Goal: Task Accomplishment & Management: Use online tool/utility

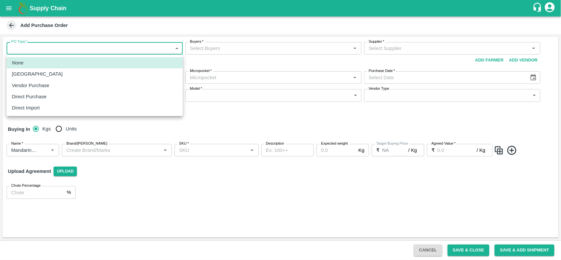
click at [122, 45] on body "Supply Chain Add Purchase Order PO Type   * ​ PO Type Buyers   * Buyers   * Sup…" at bounding box center [280, 130] width 561 height 260
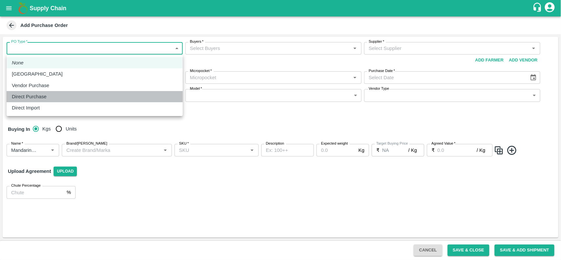
click at [50, 95] on div "Direct Purchase" at bounding box center [31, 96] width 38 height 7
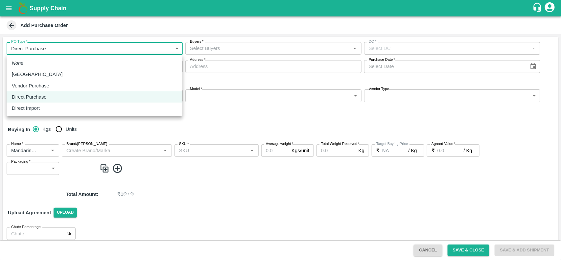
click at [127, 48] on body "Supply Chain Add Purchase Order PO Type   * Direct Purchase 3 PO Type Buyers   …" at bounding box center [280, 130] width 561 height 260
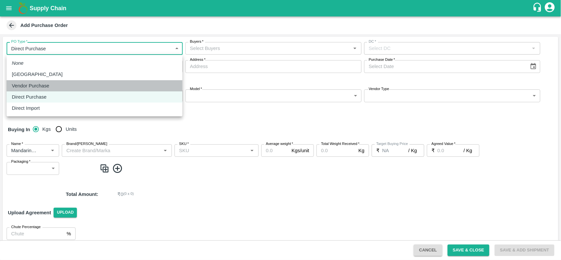
click at [48, 81] on li "Vendor Purchase" at bounding box center [95, 85] width 176 height 11
type input "2"
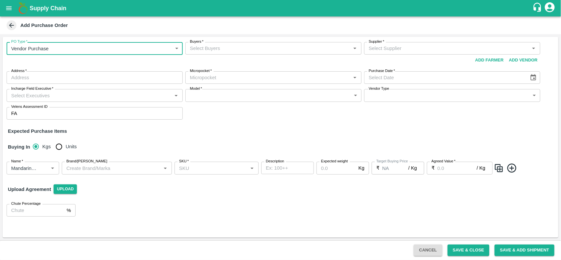
click at [236, 45] on input "Buyers   *" at bounding box center [267, 48] width 161 height 9
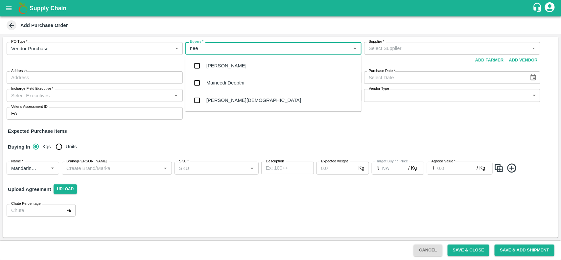
type input "neet"
click at [224, 87] on div "[PERSON_NAME][DEMOGRAPHIC_DATA]" at bounding box center [274, 83] width 176 height 17
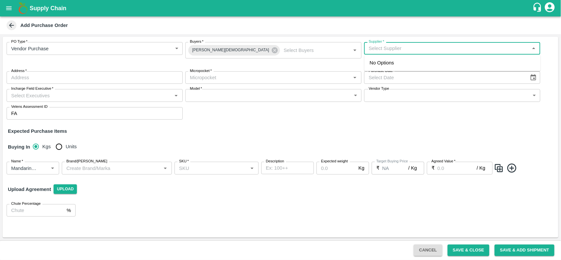
click at [448, 51] on input "Supplier   *" at bounding box center [446, 48] width 161 height 9
click at [428, 65] on div "DFC Global LLP-, -8056805889(Supplier)" at bounding box center [415, 62] width 90 height 7
type input "DFC Global LLP-, -8056805889(Supplier)"
type input ", , , Maharashtra"
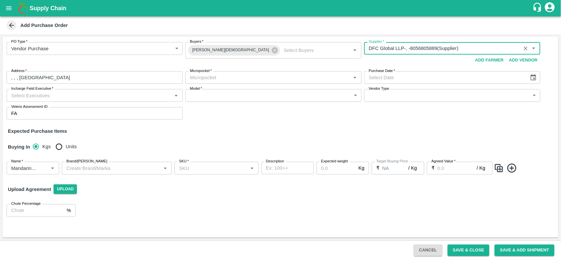
type input "DFC Global LLP-, -8056805889(Supplier)"
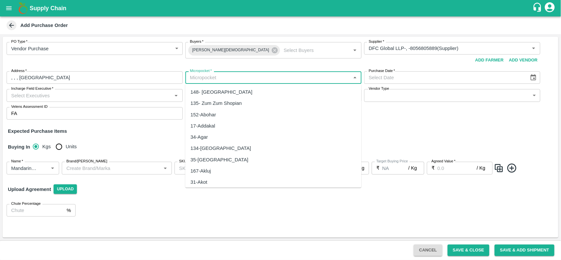
click at [223, 78] on input "Micropocket   *" at bounding box center [267, 77] width 161 height 9
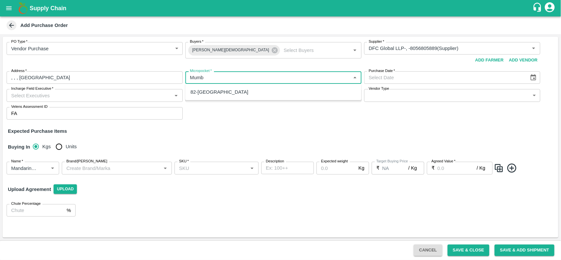
click at [214, 89] on div "82-[GEOGRAPHIC_DATA]" at bounding box center [220, 91] width 58 height 7
type input "82-[GEOGRAPHIC_DATA]"
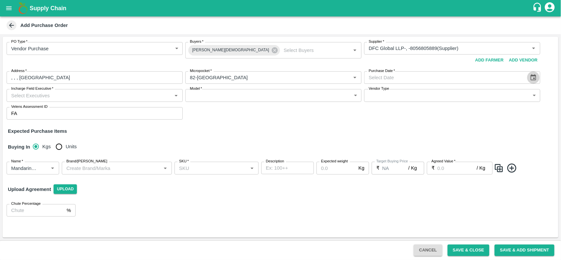
click at [532, 77] on icon "Choose date" at bounding box center [533, 77] width 7 height 7
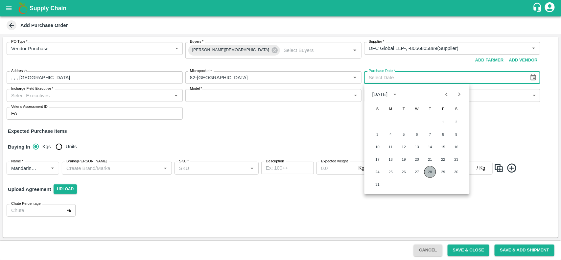
click at [433, 173] on button "28" at bounding box center [431, 172] width 12 height 12
type input "[DATE]"
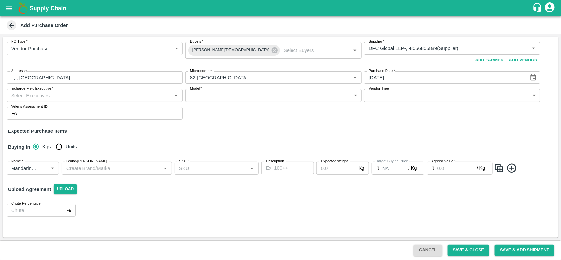
click at [78, 96] on input "Incharge Field Executive   *" at bounding box center [89, 95] width 161 height 9
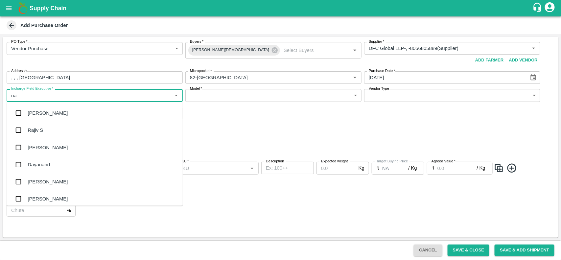
type input "nan"
click at [55, 128] on div "[PERSON_NAME] L" at bounding box center [50, 130] width 44 height 7
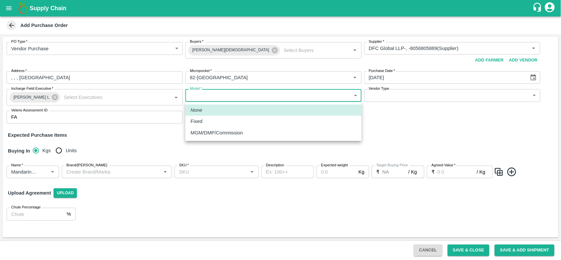
click at [256, 98] on body "Supply Chain Add Purchase Order PO Type   * Vendor Purchase 2 PO Type Buyers   …" at bounding box center [280, 130] width 561 height 260
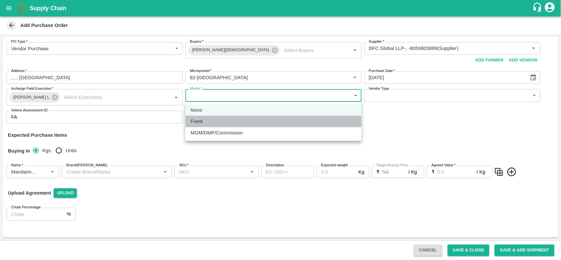
click at [221, 124] on div "Fixed" at bounding box center [274, 121] width 166 height 7
type input "Fixed"
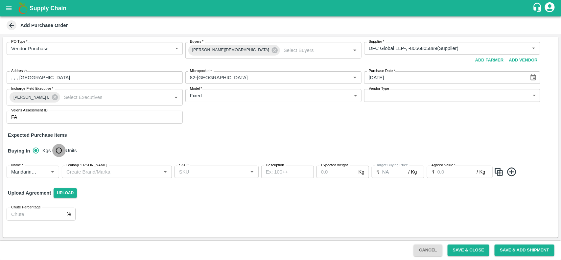
click at [57, 154] on input "Units" at bounding box center [58, 150] width 13 height 13
radio input "true"
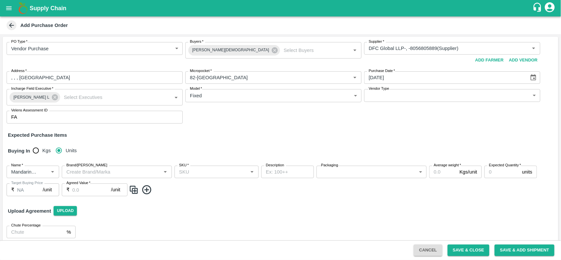
click at [209, 176] on div "SKU   *" at bounding box center [217, 172] width 84 height 12
click at [195, 184] on div "1 CT" at bounding box center [216, 186] width 84 height 11
type input "1 CT"
click at [9, 8] on icon "open drawer" at bounding box center [9, 8] width 6 height 4
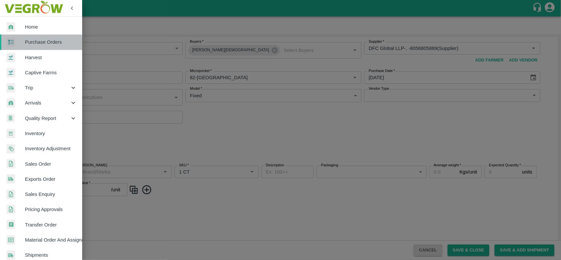
click at [27, 46] on link "Purchase Orders" at bounding box center [41, 42] width 82 height 15
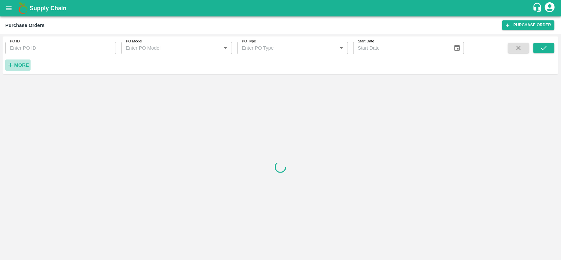
click at [18, 60] on button "More" at bounding box center [17, 65] width 25 height 11
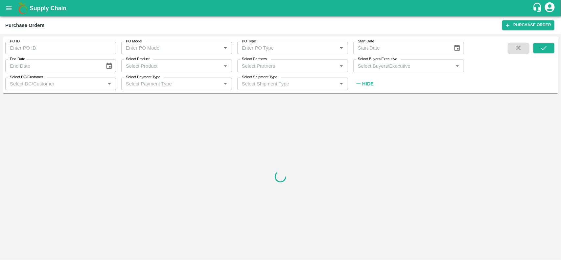
type input "s"
click at [278, 68] on input "Select Partners" at bounding box center [287, 66] width 96 height 9
type input "dfc"
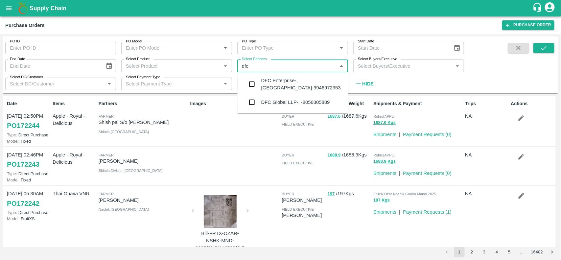
click at [288, 109] on div "DFC Global LLP-, -8056805889" at bounding box center [293, 102] width 111 height 17
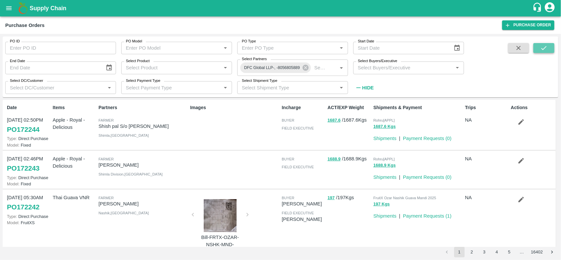
click at [542, 47] on icon "submit" at bounding box center [544, 47] width 7 height 7
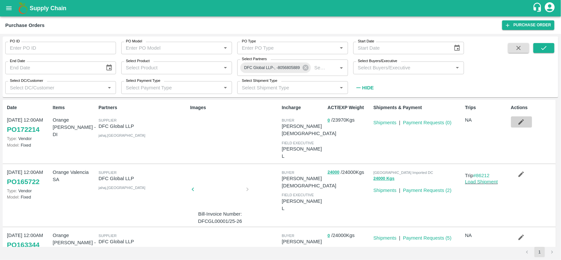
click at [515, 124] on button "button" at bounding box center [521, 121] width 21 height 11
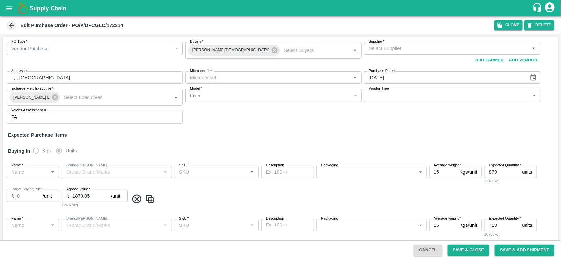
type input "DFC Global LLP-undefined"
type input "82-[GEOGRAPHIC_DATA]"
type input "Orange [PERSON_NAME] - DI"
type input "72 CT"
type input "NA"
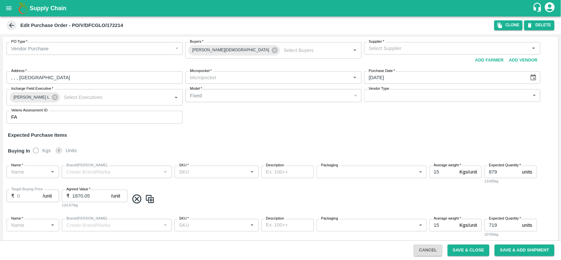
type input "Orange [PERSON_NAME] - DI"
type input "88 CT"
type input "NA"
click at [503, 19] on div "Edit Purchase Order - PO/V/DFCGLO/172214 Clone DELETE" at bounding box center [280, 25] width 561 height 18
click at [504, 22] on button "Clone" at bounding box center [509, 25] width 28 height 10
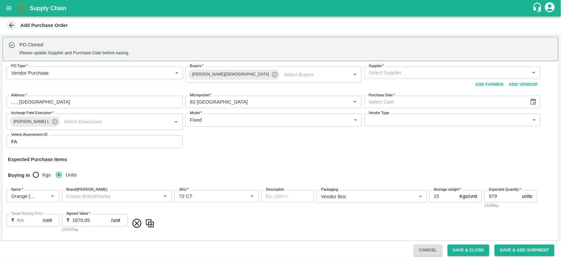
click at [393, 73] on input "Supplier   *" at bounding box center [446, 72] width 161 height 9
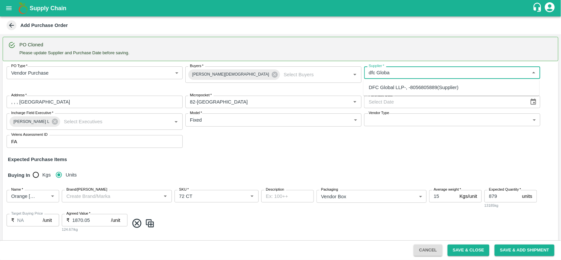
click at [384, 86] on div "DFC Global LLP-, -8056805889(Supplier)" at bounding box center [414, 87] width 90 height 7
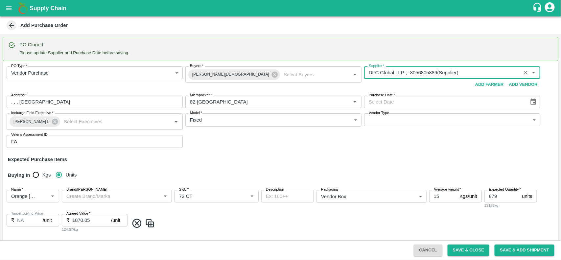
type input "DFC Global LLP-, -8056805889(Supplier)"
click at [532, 104] on icon "Choose date" at bounding box center [533, 101] width 7 height 7
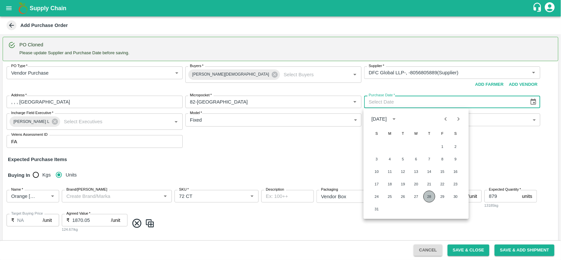
click at [429, 196] on button "28" at bounding box center [430, 197] width 12 height 12
type input "[DATE]"
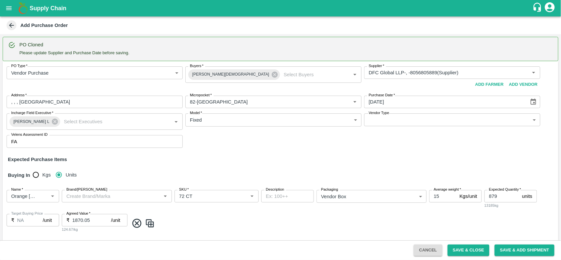
click at [249, 132] on div "PO Type   * Vendor Purchase 2 PO Type Buyers   * Neeti Jain Buyers   * Supplier…" at bounding box center [281, 107] width 556 height 92
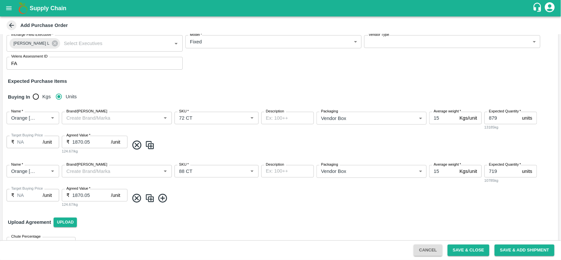
click at [133, 142] on icon at bounding box center [137, 145] width 11 height 11
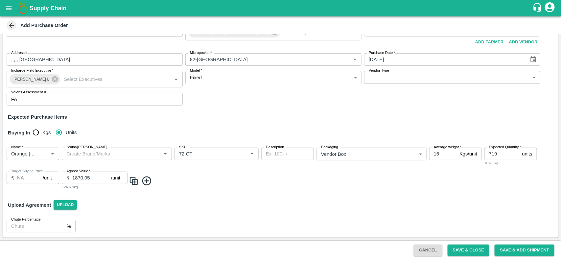
type input "719"
type input "88 CT"
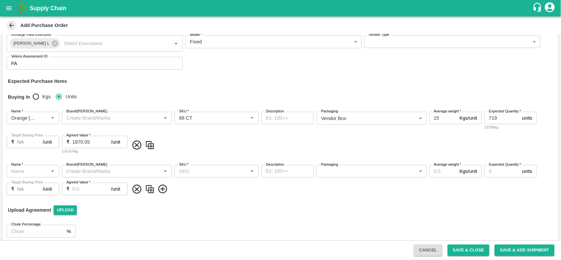
click at [137, 191] on icon at bounding box center [137, 189] width 11 height 11
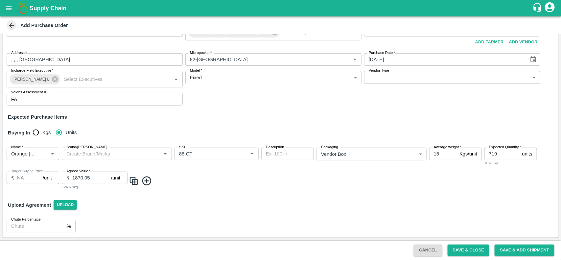
scroll to position [42, 0]
click at [145, 183] on icon at bounding box center [146, 181] width 11 height 11
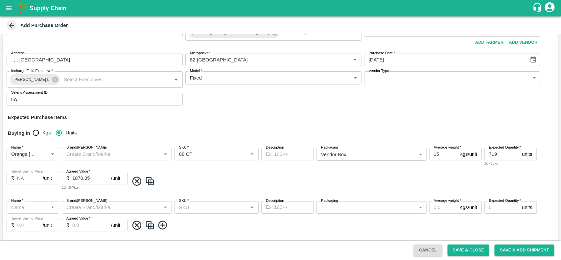
scroll to position [78, 0]
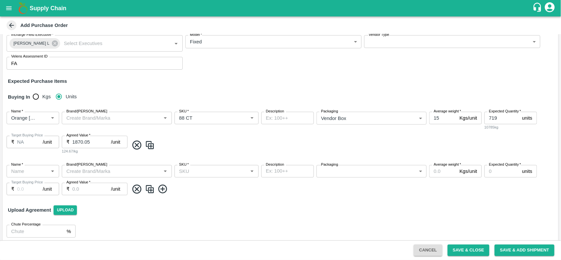
click at [137, 145] on icon at bounding box center [137, 145] width 9 height 9
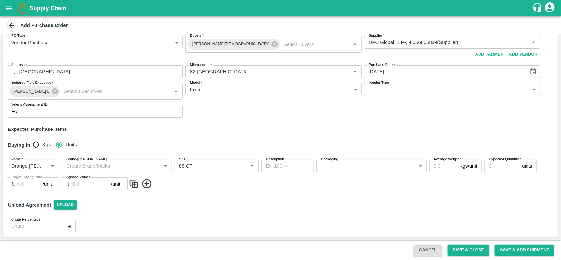
type input "NA"
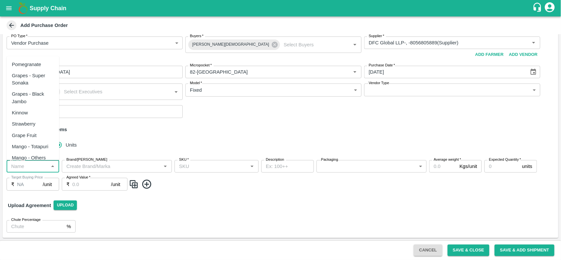
click at [31, 167] on input "Name   *" at bounding box center [28, 166] width 38 height 9
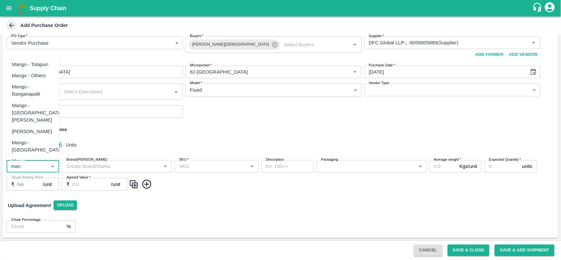
type input "man"
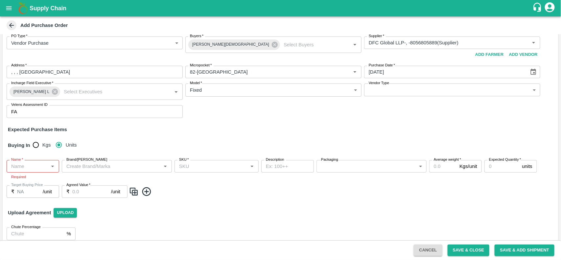
click at [18, 172] on div "Name   *" at bounding box center [33, 166] width 53 height 12
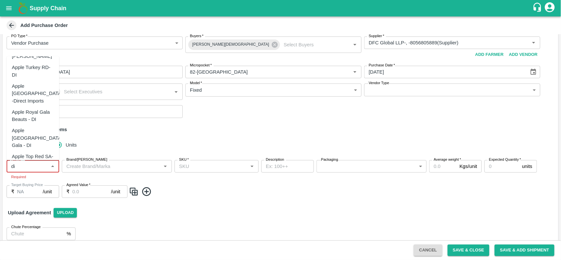
scroll to position [211, 0]
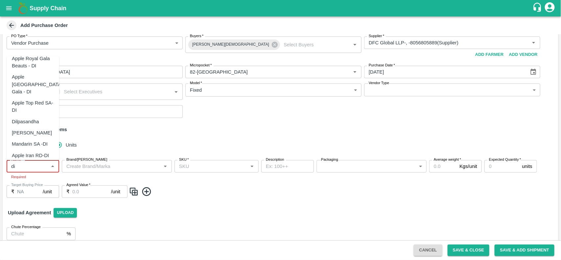
click at [32, 141] on div "Mandarin SA -DI" at bounding box center [30, 144] width 36 height 7
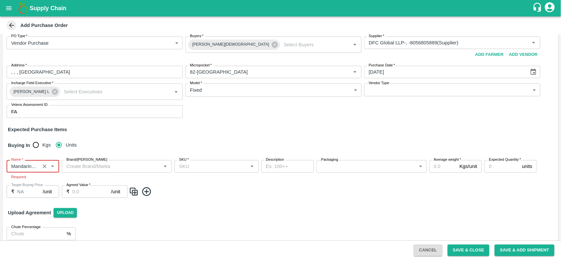
type input "Mandarin SA -DI"
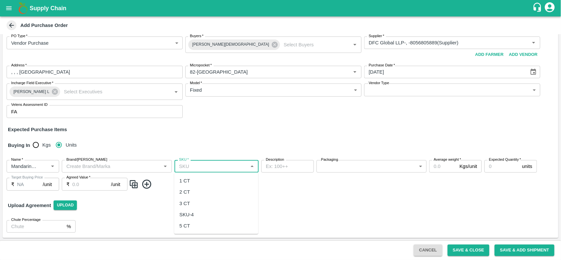
click at [206, 168] on input "SKU   *" at bounding box center [211, 166] width 69 height 9
click at [198, 176] on div "1 CT" at bounding box center [216, 180] width 84 height 11
type input "1 CT"
click at [137, 186] on img at bounding box center [134, 184] width 10 height 11
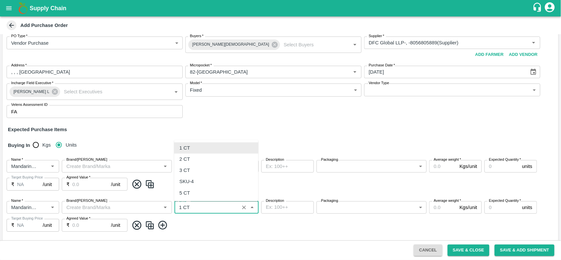
click at [182, 209] on input "SKU   *" at bounding box center [207, 207] width 61 height 9
click at [186, 157] on div "2 CT" at bounding box center [185, 159] width 11 height 7
type input "2 CT"
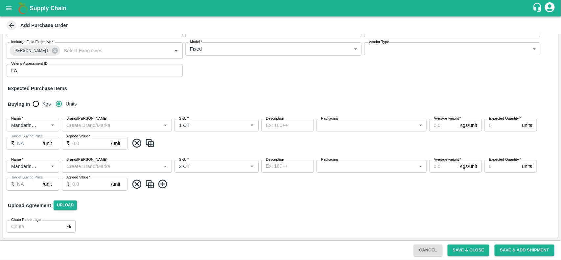
click at [152, 182] on img at bounding box center [150, 184] width 10 height 11
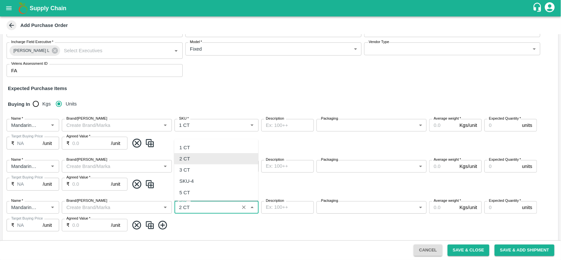
click at [200, 206] on input "SKU   *" at bounding box center [207, 207] width 61 height 9
click at [193, 167] on div "3 CT" at bounding box center [216, 169] width 84 height 11
type input "3 CT"
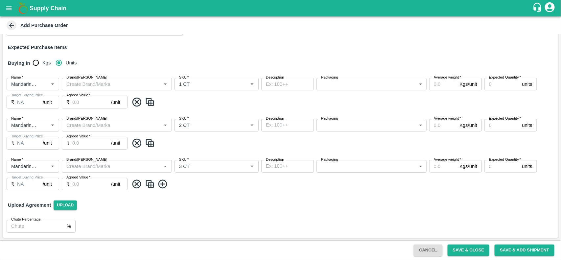
click at [149, 182] on img at bounding box center [150, 184] width 10 height 11
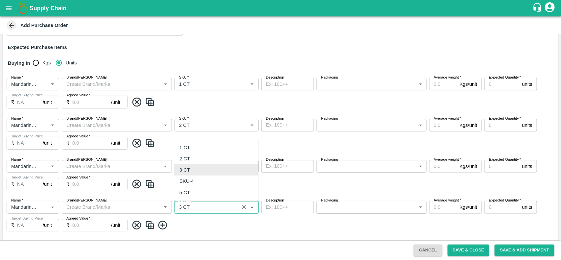
click at [201, 208] on input "SKU   *" at bounding box center [207, 207] width 61 height 9
click at [193, 178] on div "SKU-4" at bounding box center [187, 181] width 14 height 7
type input "SKU-4"
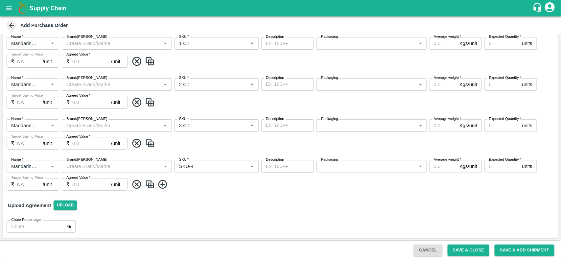
click at [154, 185] on img at bounding box center [150, 184] width 10 height 11
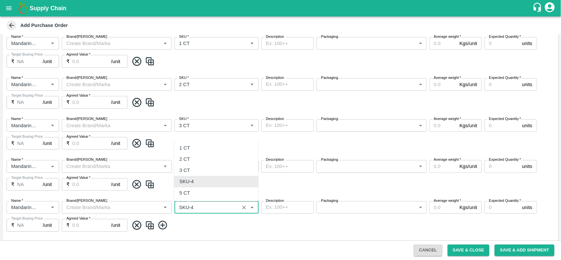
click at [204, 204] on input "SKU   *" at bounding box center [207, 207] width 61 height 9
click at [200, 194] on div "5 CT" at bounding box center [216, 192] width 84 height 11
type input "5 CT"
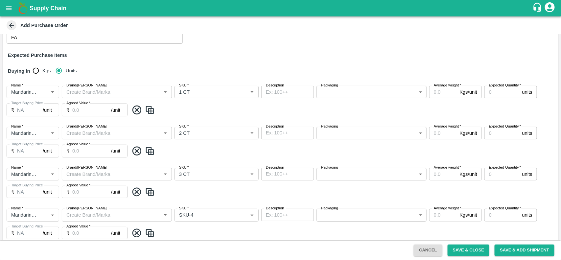
scroll to position [104, 0]
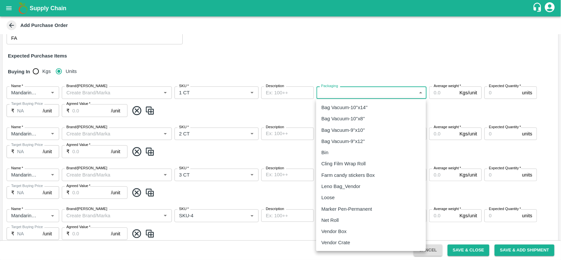
click at [376, 98] on body "Supply Chain Add Purchase Order PO Cloned Please update Supplier and Purchase D…" at bounding box center [280, 130] width 561 height 260
click at [338, 236] on li "Vendor Box" at bounding box center [371, 231] width 110 height 11
type input "276"
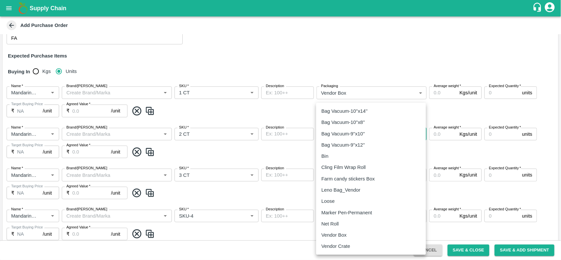
click at [352, 139] on body "Supply Chain Add Purchase Order PO Cloned Please update Supplier and Purchase D…" at bounding box center [280, 130] width 561 height 260
click at [352, 235] on div "Vendor Box" at bounding box center [371, 235] width 99 height 7
type input "276"
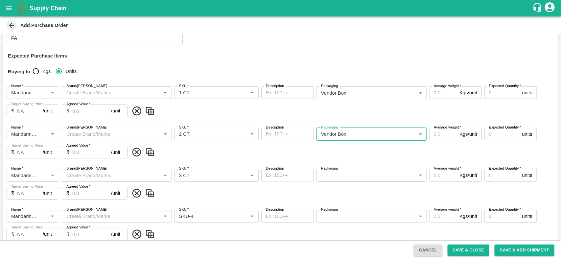
click at [350, 171] on body "Supply Chain Add Purchase Order PO Cloned Please update Supplier and Purchase D…" at bounding box center [280, 130] width 561 height 260
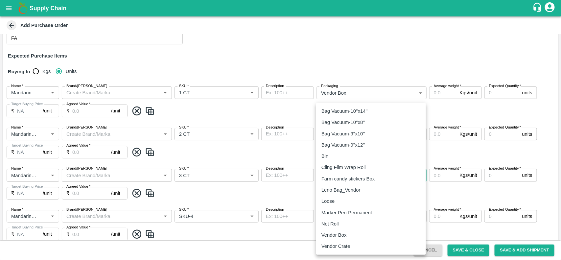
click at [340, 240] on li "Vendor Box" at bounding box center [371, 235] width 110 height 11
type input "276"
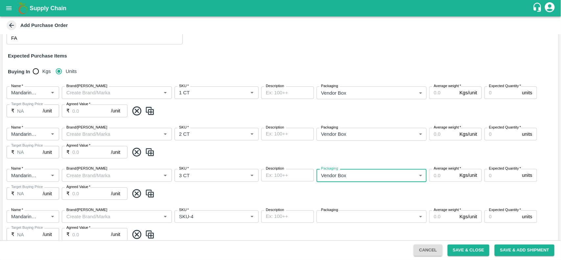
scroll to position [195, 0]
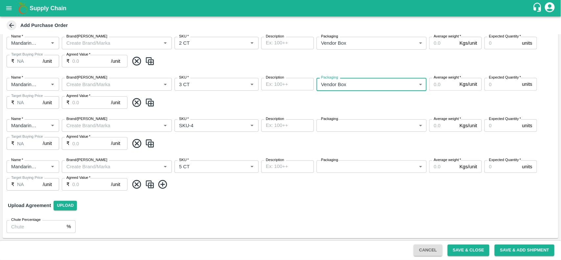
click at [342, 122] on body "Supply Chain Add Purchase Order PO Cloned Please update Supplier and Purchase D…" at bounding box center [280, 130] width 561 height 260
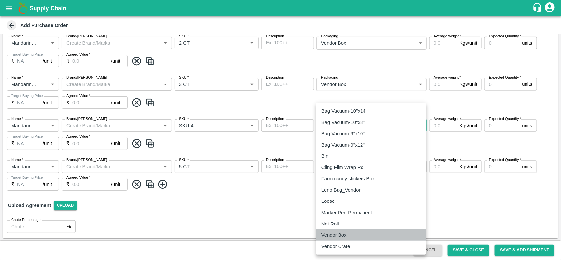
click at [338, 232] on p "Vendor Box" at bounding box center [334, 235] width 25 height 7
type input "276"
click at [332, 169] on body "Supply Chain Add Purchase Order PO Cloned Please update Supplier and Purchase D…" at bounding box center [280, 130] width 561 height 260
click at [326, 233] on p "Vendor Box" at bounding box center [334, 235] width 25 height 7
type input "276"
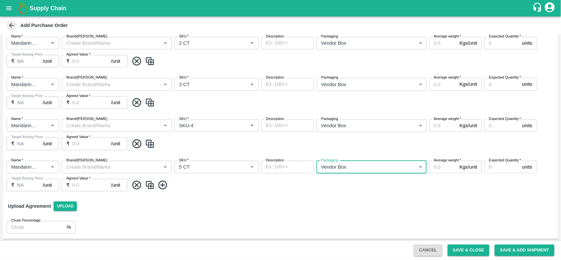
click at [437, 43] on input "Average weight   *" at bounding box center [444, 43] width 28 height 12
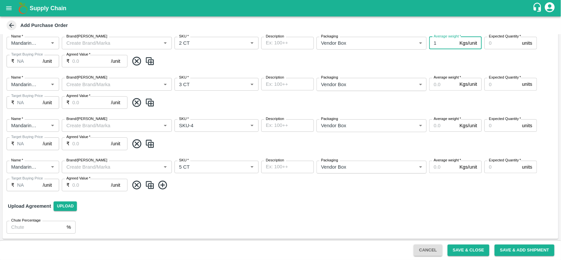
type input "10"
click at [437, 43] on input "10" at bounding box center [444, 43] width 28 height 12
type input "10"
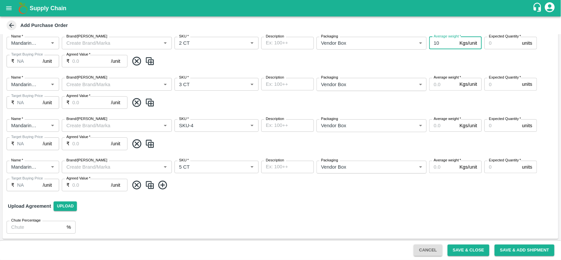
click at [441, 83] on input "Average weight   *" at bounding box center [444, 84] width 28 height 12
paste input "10"
type input "10"
click at [438, 125] on input "Average weight   *" at bounding box center [444, 125] width 28 height 12
paste input "10"
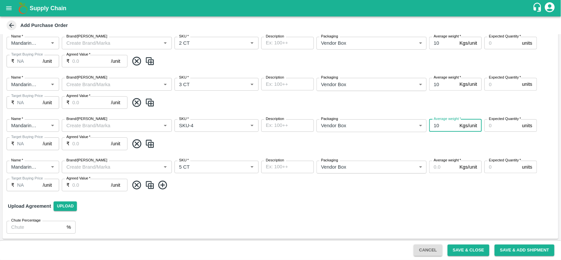
type input "10"
click at [435, 168] on input "Average weight   *" at bounding box center [444, 167] width 28 height 12
paste input "10"
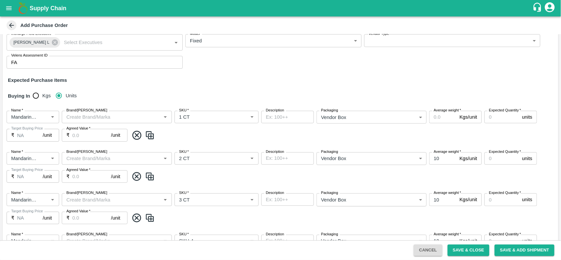
scroll to position [77, 0]
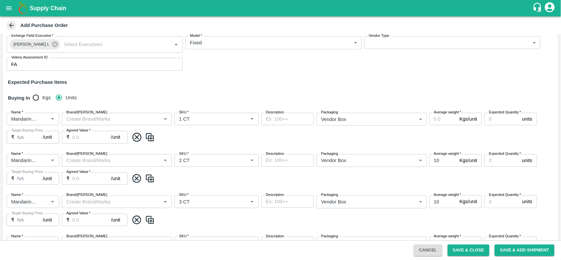
type input "10"
click at [497, 119] on input "Expected Quantity   *" at bounding box center [502, 119] width 35 height 12
type input "336"
click at [494, 164] on input "Expected Quantity   *" at bounding box center [502, 160] width 35 height 12
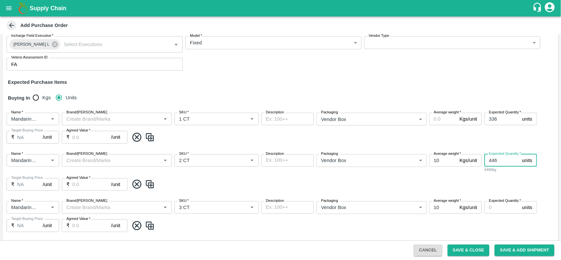
type input "446"
click at [502, 211] on input "Expected Quantity   *" at bounding box center [502, 207] width 35 height 12
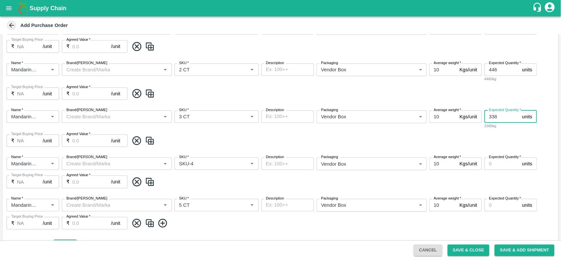
scroll to position [169, 0]
type input "338"
click at [495, 158] on label "Expected Quantity   *" at bounding box center [505, 155] width 32 height 5
click at [495, 158] on input "Expected Quantity   *" at bounding box center [502, 162] width 35 height 12
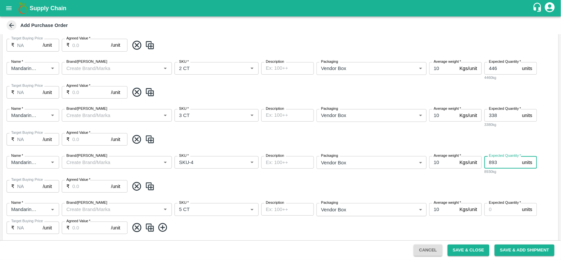
type input "893"
click at [502, 208] on input "Expected Quantity   *" at bounding box center [502, 209] width 35 height 12
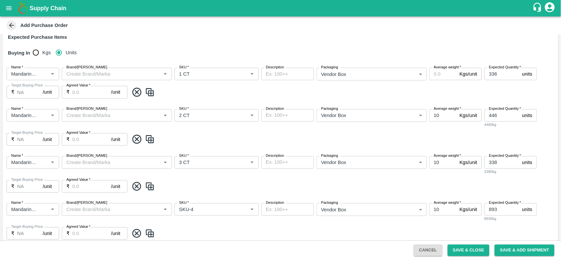
scroll to position [121, 0]
type input "224"
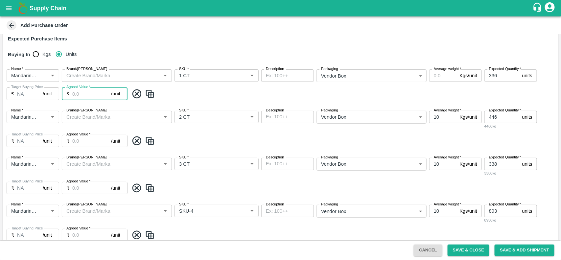
click at [80, 94] on input "Agreed Value   *" at bounding box center [91, 93] width 39 height 12
click at [80, 94] on input "1505" at bounding box center [91, 93] width 39 height 12
type input "1505"
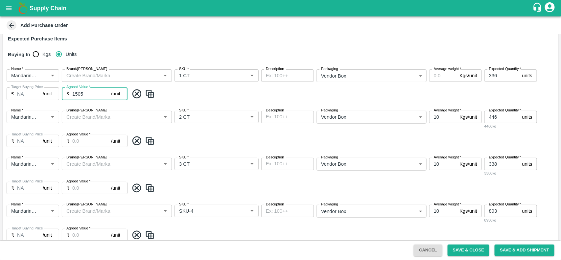
click at [85, 137] on input "Agreed Value   *" at bounding box center [91, 141] width 39 height 12
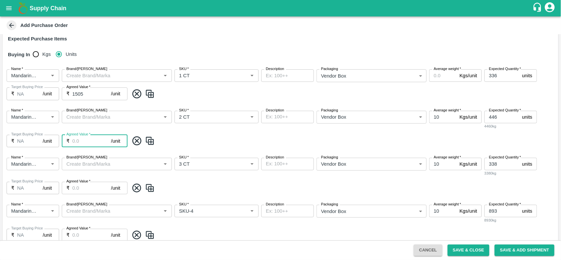
paste input "1505"
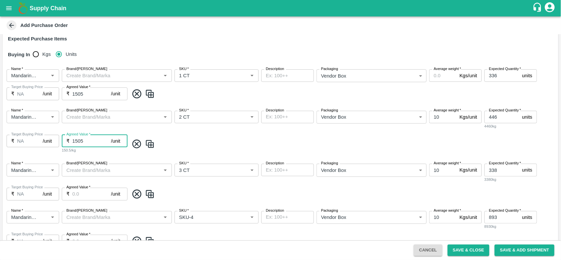
type input "1505"
click at [76, 189] on label "Agreed Value   *" at bounding box center [78, 187] width 24 height 5
click at [76, 189] on input "Agreed Value   *" at bounding box center [91, 194] width 39 height 12
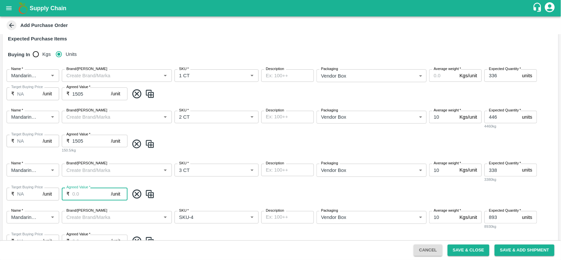
paste input "1505"
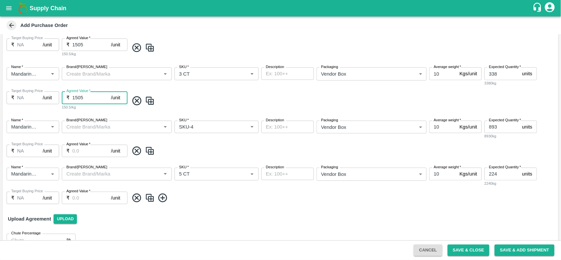
scroll to position [218, 0]
type input "1505"
click at [86, 147] on input "Agreed Value   *" at bounding box center [91, 150] width 39 height 12
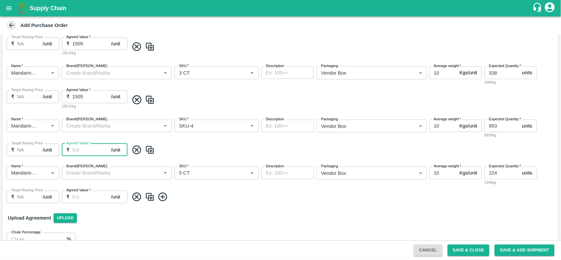
paste input "1505"
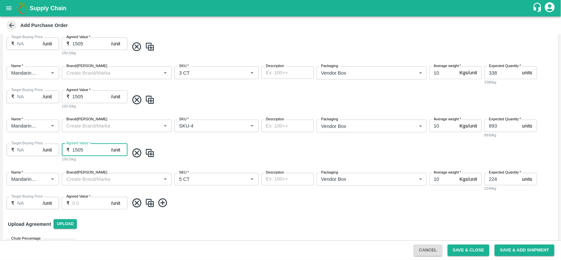
type input "1505"
click at [90, 202] on input "Agreed Value   *" at bounding box center [91, 203] width 39 height 12
paste input "1505"
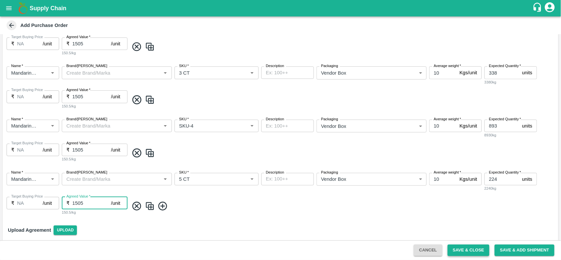
type input "1505"
click at [484, 247] on button "Save & Close" at bounding box center [469, 251] width 42 height 12
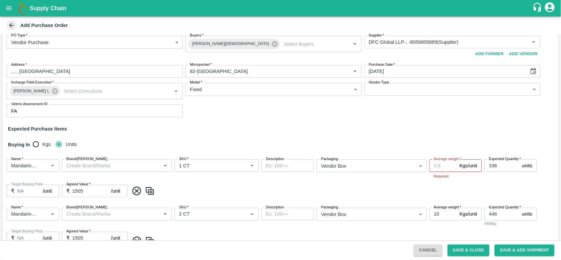
scroll to position [0, 0]
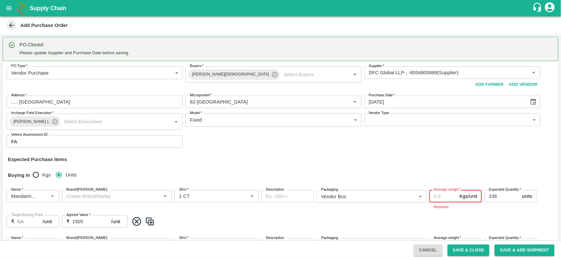
click at [432, 192] on input "Average weight   *" at bounding box center [444, 196] width 28 height 12
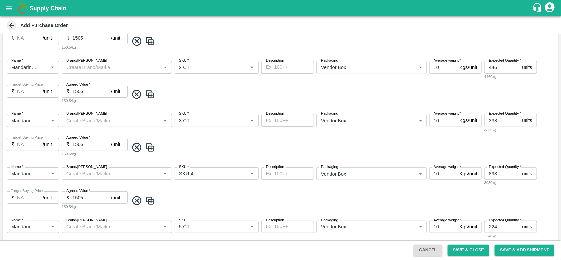
scroll to position [256, 0]
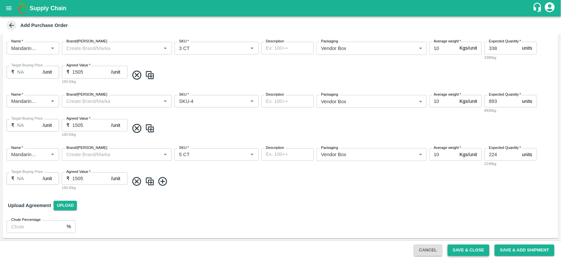
type input "10"
click at [466, 254] on button "Save & Close" at bounding box center [469, 251] width 42 height 12
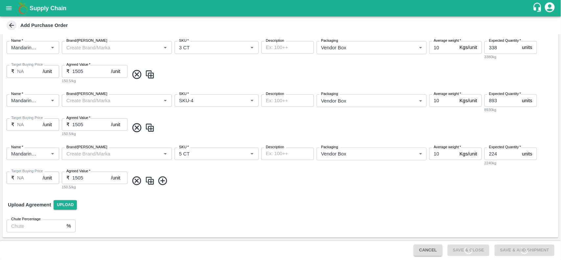
scroll to position [255, 0]
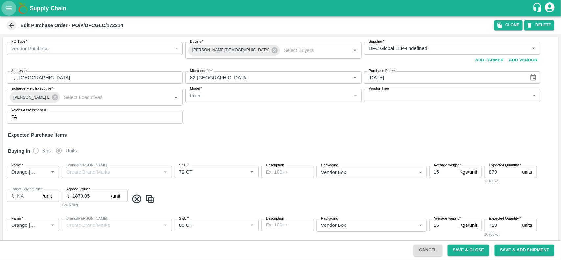
click at [7, 5] on icon "open drawer" at bounding box center [8, 8] width 7 height 7
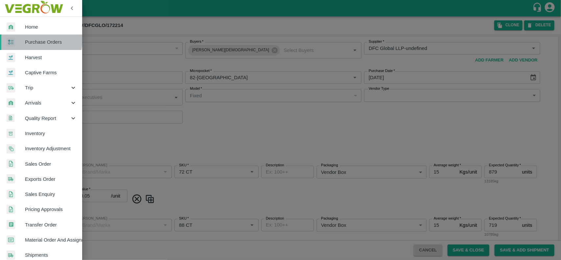
click at [15, 38] on div at bounding box center [16, 42] width 18 height 10
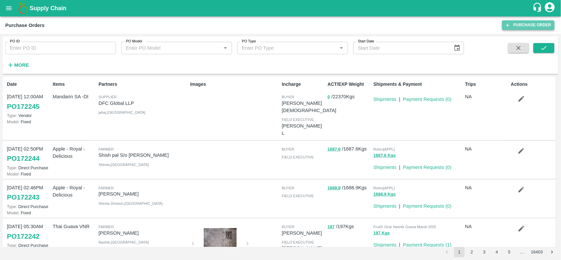
click at [527, 27] on link "Purchase Order" at bounding box center [529, 25] width 52 height 10
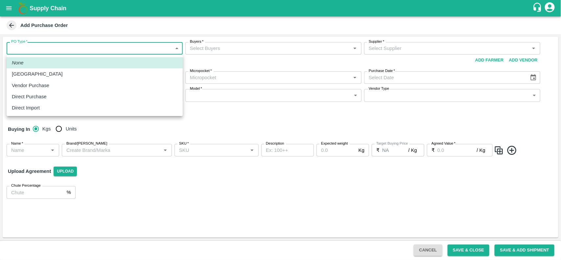
click at [113, 47] on body "Supply Chain Add Purchase Order PO Type   * ​ PO Type Buyers   * Buyers   * Sup…" at bounding box center [280, 130] width 561 height 260
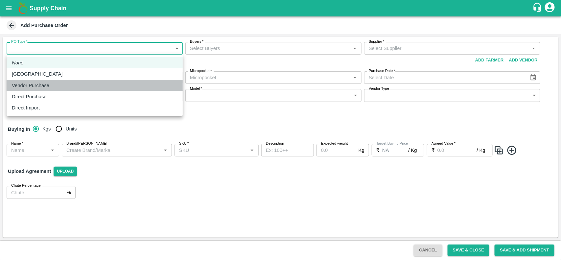
click at [56, 83] on div "Vendor Purchase" at bounding box center [95, 85] width 166 height 7
type input "2"
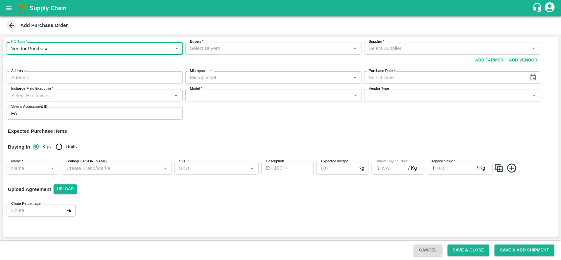
click at [214, 50] on input "Buyers   *" at bounding box center [267, 48] width 161 height 9
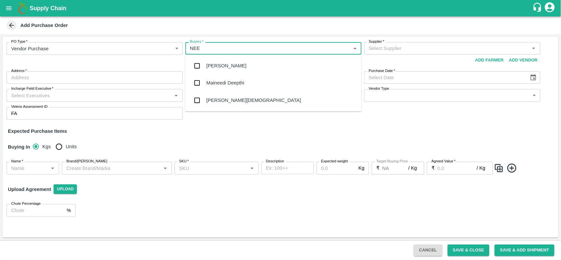
type input "NEET"
click at [224, 77] on div "[PERSON_NAME][DEMOGRAPHIC_DATA]" at bounding box center [274, 83] width 176 height 17
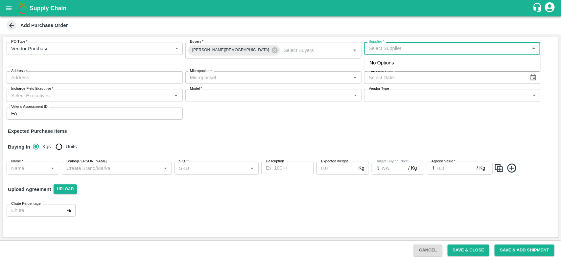
click at [405, 49] on input "Supplier   *" at bounding box center [446, 48] width 161 height 9
type input "S"
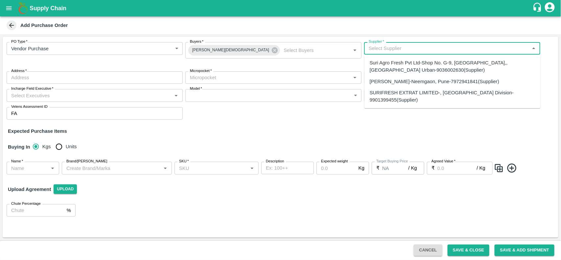
click at [402, 58] on div "Suri Agro Fresh Pvt Ltd-Shop No. G-9, [GEOGRAPHIC_DATA],, [GEOGRAPHIC_DATA] Urb…" at bounding box center [453, 66] width 176 height 19
type input "Suri Agro Fresh Pvt Ltd-Shop No. G-9, [GEOGRAPHIC_DATA],, [GEOGRAPHIC_DATA] Urb…"
type input "Shop No. [STREET_ADDRESS]"
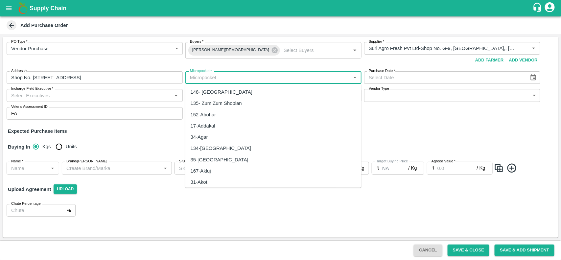
click at [215, 75] on input "Micropocket   *" at bounding box center [267, 77] width 161 height 9
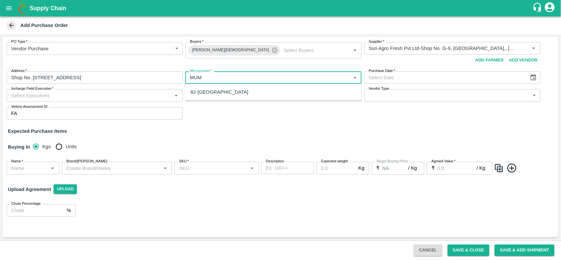
click at [214, 93] on div "82-[GEOGRAPHIC_DATA]" at bounding box center [220, 91] width 58 height 7
type input "82-[GEOGRAPHIC_DATA]"
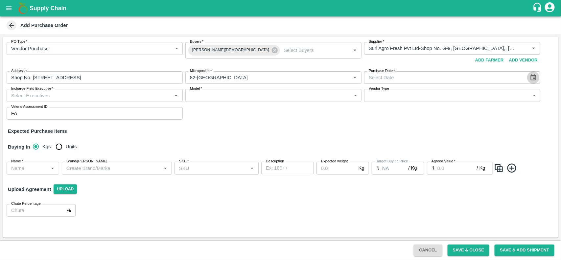
click at [532, 80] on icon "Choose date" at bounding box center [533, 77] width 7 height 7
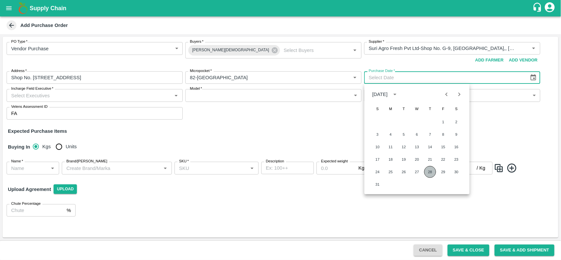
click at [431, 173] on button "28" at bounding box center [431, 172] width 12 height 12
type input "[DATE]"
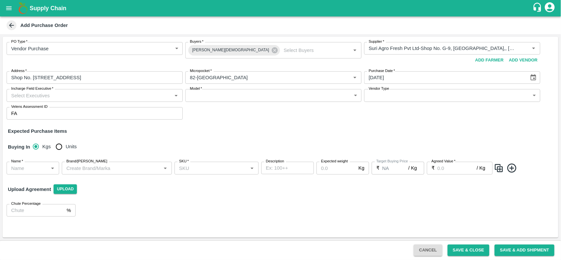
click at [98, 94] on input "Incharge Field Executive   *" at bounding box center [89, 95] width 161 height 9
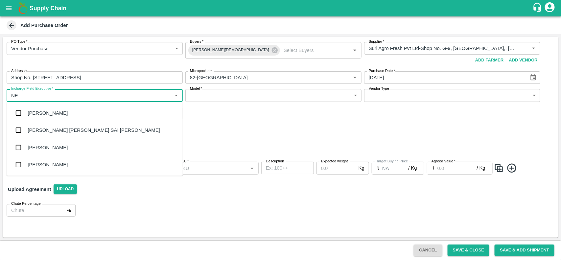
type input "N"
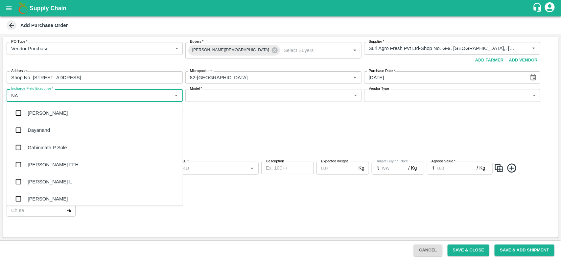
type input "NAN"
click at [46, 135] on div "[PERSON_NAME] L" at bounding box center [95, 130] width 176 height 17
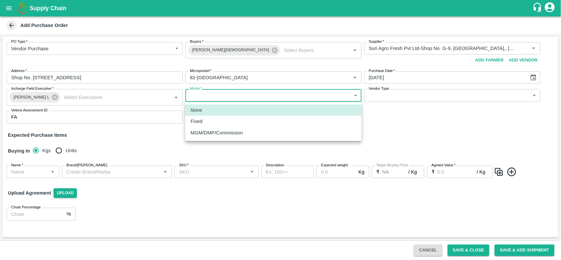
click at [221, 97] on body "Supply Chain Add Purchase Order PO Type   * Vendor Purchase 2 PO Type Buyers   …" at bounding box center [280, 130] width 561 height 260
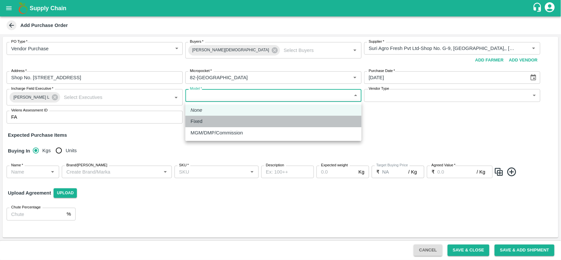
click at [211, 125] on li "Fixed" at bounding box center [274, 121] width 176 height 11
type input "Fixed"
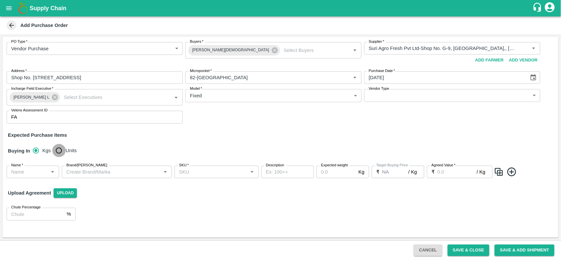
click at [60, 150] on input "Units" at bounding box center [58, 150] width 13 height 13
radio input "true"
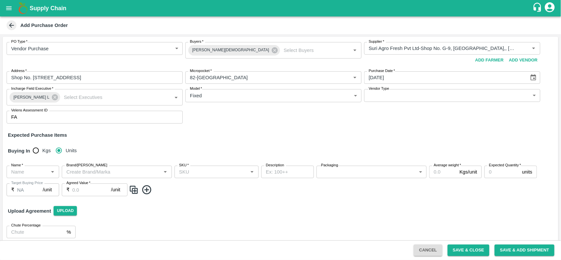
scroll to position [6, 0]
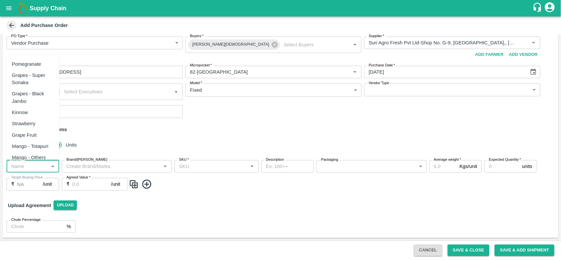
click at [28, 165] on input "Name   *" at bounding box center [28, 166] width 38 height 9
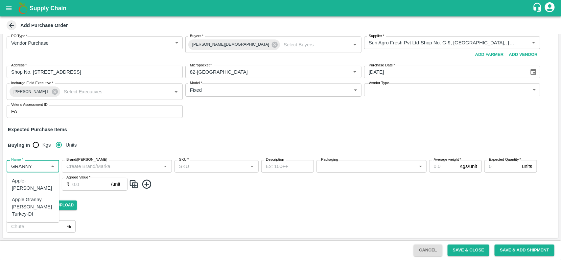
click at [18, 188] on div "Apple-[PERSON_NAME]" at bounding box center [33, 184] width 42 height 15
type input "Apple-[PERSON_NAME]"
click at [207, 168] on input "SKU   *" at bounding box center [211, 166] width 69 height 9
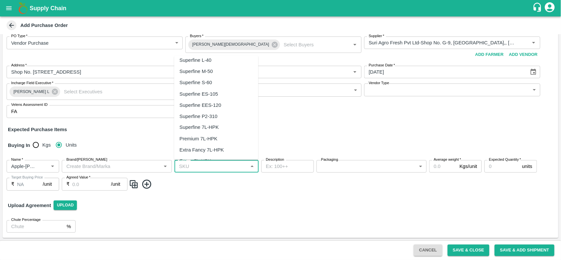
scroll to position [534, 0]
click at [40, 165] on button "Clear" at bounding box center [44, 166] width 9 height 9
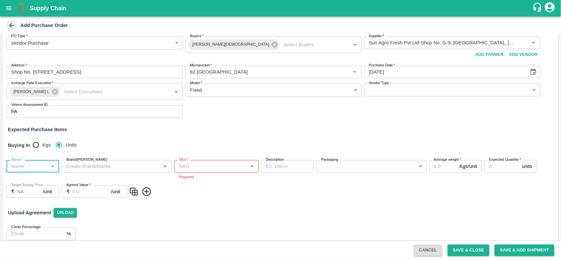
scroll to position [0, 0]
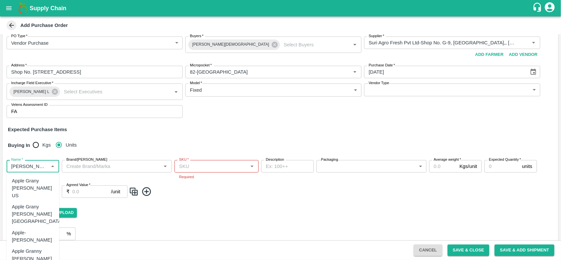
click at [38, 181] on div "Apple Grany [PERSON_NAME] US" at bounding box center [33, 188] width 42 height 22
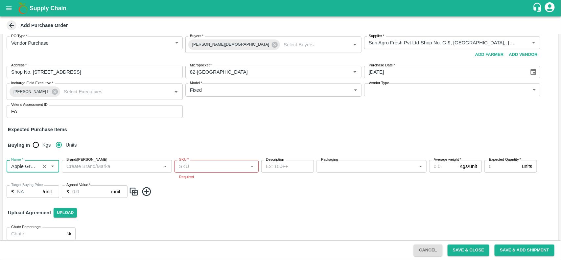
click at [197, 161] on div "SKU   *" at bounding box center [217, 166] width 84 height 12
type input "Apple Grany [PERSON_NAME] US"
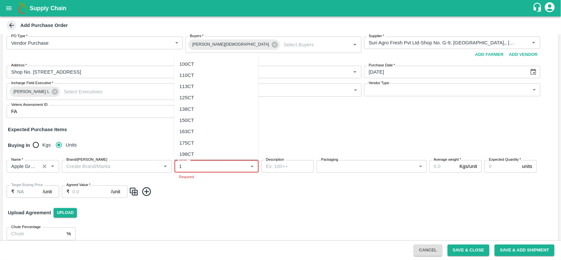
scroll to position [2, 0]
click at [191, 95] on div "125CT" at bounding box center [187, 95] width 15 height 7
type input "125CT"
click at [367, 168] on body "Supply Chain Add Purchase Order PO Type   * Vendor Purchase 2 PO Type Buyers   …" at bounding box center [280, 130] width 561 height 260
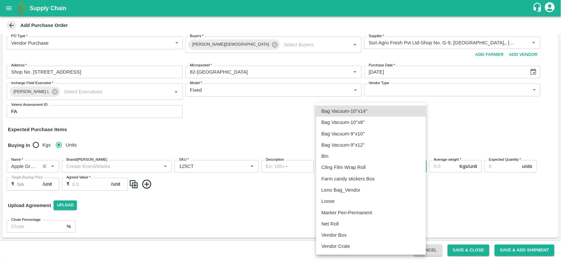
click at [335, 230] on li "Vendor Box" at bounding box center [371, 235] width 110 height 11
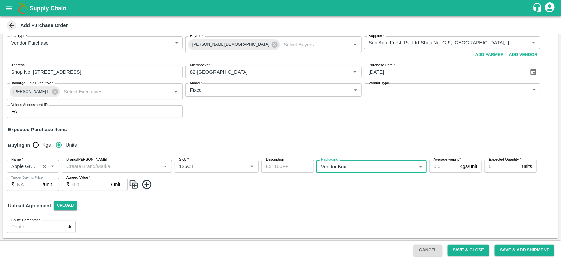
type input "276"
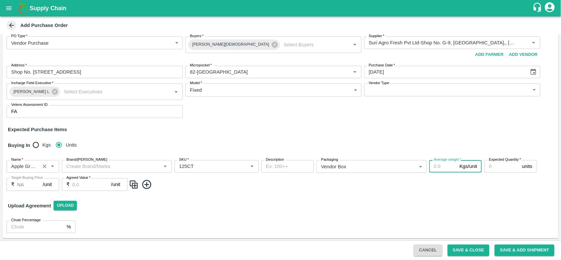
click at [445, 170] on input "Average weight   *" at bounding box center [444, 166] width 28 height 12
type input "18"
click at [95, 185] on input "Agreed Value   *" at bounding box center [91, 184] width 39 height 12
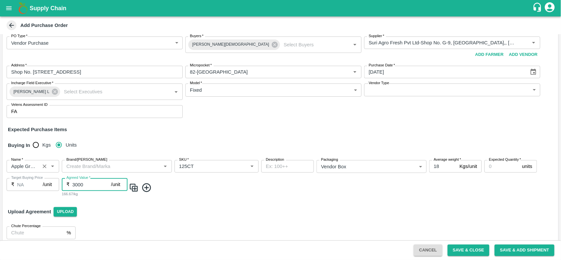
type input "3000"
click at [146, 187] on icon at bounding box center [146, 187] width 9 height 9
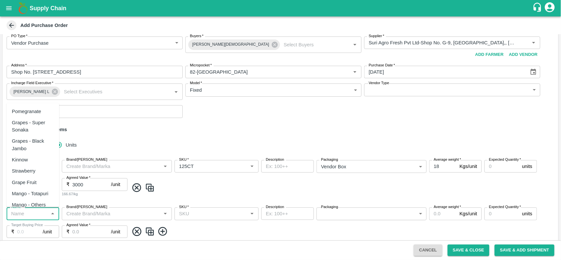
click at [33, 215] on input "Name   *" at bounding box center [28, 214] width 38 height 9
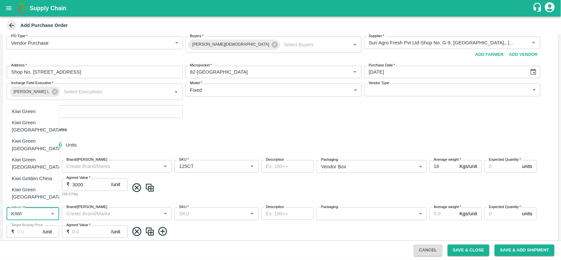
click at [22, 115] on div "Kiwi Green" at bounding box center [24, 111] width 24 height 7
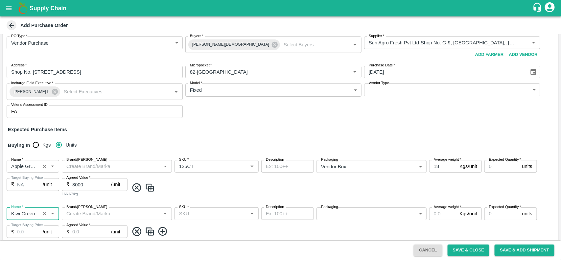
type input "Kiwi Green"
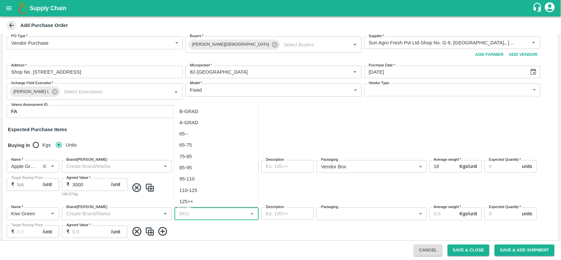
click at [210, 210] on input "SKU   *" at bounding box center [211, 214] width 69 height 9
click at [188, 163] on div "33 CT" at bounding box center [216, 158] width 84 height 11
type input "33 CT"
type input "NA"
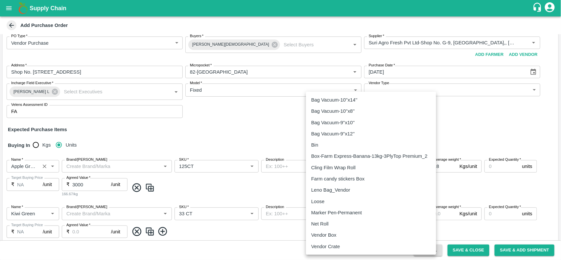
click at [360, 213] on body "Supply Chain Add Purchase Order PO Type   * Vendor Purchase 2 PO Type Buyers   …" at bounding box center [280, 130] width 561 height 260
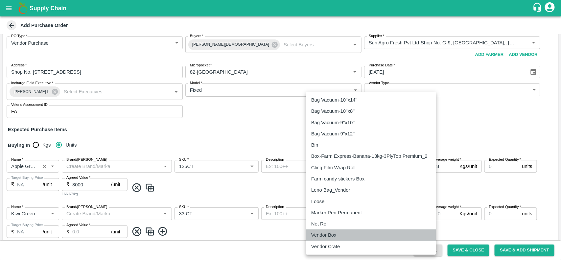
click at [327, 230] on li "Vendor Box" at bounding box center [371, 235] width 130 height 11
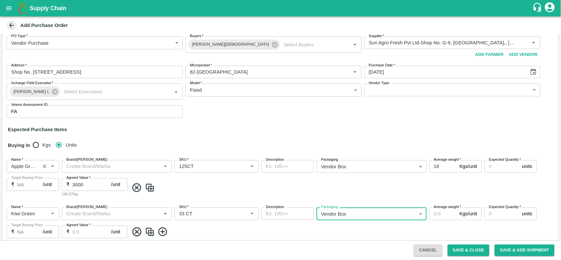
type input "276"
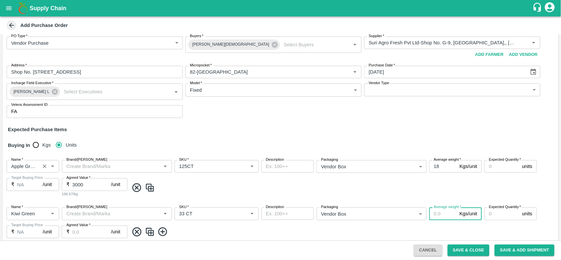
click at [447, 213] on input "Average weight   *" at bounding box center [444, 214] width 28 height 12
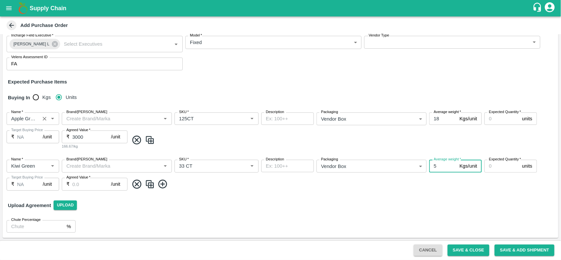
type input "5"
click at [495, 122] on input "Expected Quantity   *" at bounding box center [502, 118] width 35 height 12
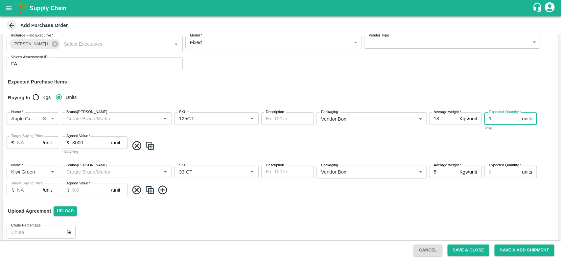
type input "1"
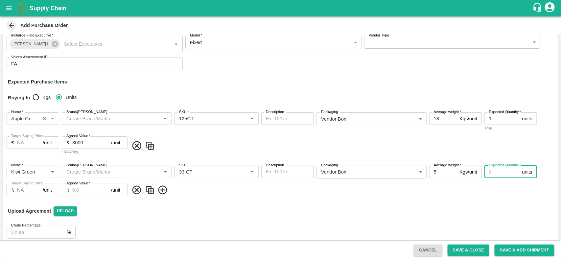
click at [489, 174] on input "Expected Quantity   *" at bounding box center [502, 172] width 35 height 12
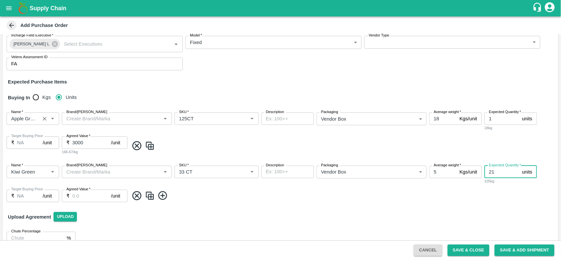
type input "21"
click at [91, 196] on input "Agreed Value   *" at bounding box center [91, 196] width 39 height 12
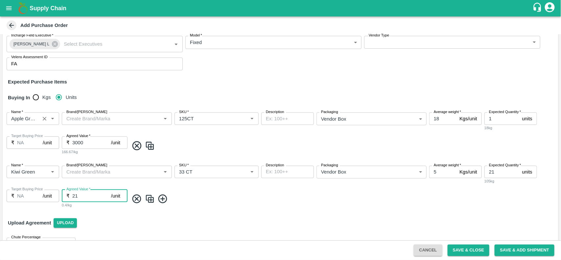
type input "2"
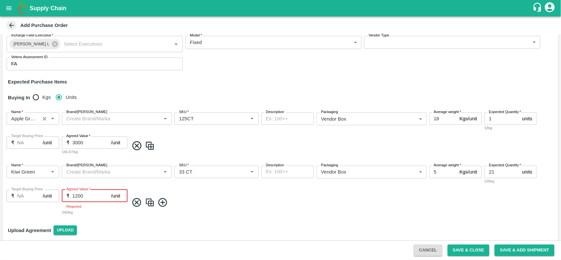
type input "1200"
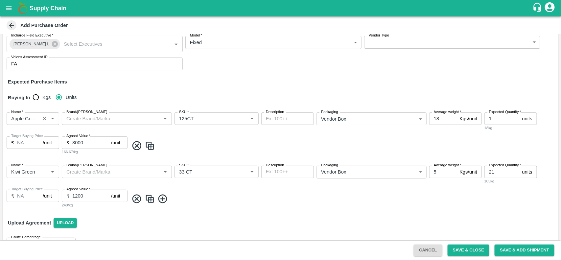
click at [222, 197] on span at bounding box center [342, 199] width 427 height 11
click at [162, 200] on icon at bounding box center [163, 199] width 11 height 11
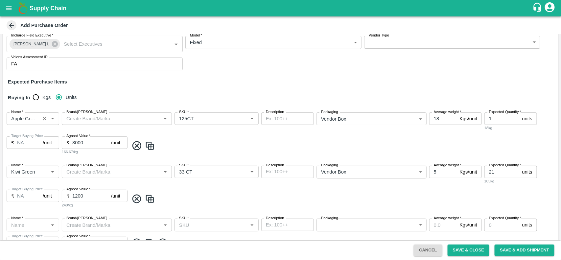
scroll to position [112, 0]
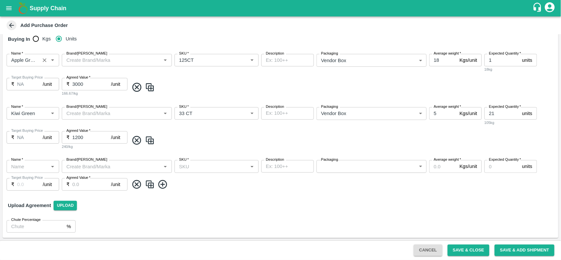
click at [147, 142] on img at bounding box center [150, 140] width 10 height 11
type input "276"
type input "5"
type input "21"
type input "NA"
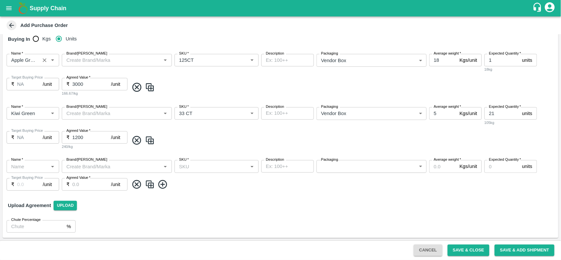
type input "1200"
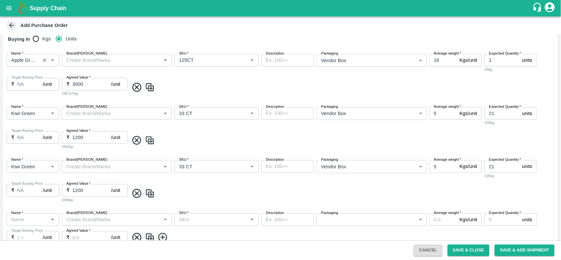
type input "Kiwi Green"
type input "33 CT"
click at [442, 169] on input "5" at bounding box center [444, 166] width 28 height 12
type input "10"
click at [81, 192] on input "1200" at bounding box center [91, 190] width 39 height 12
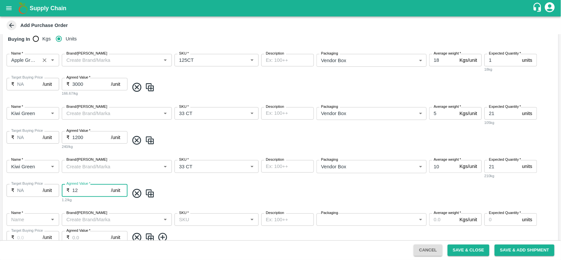
type input "1"
type input "2100"
click at [501, 164] on input "21" at bounding box center [502, 166] width 35 height 12
type input "2"
type input "5"
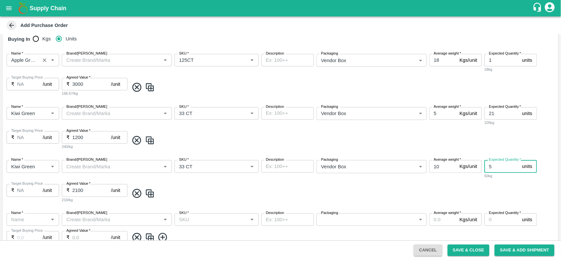
click at [367, 198] on span at bounding box center [342, 193] width 427 height 11
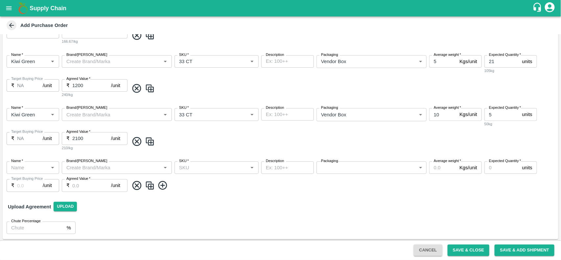
scroll to position [165, 0]
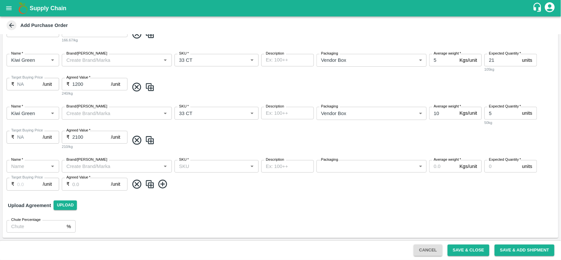
click at [17, 172] on div "Name   *" at bounding box center [33, 166] width 53 height 12
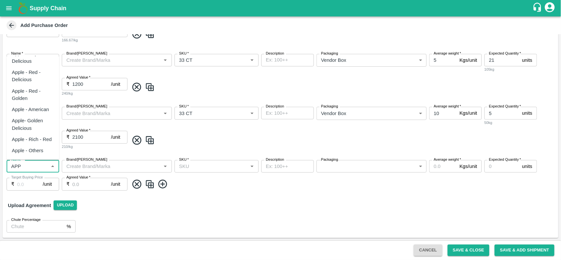
scroll to position [0, 0]
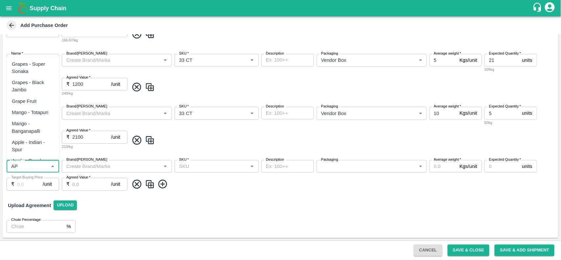
type input "A"
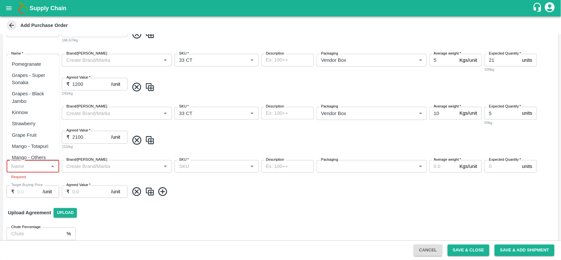
click at [28, 163] on input "Name   *" at bounding box center [28, 166] width 38 height 9
type input "N"
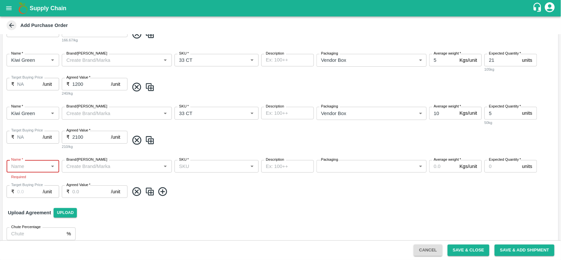
click at [19, 171] on div "Name   *" at bounding box center [33, 166] width 53 height 12
click at [30, 178] on div "Apple RD [GEOGRAPHIC_DATA]" at bounding box center [37, 184] width 51 height 15
type input "Apple RD [GEOGRAPHIC_DATA]"
click at [201, 168] on input "SKU   *" at bounding box center [211, 166] width 69 height 9
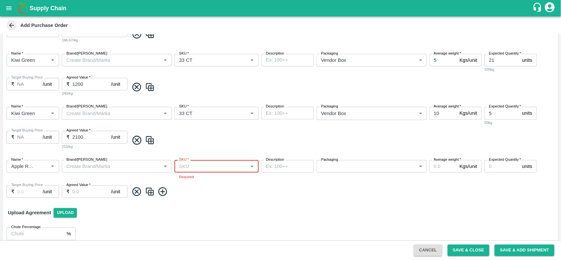
click at [201, 165] on input "SKU   *" at bounding box center [211, 166] width 69 height 9
click at [199, 71] on div "100CT" at bounding box center [216, 75] width 84 height 11
type input "100CT"
type input "NA"
click at [360, 166] on body "Supply Chain Add Purchase Order PO Type   * Vendor Purchase 2 PO Type Buyers   …" at bounding box center [280, 130] width 561 height 260
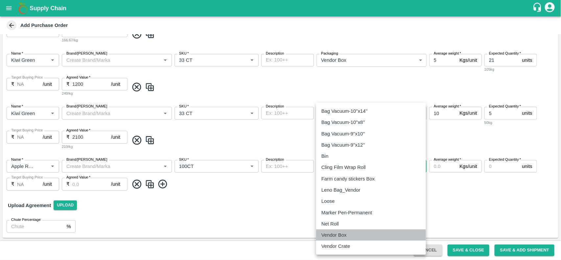
click at [334, 235] on p "Vendor Box" at bounding box center [334, 235] width 25 height 7
type input "276"
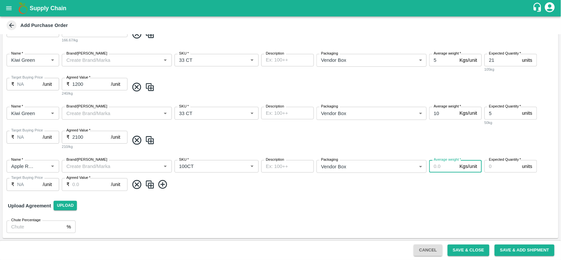
click at [441, 166] on input "Average weight   *" at bounding box center [444, 166] width 28 height 12
type input "10"
click at [494, 169] on input "Expected Quantity   *" at bounding box center [502, 166] width 35 height 12
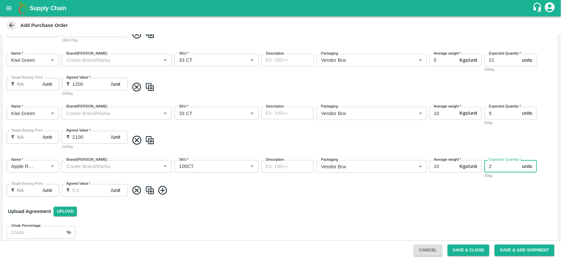
type input "2"
click at [76, 189] on input "Agreed Value   *" at bounding box center [91, 190] width 39 height 12
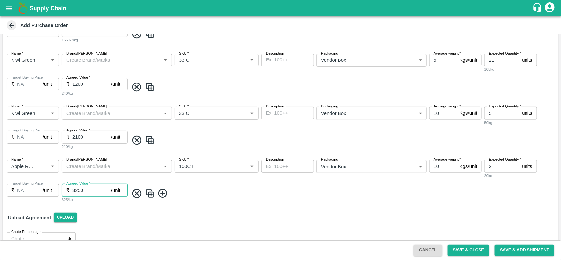
type input "3250"
click at [148, 196] on img at bounding box center [150, 193] width 10 height 11
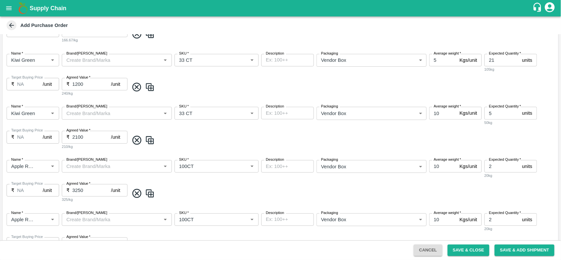
scroll to position [230, 0]
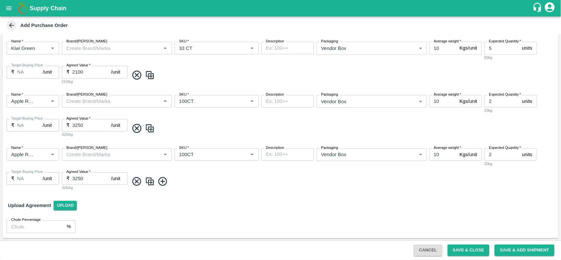
click at [137, 180] on icon at bounding box center [137, 181] width 11 height 11
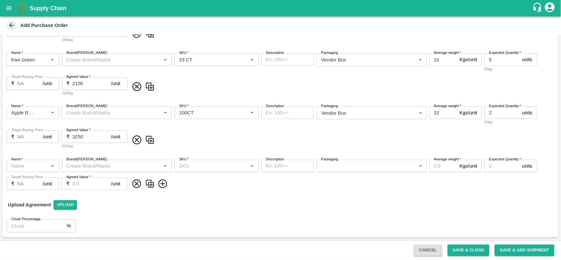
scroll to position [218, 0]
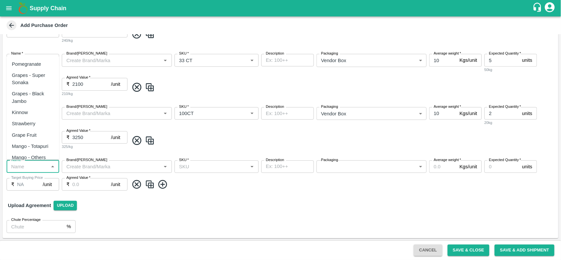
click at [29, 162] on input "Name   *" at bounding box center [28, 166] width 38 height 9
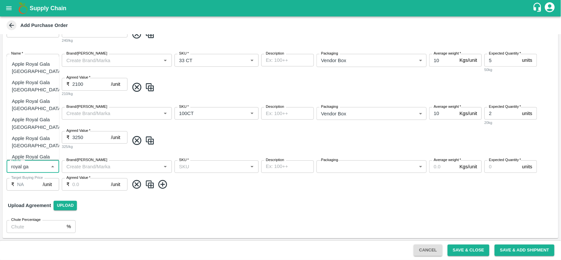
scroll to position [18, 0]
click at [38, 145] on div "Apple Royal Gala SA" at bounding box center [33, 142] width 42 height 15
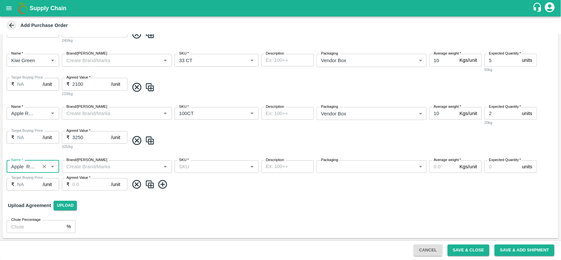
type input "Apple Royal Gala SA"
click at [151, 185] on img at bounding box center [150, 184] width 10 height 11
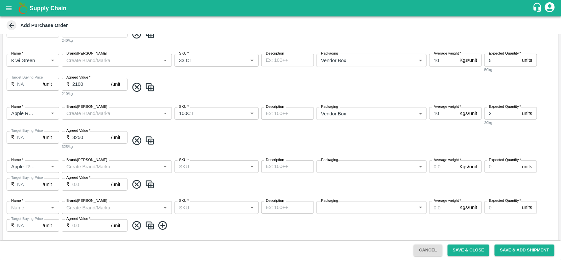
type input "Apple Royal Gala SA"
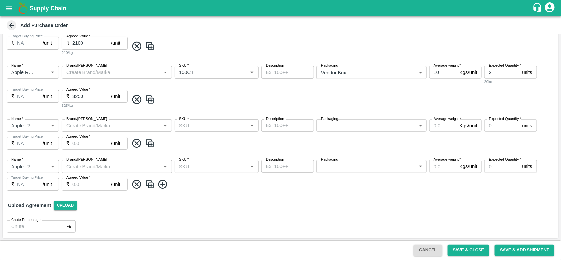
click at [151, 185] on img at bounding box center [150, 184] width 10 height 11
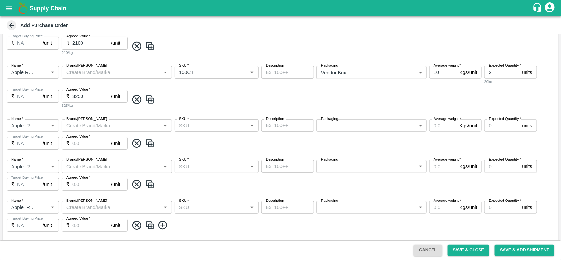
click at [203, 129] on input "SKU   *" at bounding box center [211, 125] width 69 height 9
click at [196, 158] on div "110CT" at bounding box center [216, 162] width 84 height 11
type input "110CT"
click at [194, 170] on input "SKU   *" at bounding box center [211, 166] width 69 height 9
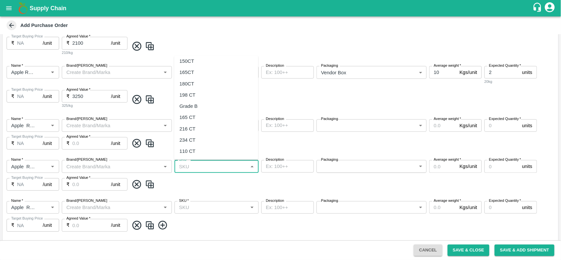
scroll to position [0, 0]
click at [209, 197] on div "PO Type   * Vendor Purchase 2 PO Type Buyers   * Neeti Jain Buyers   * Supplier…" at bounding box center [281, 29] width 556 height 502
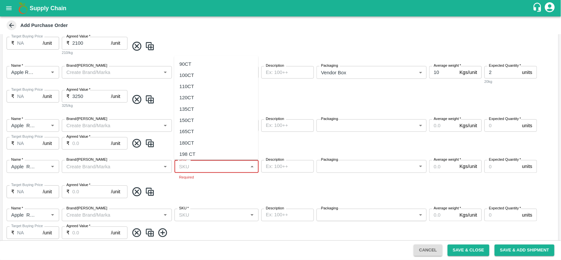
click at [201, 170] on input "SKU   *" at bounding box center [211, 166] width 69 height 9
click at [189, 87] on div "110CT" at bounding box center [187, 86] width 15 height 7
type input "110CT"
click at [241, 166] on icon "Clear" at bounding box center [244, 166] width 6 height 6
click at [202, 166] on input "SKU   *" at bounding box center [211, 166] width 69 height 9
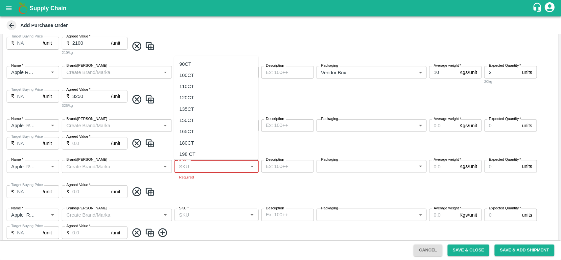
click at [191, 64] on div "90CT" at bounding box center [186, 64] width 12 height 7
type input "90CT"
click at [197, 211] on input "SKU   *" at bounding box center [211, 215] width 69 height 9
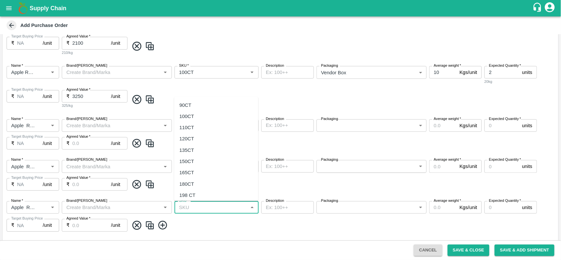
click at [185, 117] on div "100CT" at bounding box center [187, 116] width 15 height 7
type input "100CT"
click at [159, 227] on icon at bounding box center [162, 225] width 9 height 9
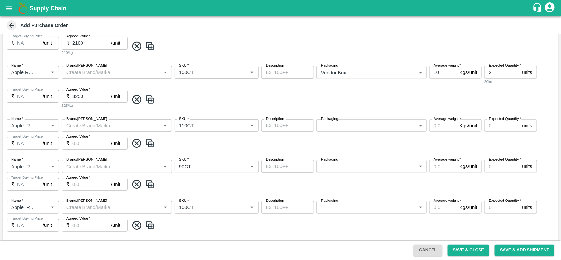
scroll to position [341, 0]
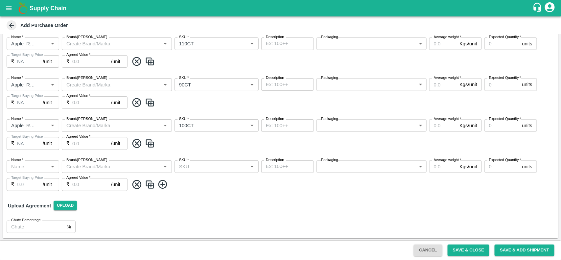
click at [8, 167] on div "Name   *" at bounding box center [33, 167] width 53 height 12
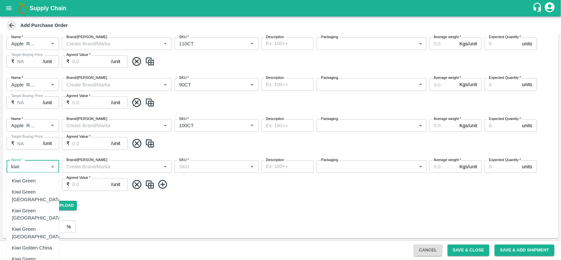
click at [31, 226] on div "Kiwi Green [GEOGRAPHIC_DATA]" at bounding box center [37, 233] width 51 height 15
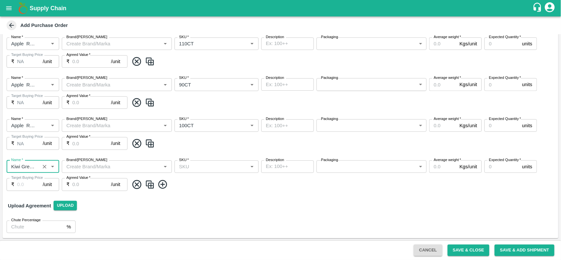
type input "Kiwi Green [GEOGRAPHIC_DATA]"
click at [31, 214] on div "Upload Agreement Upload" at bounding box center [281, 205] width 556 height 19
click at [110, 165] on input "Brand/[PERSON_NAME]" at bounding box center [111, 166] width 95 height 9
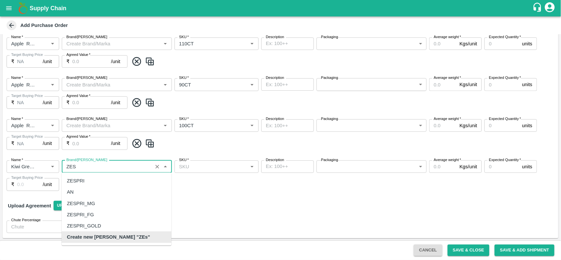
scroll to position [0, 0]
click at [91, 180] on div "ZESPRI" at bounding box center [117, 180] width 110 height 11
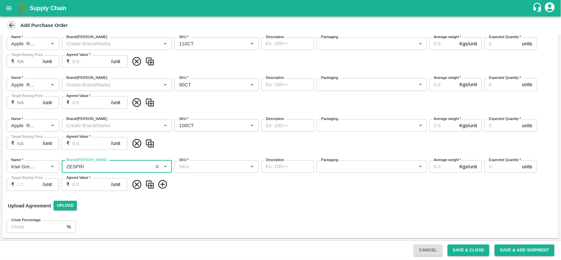
type input "ZESPRI"
click at [208, 168] on input "SKU   *" at bounding box center [211, 166] width 69 height 9
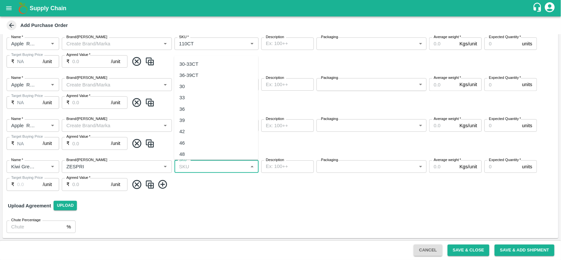
click at [186, 88] on div "30" at bounding box center [216, 86] width 84 height 11
type input "30"
type input "NA"
click at [160, 185] on icon at bounding box center [163, 184] width 11 height 11
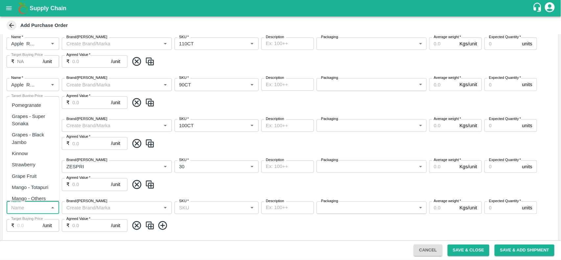
click at [33, 209] on input "Name   *" at bounding box center [28, 208] width 38 height 9
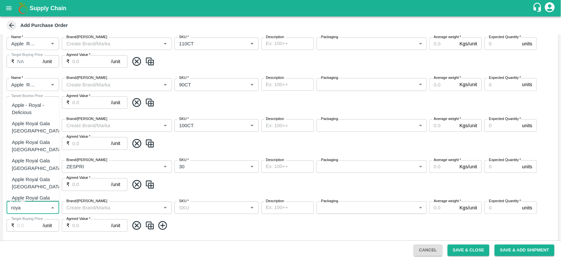
scroll to position [38, 0]
click at [28, 179] on div "Apple Royal Gala SA" at bounding box center [33, 182] width 42 height 15
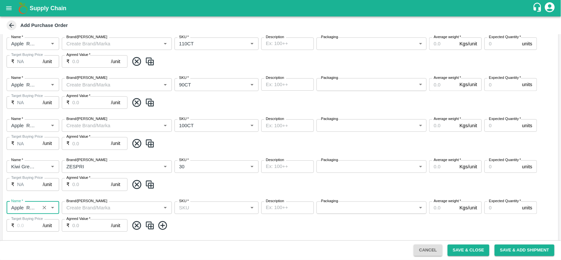
click at [190, 211] on div "SKU   *" at bounding box center [217, 208] width 84 height 12
type input "Apple Royal Gala SA"
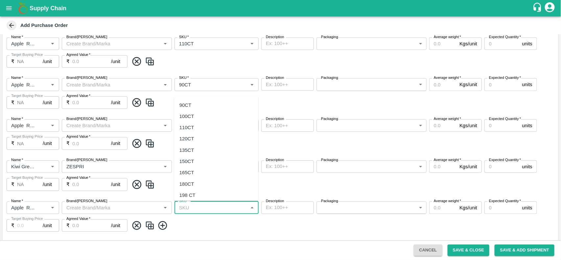
click at [191, 137] on div "120CT" at bounding box center [187, 138] width 15 height 7
type input "120CT"
type input "NA"
click at [344, 206] on body "Supply Chain Add Purchase Order PO Type   * Vendor Purchase 2 PO Type Buyers   …" at bounding box center [280, 130] width 561 height 260
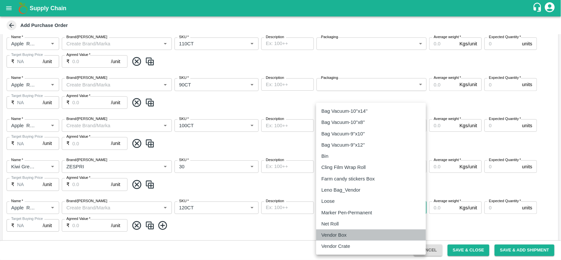
click at [346, 233] on p "Vendor Box" at bounding box center [334, 235] width 25 height 7
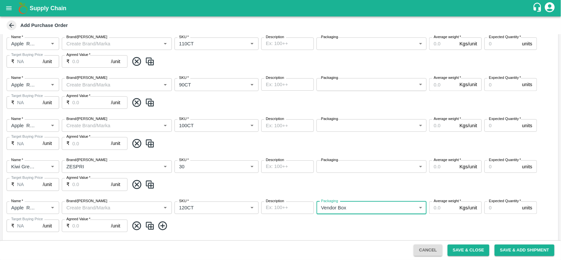
type input "276"
click at [442, 208] on input "Average weight   *" at bounding box center [444, 208] width 28 height 12
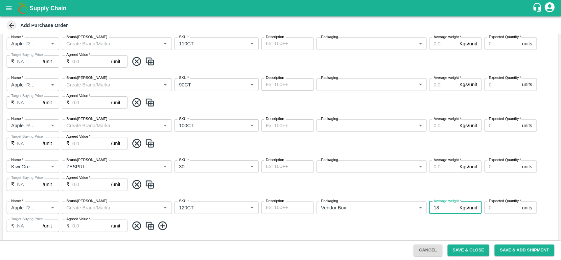
type input "18"
click at [502, 210] on input "Expected Quantity   *" at bounding box center [502, 208] width 35 height 12
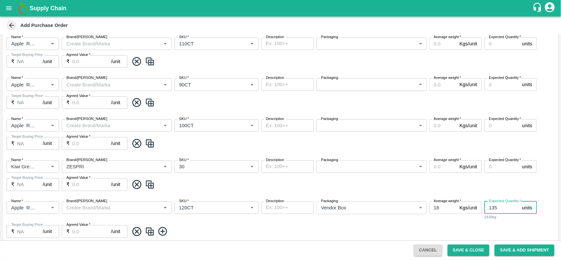
type input "135"
click at [73, 230] on input "Agreed Value   *" at bounding box center [91, 231] width 39 height 12
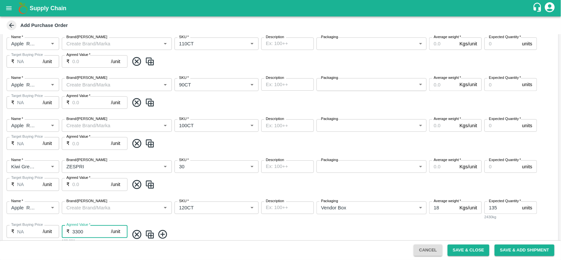
type input "3300"
click at [226, 225] on div "Name   * Name   * Brand/Marka Brand/Marka SKU   * SKU   * Description x Descrip…" at bounding box center [281, 222] width 556 height 53
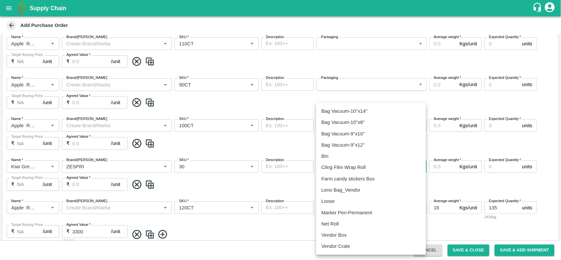
click at [335, 162] on body "Supply Chain Add Purchase Order PO Type   * Vendor Purchase 2 PO Type Buyers   …" at bounding box center [280, 130] width 561 height 260
click at [340, 238] on p "Vendor Box" at bounding box center [334, 235] width 25 height 7
type input "276"
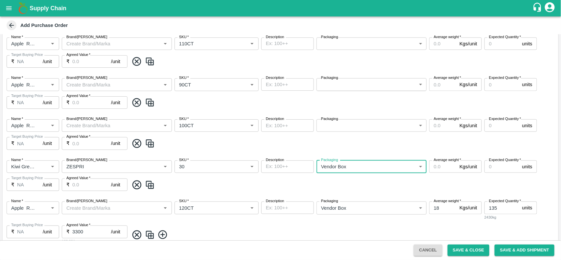
click at [446, 172] on input "Average weight   *" at bounding box center [444, 167] width 28 height 12
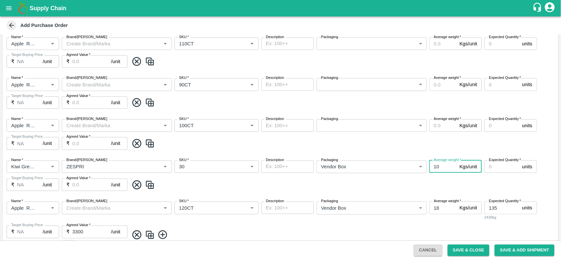
type input "1"
type input "5"
click at [498, 172] on input "Expected Quantity   *" at bounding box center [502, 167] width 35 height 12
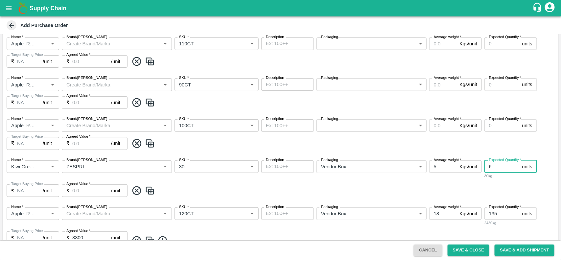
type input "6"
click at [83, 186] on label "Agreed Value   *" at bounding box center [78, 184] width 24 height 5
click at [83, 186] on input "Agreed Value   *" at bounding box center [91, 191] width 39 height 12
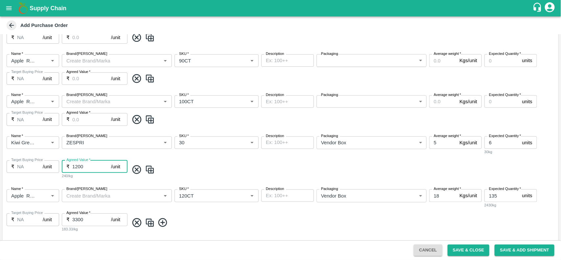
scroll to position [345, 0]
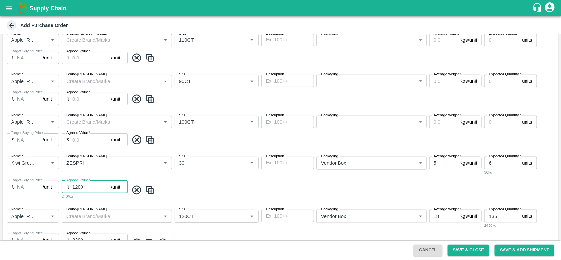
type input "1200"
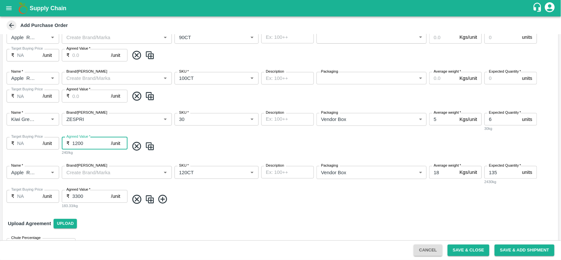
scroll to position [354, 0]
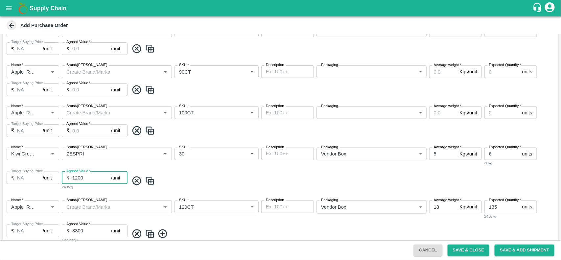
click at [351, 112] on body "Supply Chain Add Purchase Order PO Type   * Vendor Purchase 2 PO Type Buyers   …" at bounding box center [280, 130] width 561 height 260
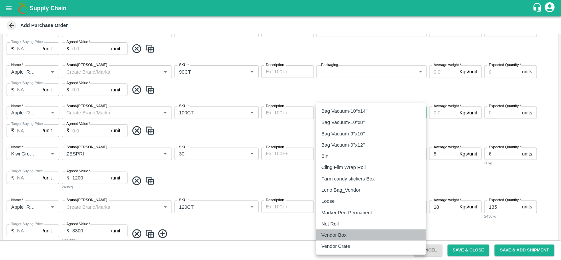
click at [328, 235] on p "Vendor Box" at bounding box center [334, 235] width 25 height 7
type input "276"
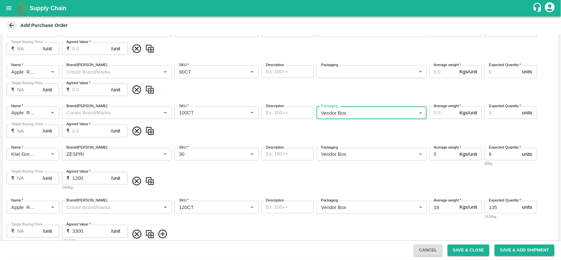
click at [436, 117] on input "Average weight   *" at bounding box center [444, 113] width 28 height 12
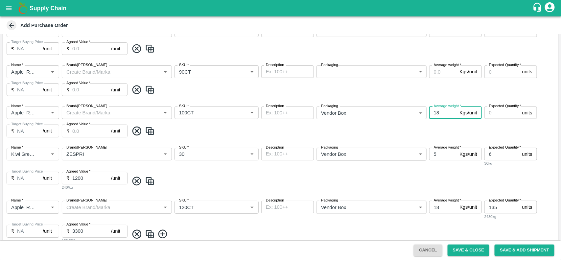
type input "18"
click at [497, 116] on input "Expected Quantity   *" at bounding box center [502, 113] width 35 height 12
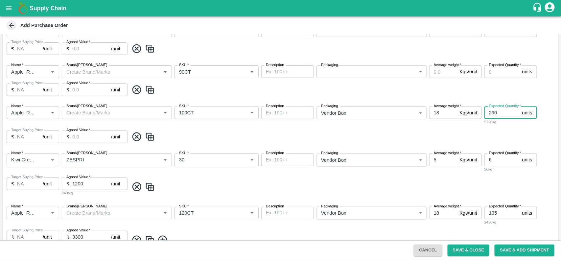
type input "290"
click at [81, 136] on input "Agreed Value   *" at bounding box center [91, 137] width 39 height 12
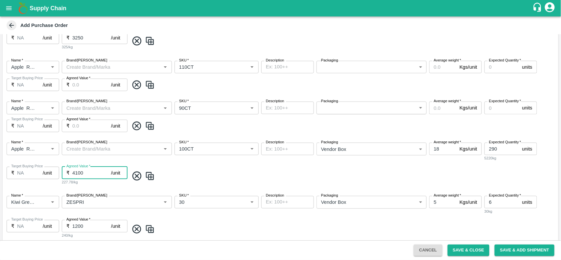
scroll to position [316, 0]
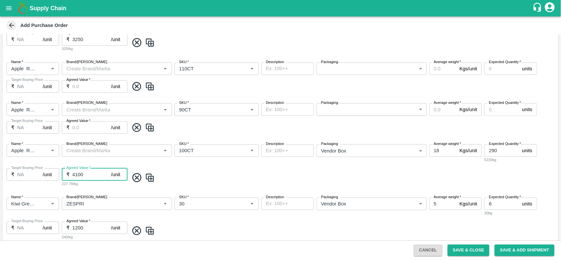
type input "4100"
click at [327, 112] on body "Supply Chain Add Purchase Order PO Type   * Vendor Purchase 2 PO Type Buyers   …" at bounding box center [280, 130] width 561 height 260
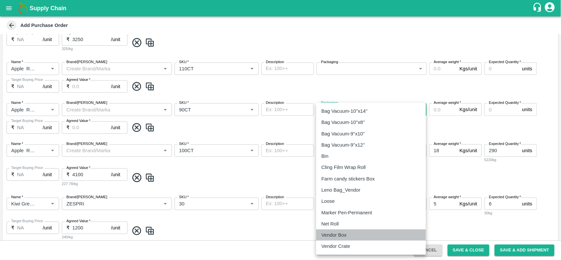
click at [335, 234] on p "Vendor Box" at bounding box center [334, 235] width 25 height 7
type input "276"
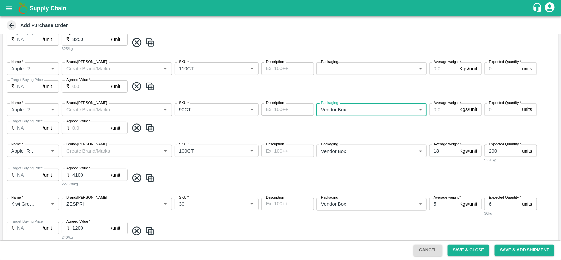
click at [440, 113] on input "Average weight   *" at bounding box center [444, 109] width 28 height 12
type input "18"
click at [499, 112] on input "Expected Quantity   *" at bounding box center [502, 109] width 35 height 12
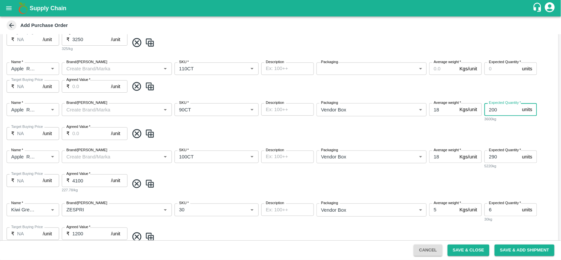
type input "200"
click at [86, 137] on input "Agreed Value   *" at bounding box center [91, 133] width 39 height 12
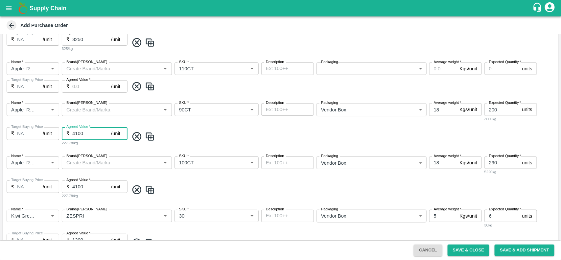
type input "4100"
click at [220, 123] on div "Name   * Name   * Brand/Marka Brand/Marka SKU   * SKU   * Description x Descrip…" at bounding box center [281, 124] width 556 height 53
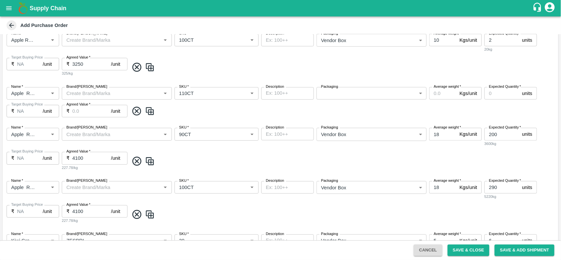
click at [332, 95] on body "Supply Chain Add Purchase Order PO Type   * Vendor Purchase 2 PO Type Buyers   …" at bounding box center [280, 130] width 561 height 260
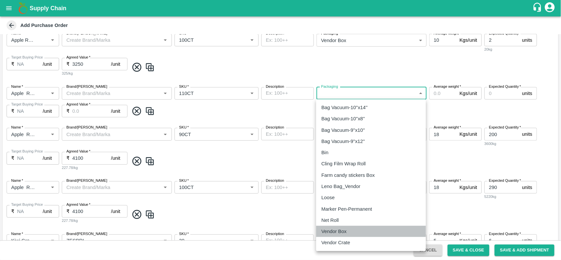
click at [332, 230] on p "Vendor Box" at bounding box center [334, 231] width 25 height 7
type input "276"
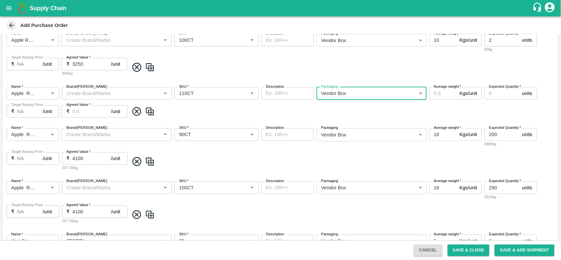
click at [440, 98] on input "Average weight   *" at bounding box center [444, 93] width 28 height 12
type input "18"
click at [498, 95] on input "Expected Quantity   *" at bounding box center [502, 93] width 35 height 12
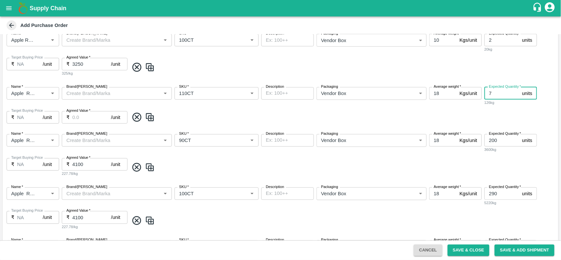
type input "7"
click at [77, 117] on input "Agreed Value   *" at bounding box center [91, 117] width 39 height 12
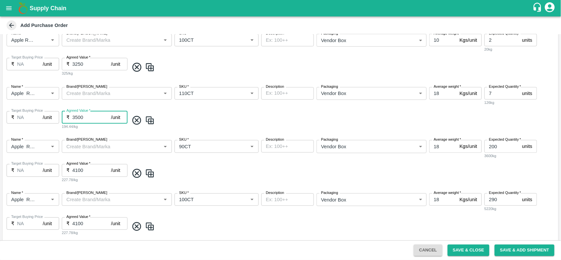
type input "3500"
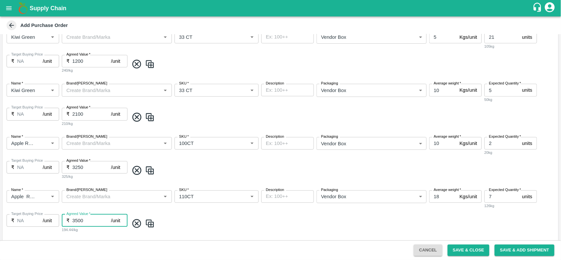
scroll to position [443, 0]
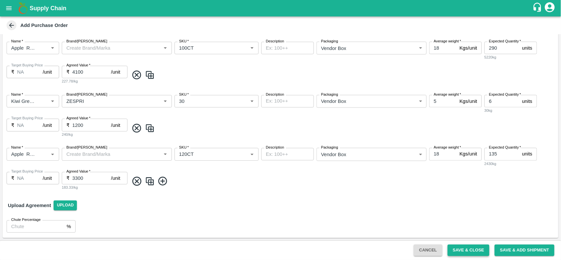
click at [467, 247] on button "Save & Close" at bounding box center [469, 251] width 42 height 12
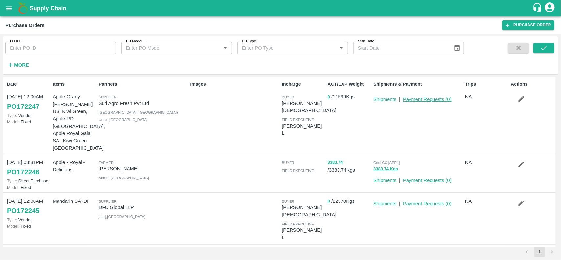
click at [421, 99] on link "Payment Requests ( 0 )" at bounding box center [427, 99] width 49 height 5
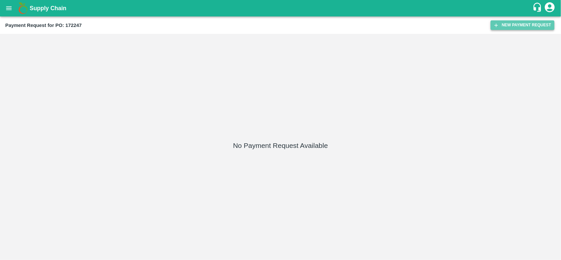
click at [512, 22] on button "New Payment Request" at bounding box center [523, 25] width 64 height 10
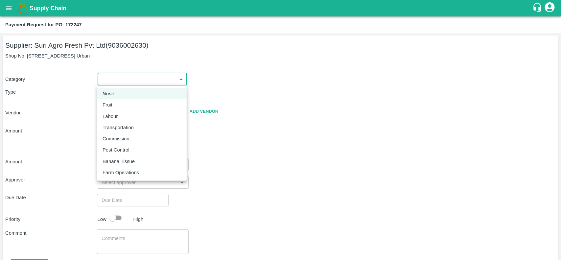
click at [117, 74] on body "Supply Chain Payment Request for PO: 172247 Supplier: Suri Agro Fresh Pvt Ltd (…" at bounding box center [280, 130] width 561 height 260
click at [116, 103] on div "Fruit" at bounding box center [142, 104] width 79 height 7
type input "1"
type input "Suri Agro Fresh Pvt Ltd - 9036002630(Supplier)"
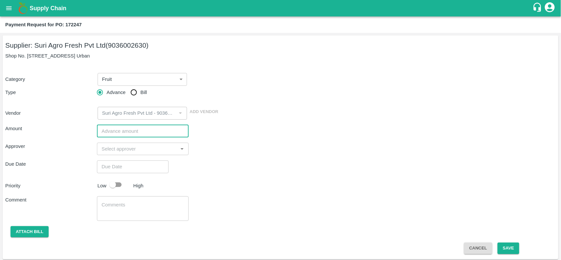
click at [143, 134] on input "number" at bounding box center [143, 131] width 92 height 12
type input "2531400"
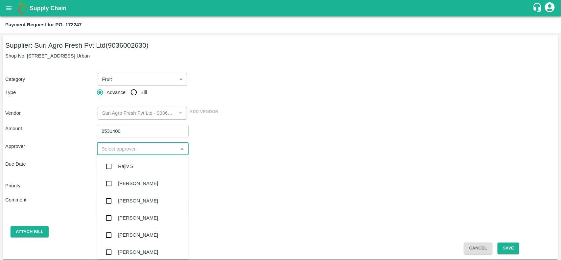
click at [141, 145] on input "input" at bounding box center [137, 149] width 77 height 9
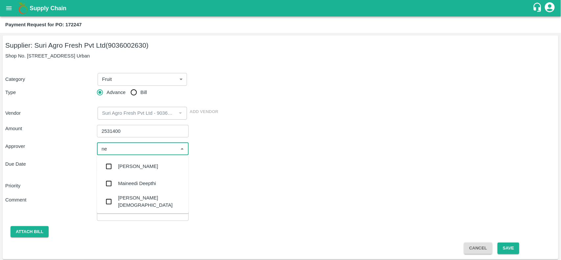
type input "nee"
click at [106, 199] on input "checkbox" at bounding box center [108, 201] width 13 height 13
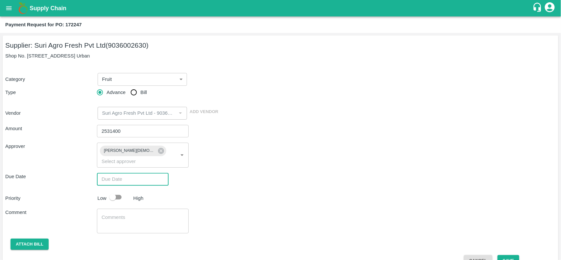
type input "DD/MM/YYYY hh:mm aa"
click at [134, 173] on input "DD/MM/YYYY hh:mm aa" at bounding box center [130, 179] width 67 height 12
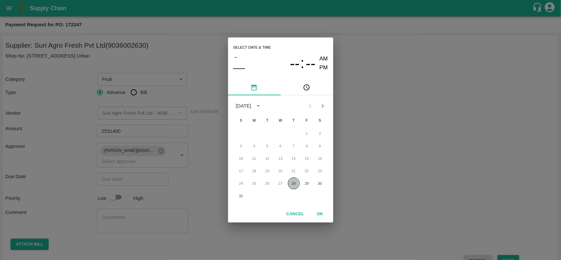
click at [295, 184] on button "28" at bounding box center [294, 184] width 12 height 12
type input "[DATE] 12:00 AM"
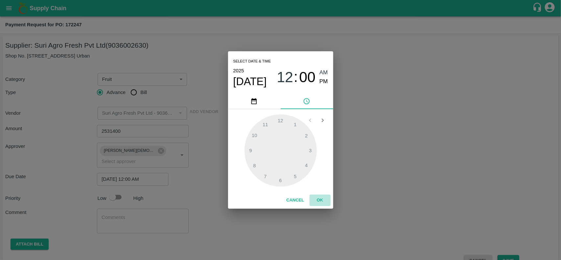
click at [316, 200] on button "OK" at bounding box center [320, 201] width 21 height 12
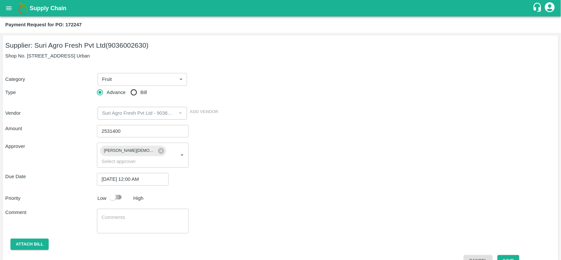
click at [117, 191] on input "checkbox" at bounding box center [112, 197] width 37 height 12
checkbox input "true"
click at [30, 239] on button "Attach bill" at bounding box center [30, 245] width 38 height 12
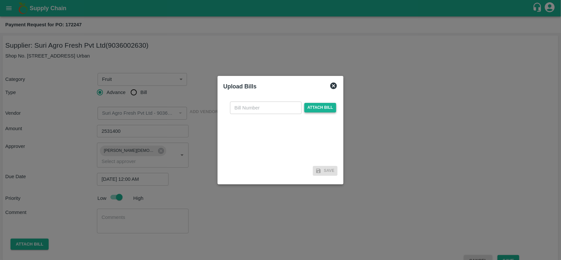
click at [317, 105] on span "Attach bill" at bounding box center [321, 108] width 32 height 10
click at [0, 0] on input "Attach bill" at bounding box center [0, 0] width 0 height 0
click at [311, 107] on span "Attach bill" at bounding box center [321, 108] width 32 height 10
click at [0, 0] on input "Attach bill" at bounding box center [0, 0] width 0 height 0
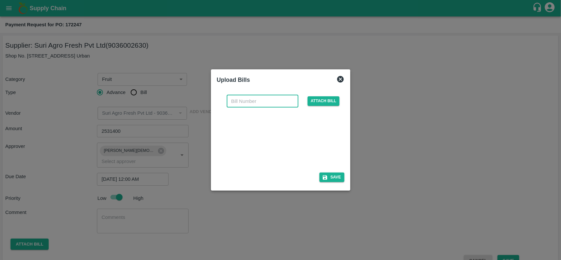
click at [238, 103] on input "text" at bounding box center [263, 101] width 72 height 12
paste input "S/H/25-26/802999"
type input "S/H/25-26/802999"
click at [322, 178] on icon "button" at bounding box center [325, 178] width 6 height 6
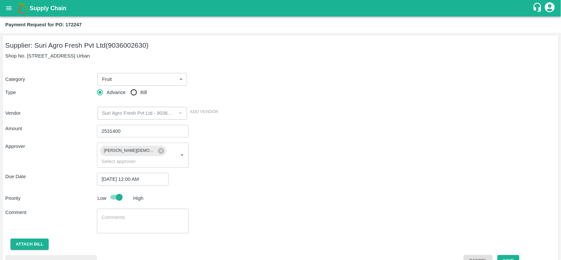
scroll to position [40, 0]
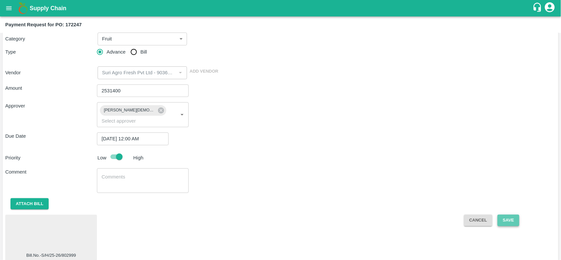
click at [508, 215] on button "Save" at bounding box center [509, 221] width 22 height 12
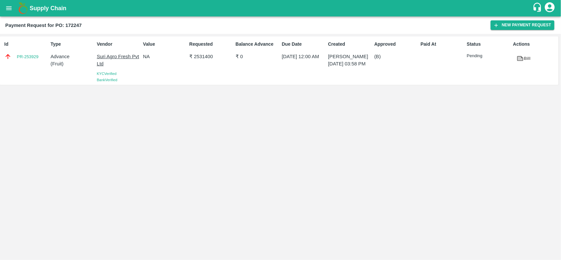
click at [78, 24] on b "Payment Request for PO: 172247" at bounding box center [43, 25] width 77 height 5
click at [7, 6] on icon "open drawer" at bounding box center [8, 8] width 7 height 7
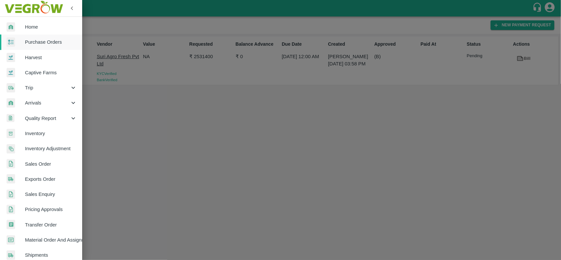
click at [52, 38] on span "Purchase Orders" at bounding box center [51, 41] width 52 height 7
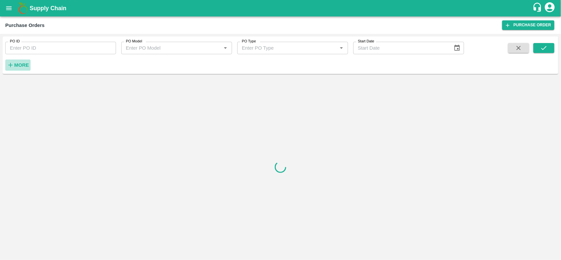
click at [20, 66] on strong "More" at bounding box center [21, 64] width 15 height 5
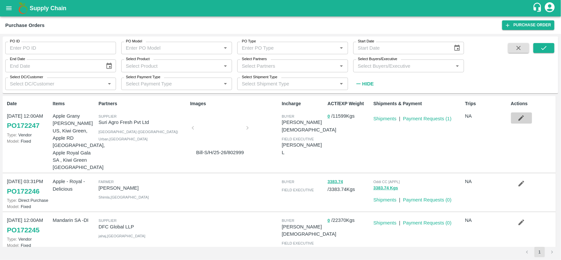
click at [519, 121] on icon "button" at bounding box center [521, 117] width 7 height 7
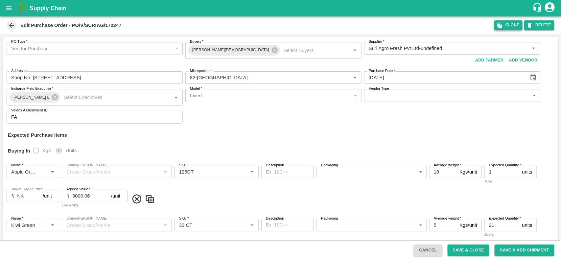
type input "Suri Agro Fresh Pvt Ltd-undefined"
type input "82-[GEOGRAPHIC_DATA]"
type input "Apple Grany [PERSON_NAME] US"
type input "125CT"
type input "NA"
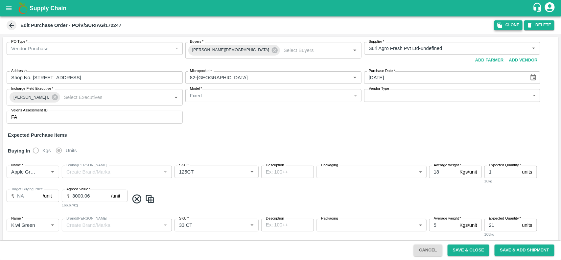
type input "Kiwi Green"
type input "33 CT"
type input "NA"
type input "Kiwi Green"
type input "33 CT"
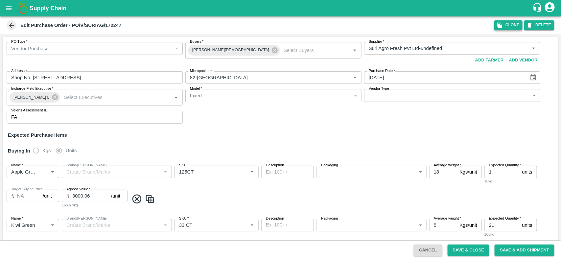
type input "NA"
type input "Apple RD [GEOGRAPHIC_DATA]"
type input "100CT"
type input "NA"
type input "Apple Royal Gala SA"
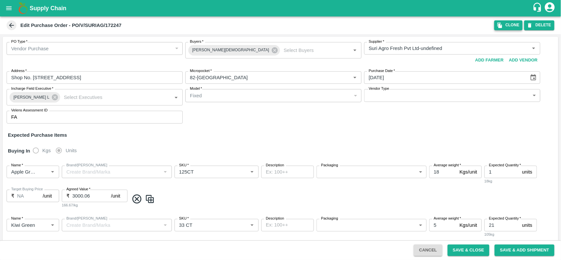
type input "110CT"
type input "NA"
type input "Apple Royal Gala SA"
type input "90CT"
type input "NA"
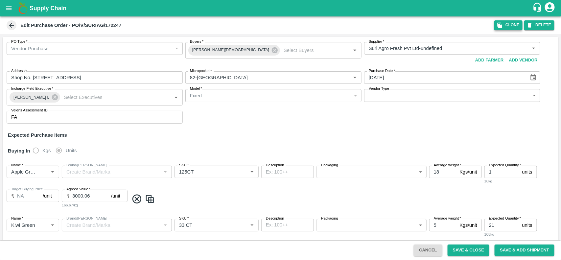
type input "Apple Royal Gala SA"
type input "100CT"
type input "NA"
type input "Kiwi Green [GEOGRAPHIC_DATA]"
type input "ZESPRI"
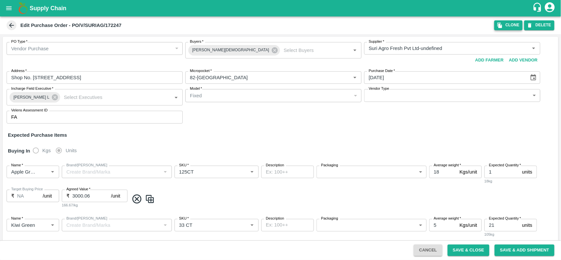
type input "30"
type input "NA"
type input "Apple Royal Gala SA"
type input "120CT"
type input "NA"
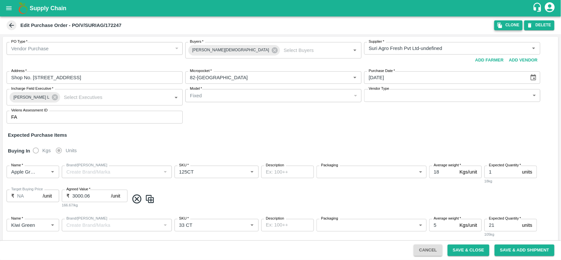
click at [512, 28] on button "Clone" at bounding box center [509, 25] width 28 height 10
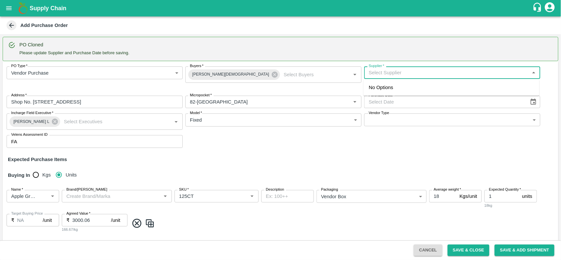
click at [402, 74] on input "Supplier   *" at bounding box center [446, 72] width 161 height 9
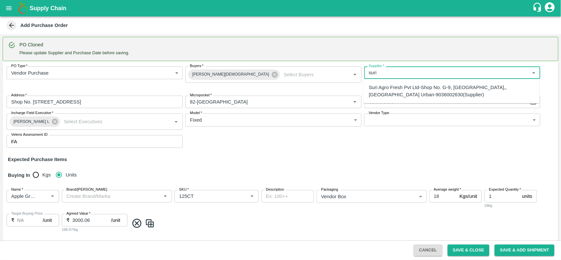
click at [400, 94] on div "Suri Agro Fresh Pvt Ltd-Shop No. G-9, [GEOGRAPHIC_DATA],, [GEOGRAPHIC_DATA] Urb…" at bounding box center [451, 91] width 165 height 15
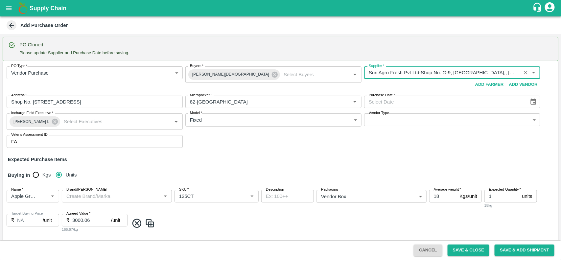
type input "Suri Agro Fresh Pvt Ltd-Shop No. G-9, [GEOGRAPHIC_DATA],, [GEOGRAPHIC_DATA] Urb…"
click at [397, 120] on body "Supply Chain Add Purchase Order PO Cloned Please update Supplier and Purchase D…" at bounding box center [280, 130] width 561 height 260
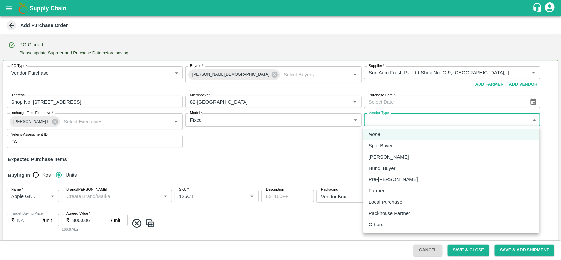
click at [294, 136] on div at bounding box center [280, 130] width 561 height 260
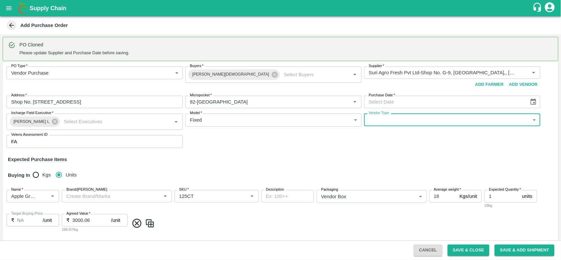
click at [533, 105] on icon "Choose date" at bounding box center [533, 101] width 7 height 7
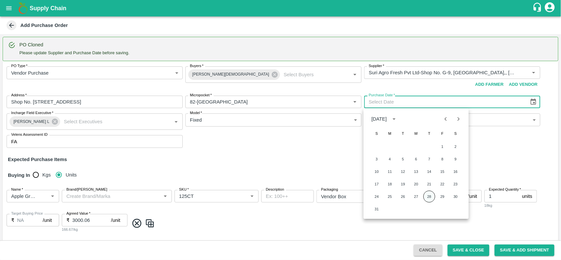
click at [428, 194] on button "28" at bounding box center [430, 197] width 12 height 12
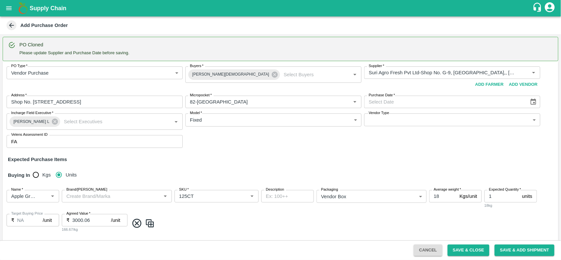
type input "[DATE]"
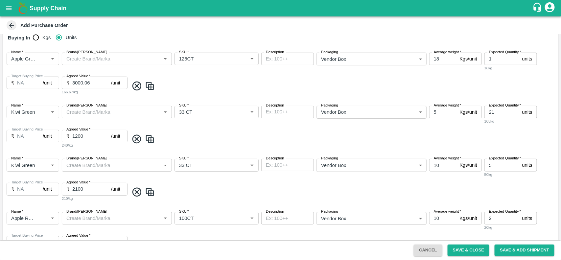
scroll to position [80, 0]
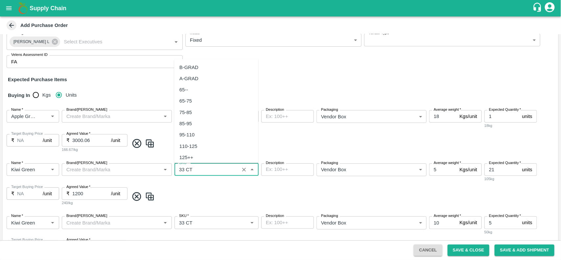
click at [216, 168] on input "SKU   *" at bounding box center [207, 169] width 61 height 9
click at [194, 101] on div "36 CT" at bounding box center [216, 103] width 84 height 11
type input "36 CT"
click at [497, 173] on input "21" at bounding box center [502, 169] width 35 height 12
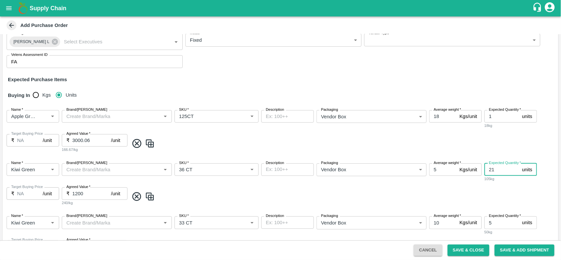
type input "2"
type input "10"
click at [89, 196] on input "1200" at bounding box center [91, 193] width 39 height 12
type input "1"
type input "1300"
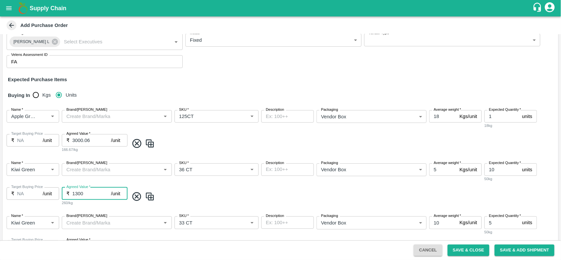
click at [185, 199] on span at bounding box center [342, 196] width 427 height 11
click at [494, 117] on input "1" at bounding box center [502, 116] width 35 height 12
type input "13"
click at [92, 142] on input "3000.06" at bounding box center [91, 140] width 39 height 12
click at [41, 116] on icon "Clear" at bounding box center [44, 116] width 6 height 6
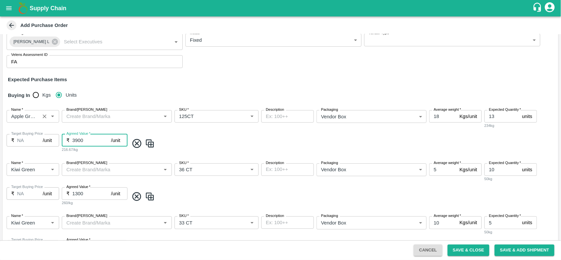
type input "3900"
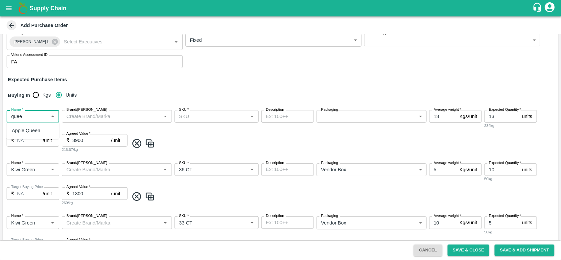
click at [35, 127] on div "Apple Queen" at bounding box center [26, 130] width 29 height 7
type input "Apple Queen"
click at [203, 115] on input "SKU   *" at bounding box center [211, 116] width 69 height 9
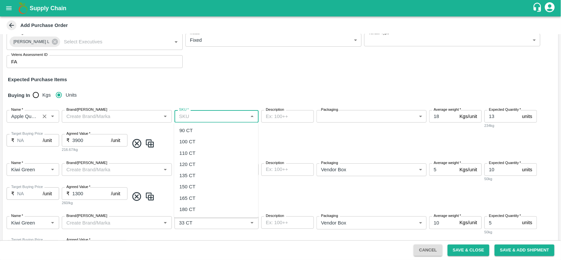
click at [195, 148] on div "110 CT" at bounding box center [216, 153] width 84 height 11
type input "110 CT"
click at [368, 119] on body "Supply Chain Add Purchase Order PO Cloned Please update Supplier and Purchase D…" at bounding box center [280, 130] width 561 height 260
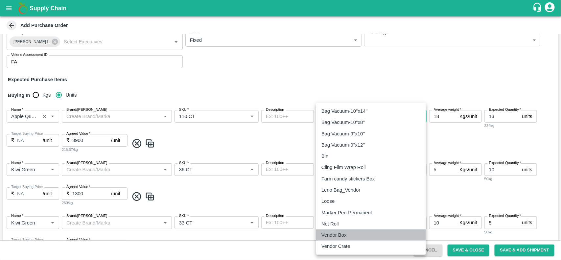
click at [336, 233] on p "Vendor Box" at bounding box center [334, 235] width 25 height 7
type input "276"
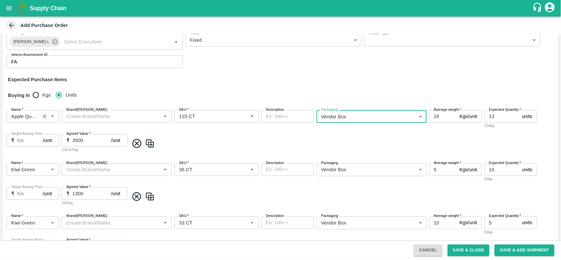
scroll to position [136, 0]
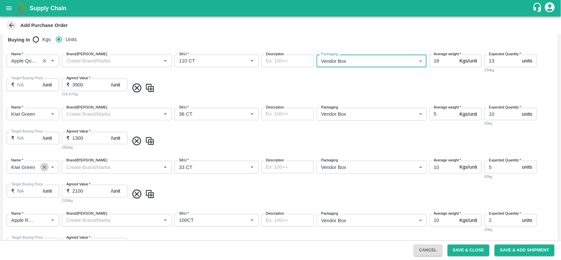
click at [47, 166] on icon "Clear" at bounding box center [44, 167] width 6 height 6
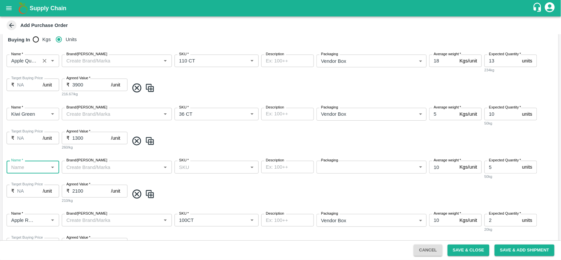
click at [47, 166] on div "Name   *" at bounding box center [33, 167] width 53 height 12
click at [40, 166] on input "Name   *" at bounding box center [28, 167] width 38 height 9
click at [29, 179] on div "Apple Queen" at bounding box center [26, 181] width 29 height 7
type input "Apple Queen"
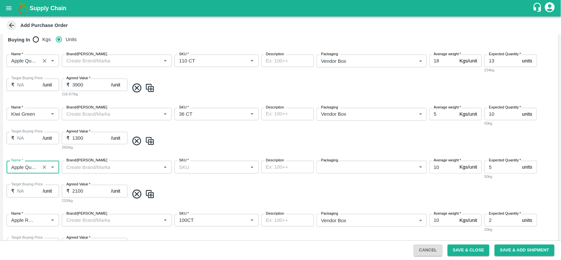
click at [198, 167] on input "SKU   *" at bounding box center [211, 167] width 69 height 9
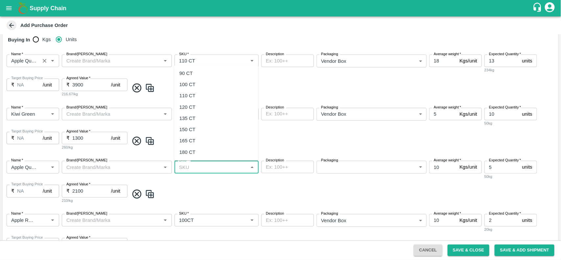
click at [185, 107] on div "120 CT" at bounding box center [188, 107] width 16 height 7
type input "120 CT"
click at [330, 170] on body "Supply Chain Add Purchase Order PO Cloned Please update Supplier and Purchase D…" at bounding box center [280, 130] width 561 height 260
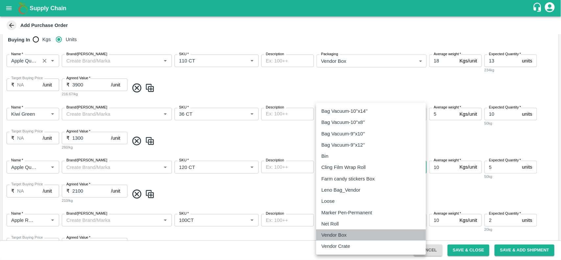
click at [334, 235] on p "Vendor Box" at bounding box center [334, 235] width 25 height 7
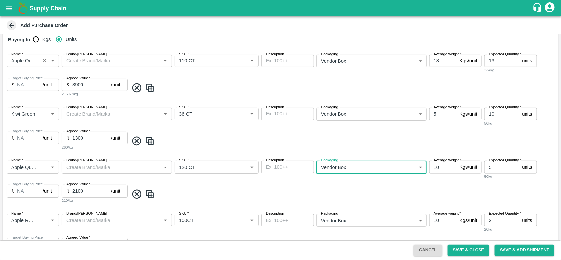
type input "276"
click at [445, 165] on input "10" at bounding box center [444, 167] width 28 height 12
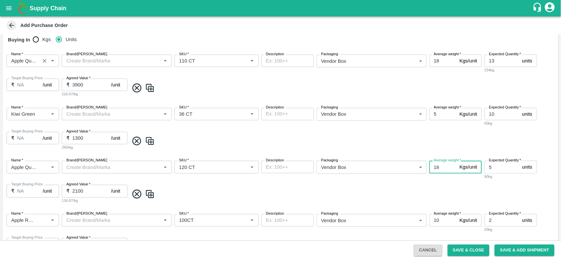
type input "18"
click at [496, 170] on input "5" at bounding box center [502, 167] width 35 height 12
type input "99"
click at [92, 190] on input "2100" at bounding box center [91, 191] width 39 height 12
type input "2"
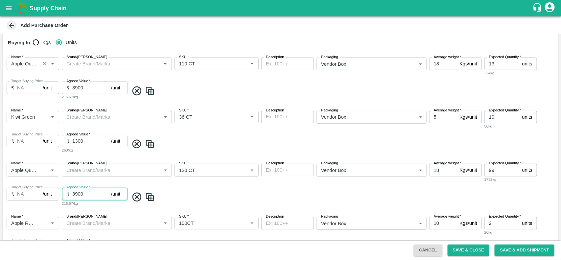
scroll to position [161, 0]
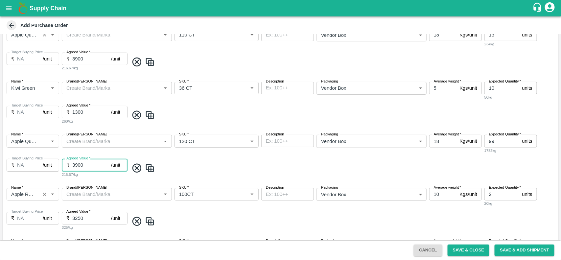
click at [42, 194] on icon "Clear" at bounding box center [44, 194] width 6 height 6
type input "3900"
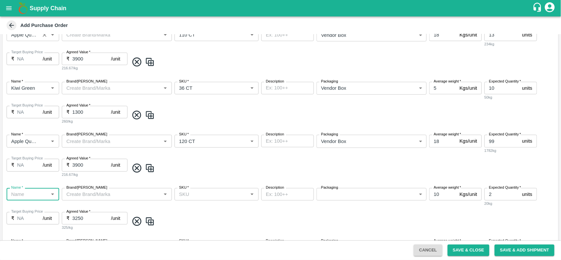
scroll to position [0, 0]
click at [28, 195] on input "Name   *" at bounding box center [28, 194] width 38 height 9
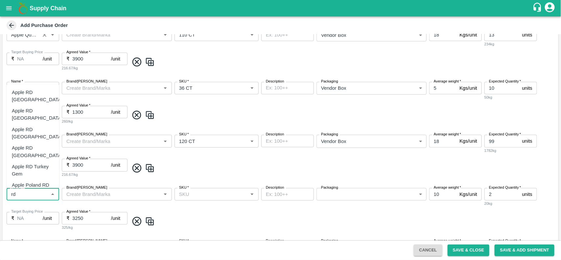
click at [38, 105] on div "Apple RD [GEOGRAPHIC_DATA]" at bounding box center [33, 114] width 53 height 19
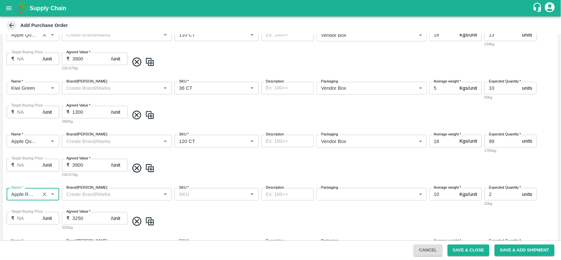
type input "Apple RD [GEOGRAPHIC_DATA]"
click at [235, 195] on input "SKU   *" at bounding box center [211, 194] width 69 height 9
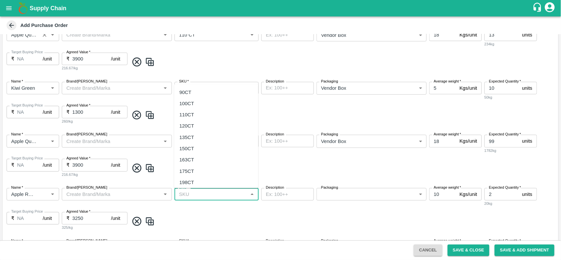
click at [197, 115] on div "110CT" at bounding box center [216, 114] width 84 height 11
type input "110CT"
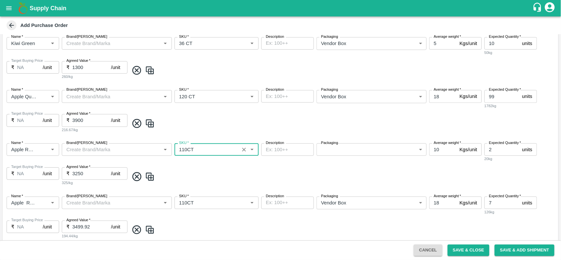
click at [142, 176] on span at bounding box center [342, 176] width 427 height 11
click at [147, 176] on img at bounding box center [150, 176] width 10 height 11
type input "10"
type input "2"
type input "3250"
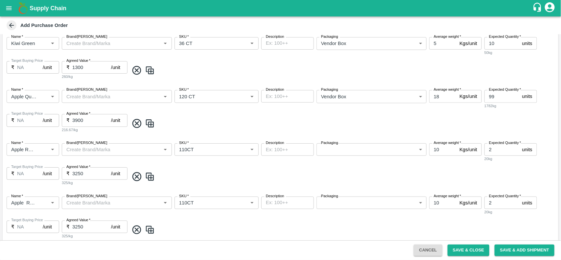
type input "7"
type input "3499.92"
type input "200"
type input "18"
type input "290"
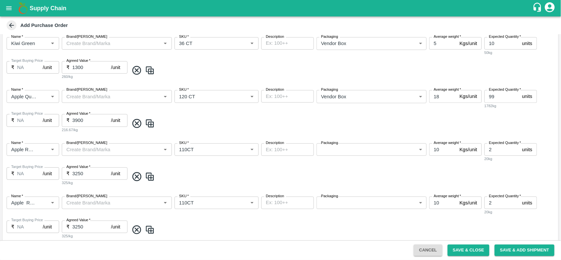
type input "4100.04"
type input "5"
type input "6"
type input "1200"
type input "Apple RD [GEOGRAPHIC_DATA]"
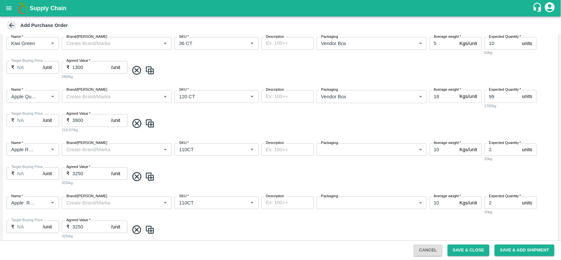
type input "110CT"
type input "90CT"
type input "Apple Royal Gala SA"
type input "100CT"
type input "Kiwi Green [GEOGRAPHIC_DATA]"
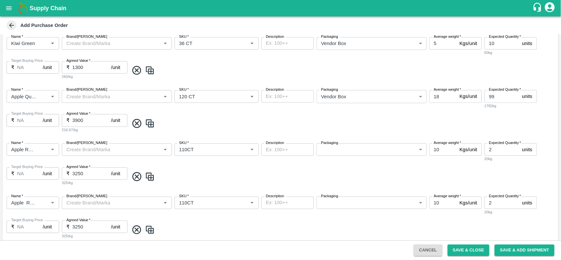
type input "ZESPRI"
type input "30"
type input "Apple Royal Gala SA"
type input "120CT"
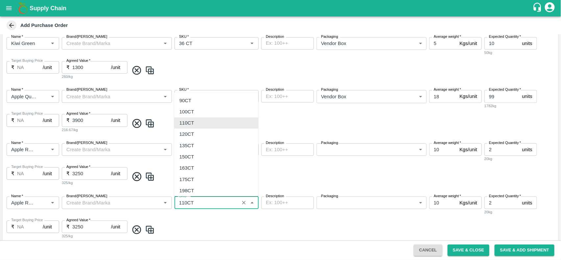
click at [227, 201] on input "SKU   *" at bounding box center [207, 203] width 61 height 9
click at [195, 124] on div "110CT" at bounding box center [216, 122] width 84 height 11
click at [203, 201] on input "SKU   *" at bounding box center [207, 203] width 61 height 9
click at [190, 134] on div "120CT" at bounding box center [187, 134] width 15 height 7
type input "120CT"
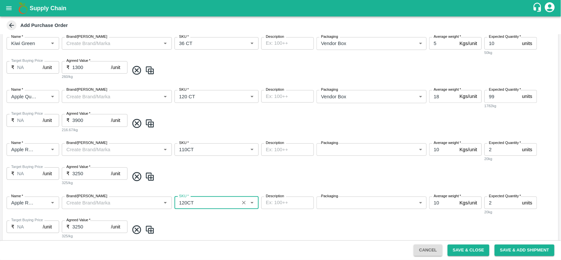
click at [338, 147] on body "Supply Chain Add Purchase Order PO Cloned Please update Supplier and Purchase D…" at bounding box center [280, 130] width 561 height 260
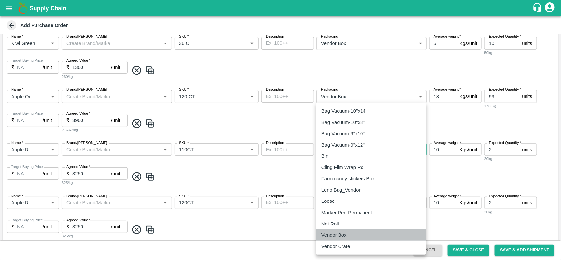
click at [339, 233] on p "Vendor Box" at bounding box center [334, 235] width 25 height 7
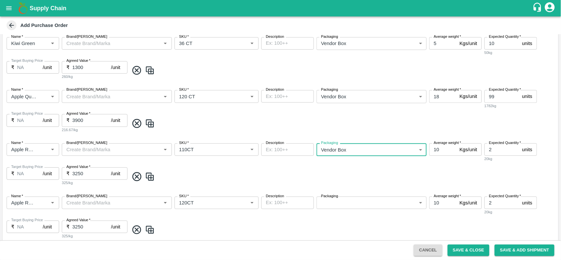
type input "276"
click at [336, 203] on body "Supply Chain Add Purchase Order PO Cloned Please update Supplier and Purchase D…" at bounding box center [280, 130] width 561 height 260
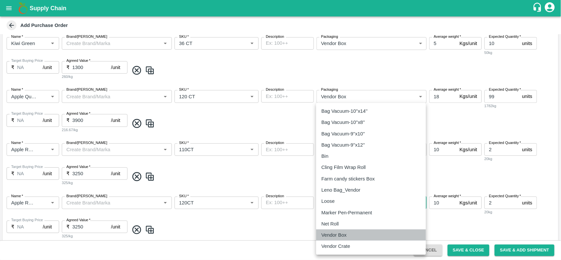
click at [340, 237] on p "Vendor Box" at bounding box center [334, 235] width 25 height 7
type input "276"
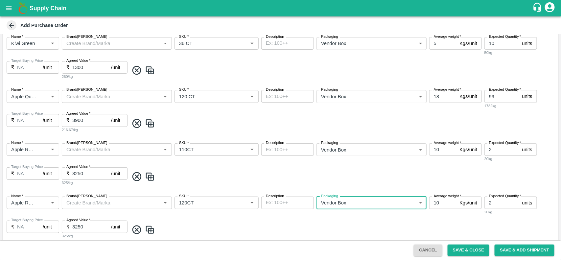
click at [442, 152] on input "10" at bounding box center [444, 149] width 28 height 12
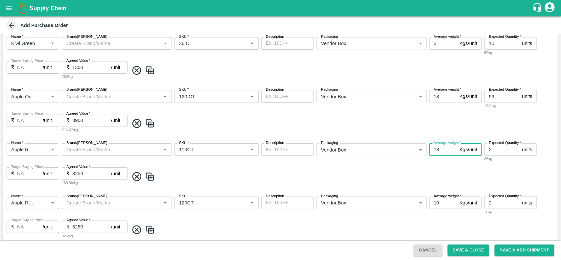
type input "18"
click at [444, 208] on input "10" at bounding box center [444, 203] width 28 height 12
type input "18"
click at [499, 152] on input "2" at bounding box center [502, 149] width 35 height 12
type input "56"
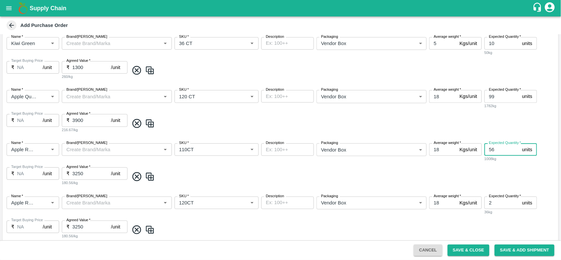
click at [490, 204] on input "2" at bounding box center [502, 203] width 35 height 12
type input "72"
click at [86, 175] on input "3250" at bounding box center [91, 173] width 39 height 12
type input "3"
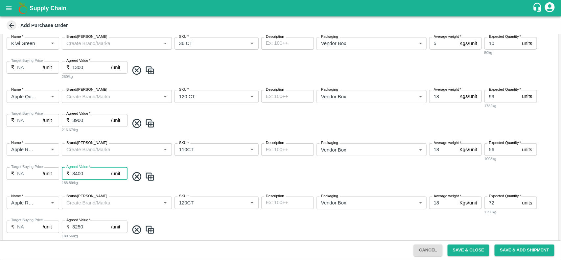
type input "3400"
click at [89, 226] on input "3250" at bounding box center [91, 227] width 39 height 12
type input "3400"
click at [242, 229] on span at bounding box center [342, 230] width 427 height 11
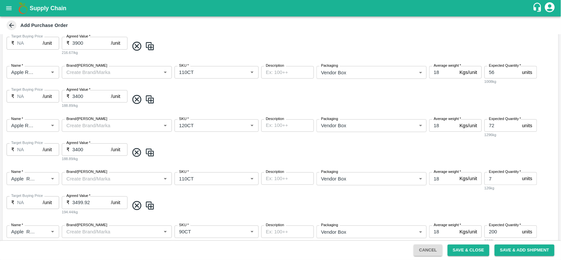
scroll to position [289, 0]
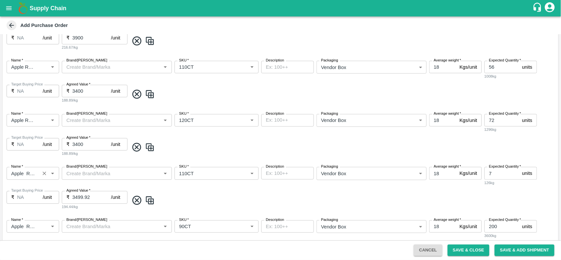
click at [48, 172] on button "Clear" at bounding box center [44, 173] width 9 height 9
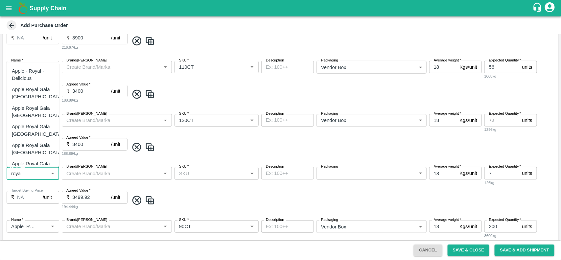
scroll to position [18, 0]
click at [37, 126] on div "Apple Royal Gala [GEOGRAPHIC_DATA]" at bounding box center [37, 131] width 51 height 15
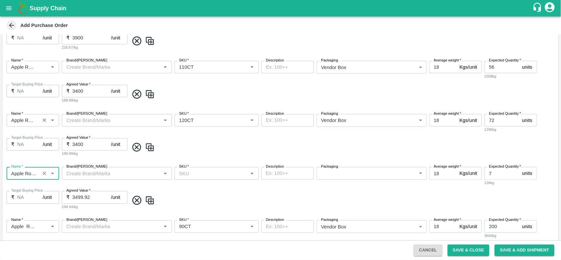
type input "Apple Royal Gala [GEOGRAPHIC_DATA]"
click at [14, 119] on input "Name   *" at bounding box center [23, 120] width 29 height 9
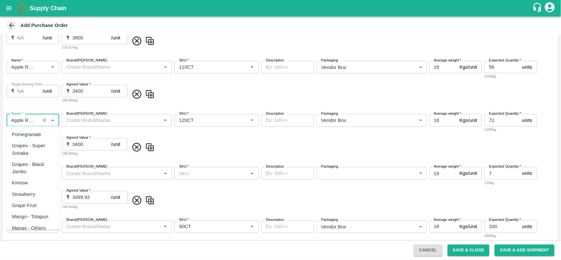
scroll to position [419, 0]
click at [203, 158] on div "Name   * Name   * Brand/Marka Brand/Marka SKU   * SKU   * Description x Descrip…" at bounding box center [281, 135] width 556 height 53
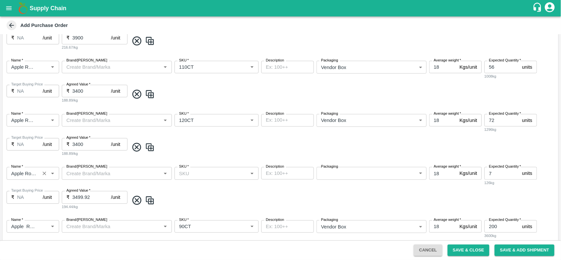
click at [32, 175] on input "Name   *" at bounding box center [23, 173] width 29 height 9
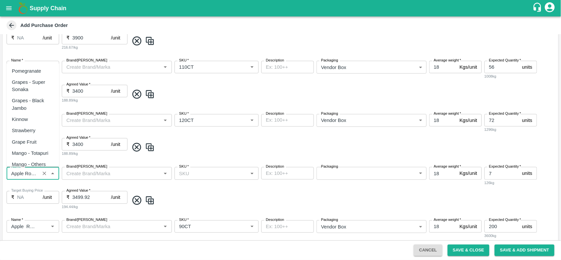
scroll to position [707, 0]
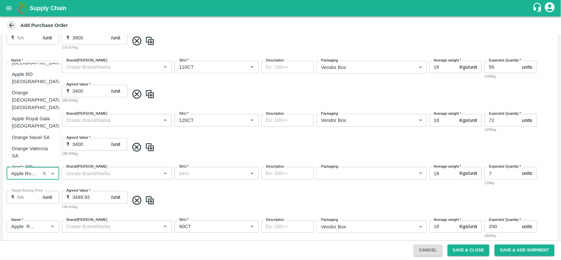
click at [185, 173] on input "SKU   *" at bounding box center [211, 173] width 69 height 9
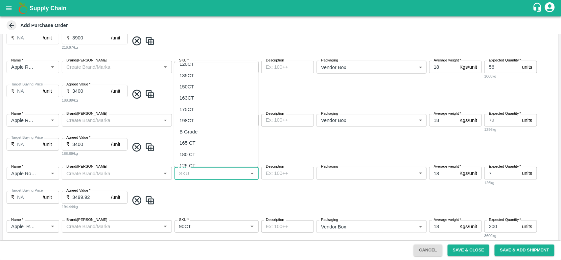
scroll to position [59, 0]
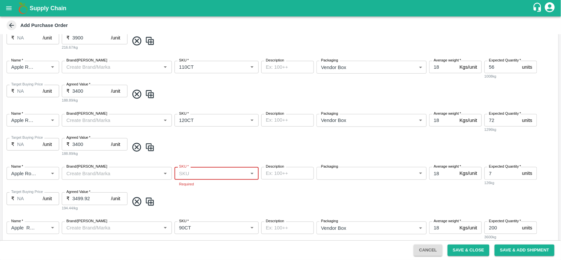
click at [192, 172] on input "SKU   *" at bounding box center [211, 173] width 69 height 9
click at [190, 91] on div "110CT" at bounding box center [187, 93] width 15 height 7
type input "110CT"
click at [339, 177] on body "Supply Chain Add Purchase Order PO Cloned Please update Supplier and Purchase D…" at bounding box center [280, 130] width 561 height 260
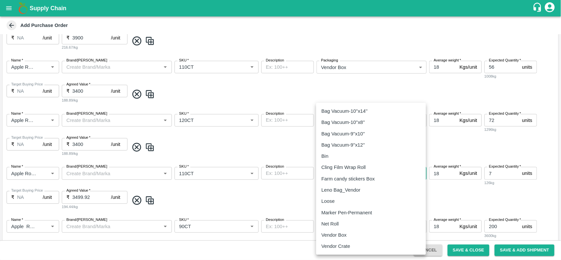
click at [336, 235] on p "Vendor Box" at bounding box center [334, 235] width 25 height 7
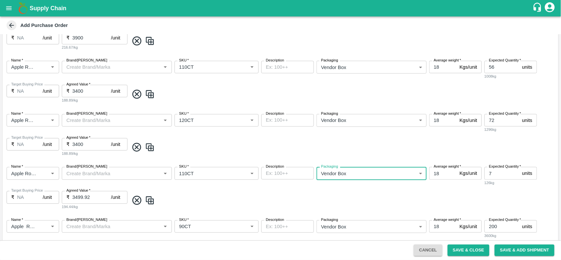
type input "276"
click at [496, 176] on input "7" at bounding box center [502, 173] width 35 height 12
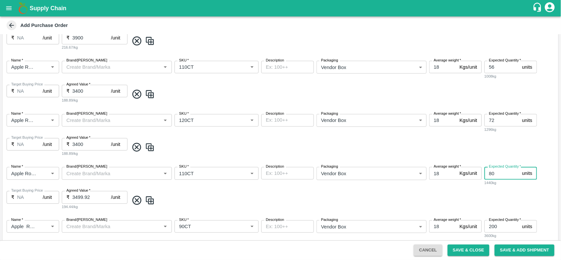
scroll to position [316, 0]
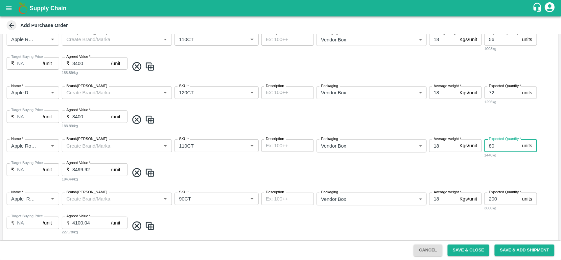
type input "80"
click at [96, 170] on input "3499.92" at bounding box center [91, 169] width 39 height 12
type input "3"
type input "4100"
click at [21, 145] on input "Name   *" at bounding box center [23, 145] width 29 height 9
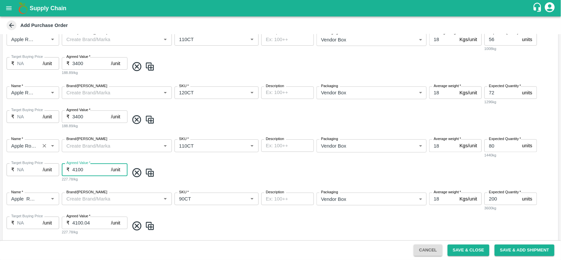
click at [21, 145] on input "Name   *" at bounding box center [23, 145] width 29 height 9
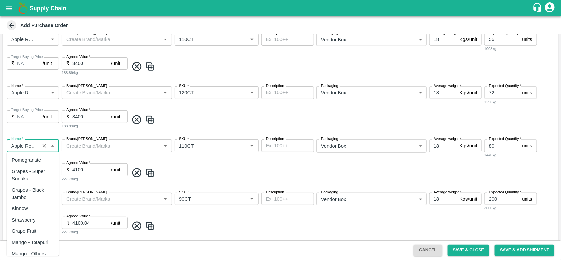
click at [21, 145] on input "Name   *" at bounding box center [23, 145] width 29 height 9
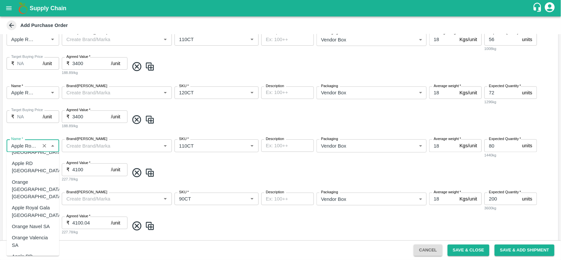
click at [246, 173] on span at bounding box center [342, 172] width 427 height 11
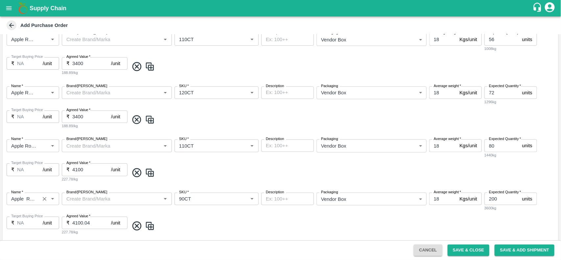
click at [21, 200] on input "Name   *" at bounding box center [23, 199] width 29 height 9
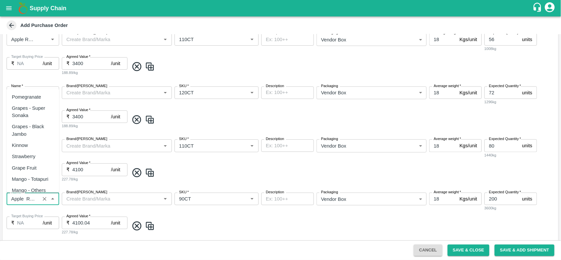
click at [21, 200] on input "Name   *" at bounding box center [23, 199] width 29 height 9
paste input "Apple Royal Gala [GEOGRAPHIC_DATA]"
type input "Apple Royal Gala [GEOGRAPHIC_DATA]"
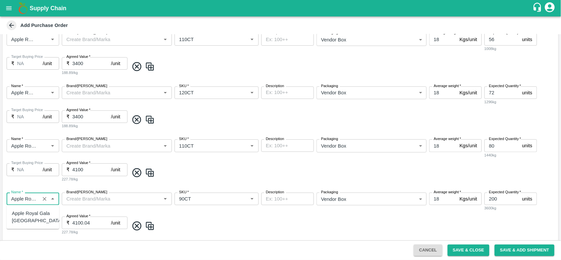
scroll to position [0, 0]
click at [25, 215] on div "Apple Royal Gala NZ" at bounding box center [37, 217] width 51 height 15
type input "Apple Royal Gala NZ"
click at [193, 198] on input "SKU   *" at bounding box center [211, 199] width 69 height 9
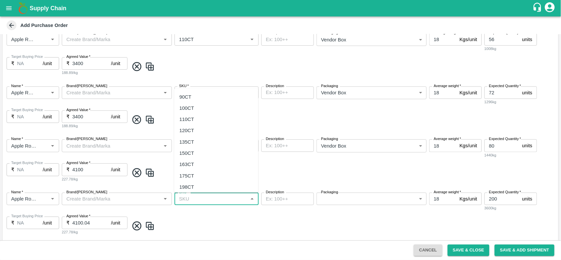
click at [191, 111] on div "100CT" at bounding box center [187, 108] width 15 height 7
type input "100CT"
click at [355, 201] on body "Supply Chain Add Purchase Order PO Cloned Please update Supplier and Purchase D…" at bounding box center [280, 130] width 561 height 260
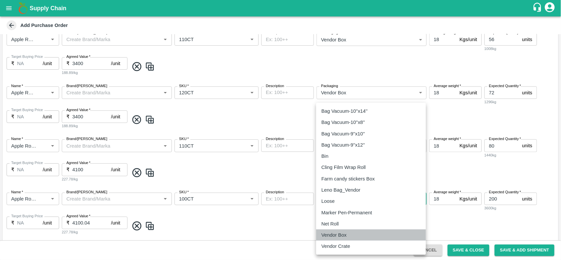
click at [336, 235] on p "Vendor Box" at bounding box center [334, 235] width 25 height 7
type input "276"
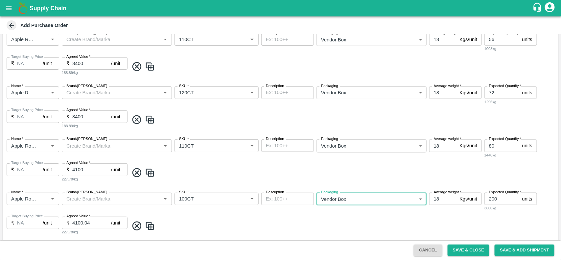
click at [494, 197] on input "200" at bounding box center [502, 199] width 35 height 12
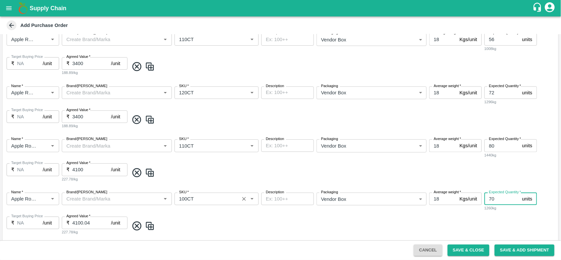
scroll to position [398, 0]
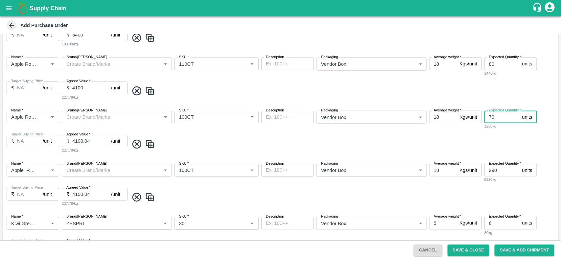
type input "70"
click at [138, 195] on icon at bounding box center [137, 197] width 11 height 11
type input "5"
type input "6"
type input "1200"
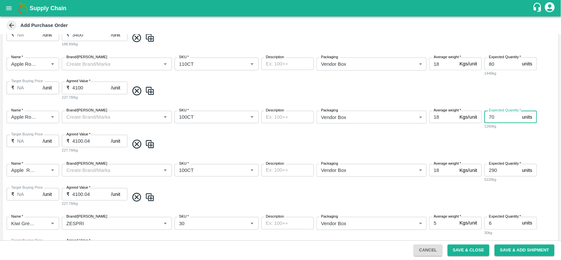
type input "18"
type input "135"
type input "3299.94"
type input "Kiwi Green [GEOGRAPHIC_DATA]"
type input "ZESPRI"
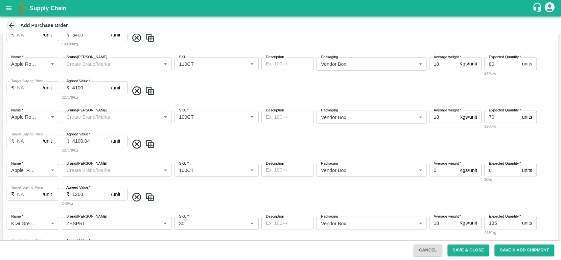
type input "30"
type input "Apple Royal Gala SA"
type input "120CT"
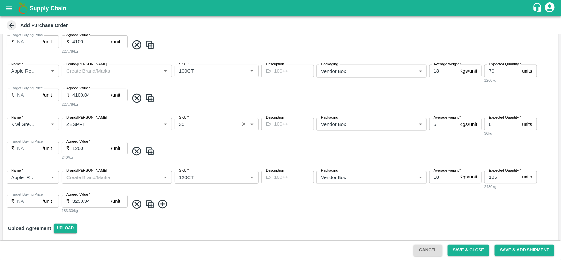
click at [214, 123] on input "SKU   *" at bounding box center [207, 124] width 61 height 9
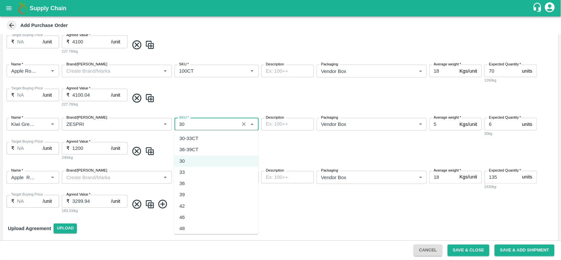
click at [181, 190] on div "39" at bounding box center [216, 194] width 84 height 11
type input "39"
click at [491, 124] on input "6" at bounding box center [502, 124] width 35 height 12
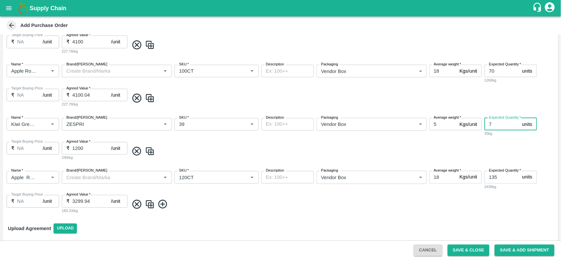
type input "7"
click at [136, 203] on icon at bounding box center [137, 204] width 9 height 9
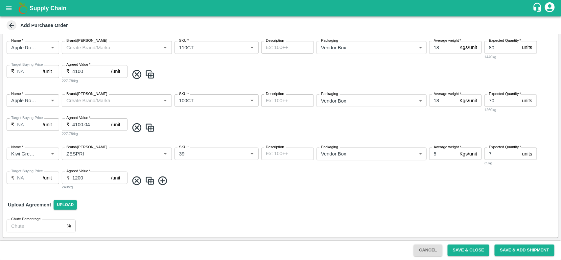
scroll to position [414, 0]
click at [161, 182] on icon at bounding box center [163, 181] width 11 height 11
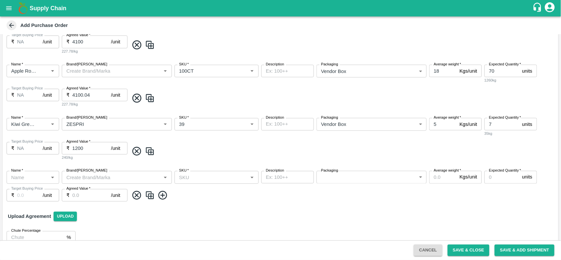
scroll to position [456, 0]
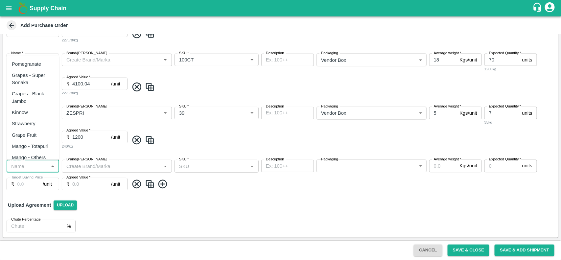
click at [18, 164] on input "Name   *" at bounding box center [28, 166] width 38 height 9
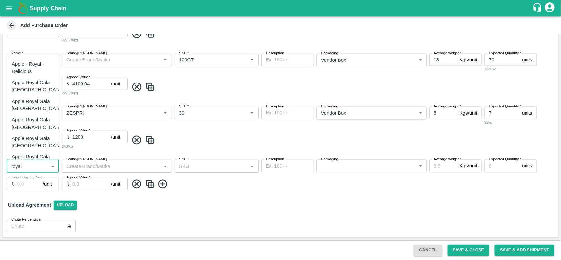
scroll to position [39, 0]
click at [35, 97] on div "Apple Royal Gala [GEOGRAPHIC_DATA]" at bounding box center [37, 103] width 51 height 15
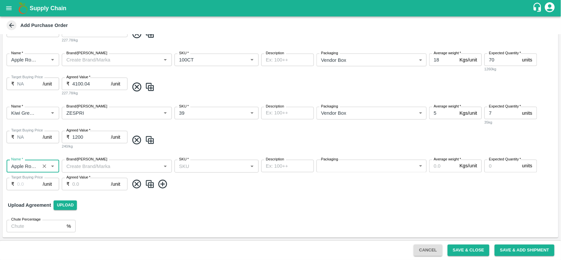
type input "Apple Royal Gala [GEOGRAPHIC_DATA]"
click at [149, 185] on img at bounding box center [150, 184] width 10 height 11
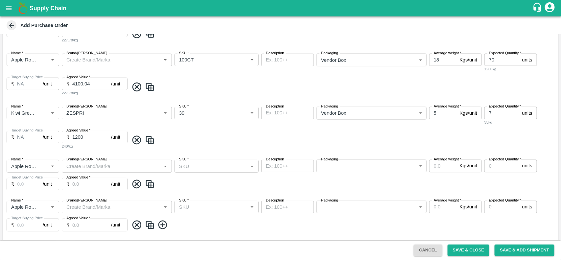
scroll to position [496, 0]
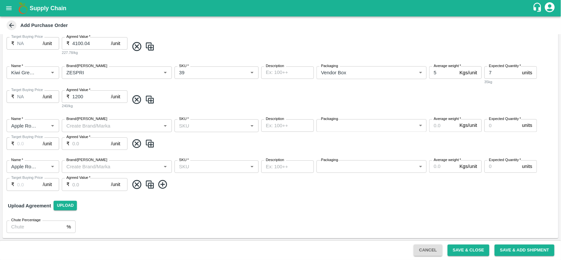
click at [149, 185] on img at bounding box center [150, 184] width 10 height 11
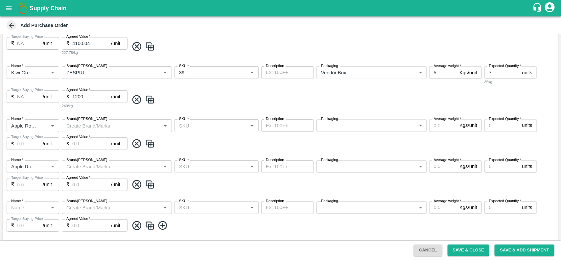
type input "Apple Royal Gala [GEOGRAPHIC_DATA]"
click at [149, 185] on img at bounding box center [150, 184] width 10 height 11
click at [219, 131] on div "SKU   *" at bounding box center [217, 125] width 84 height 12
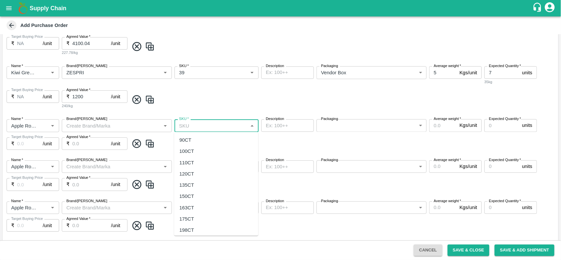
click at [193, 162] on div "110CT" at bounding box center [187, 162] width 15 height 7
type input "110CT"
type input "NA"
click at [193, 165] on input "SKU   *" at bounding box center [211, 166] width 69 height 9
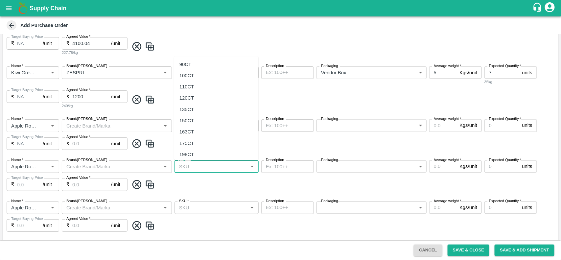
click at [191, 95] on div "120CT" at bounding box center [187, 98] width 15 height 7
type input "120CT"
type input "NA"
click at [198, 208] on input "SKU   *" at bounding box center [211, 208] width 69 height 9
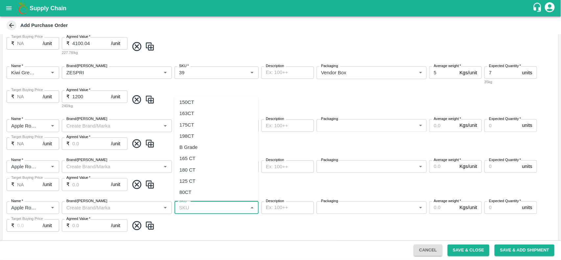
scroll to position [0, 0]
click at [193, 120] on div "100CT" at bounding box center [216, 116] width 84 height 11
type input "100CT"
type input "NA"
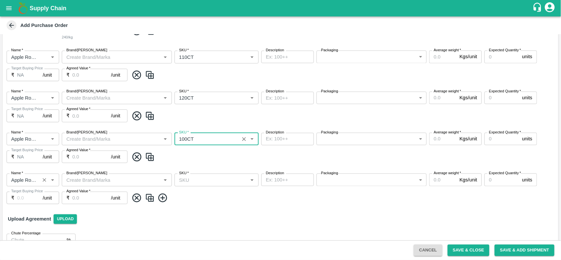
click at [47, 179] on icon "Clear" at bounding box center [44, 180] width 6 height 6
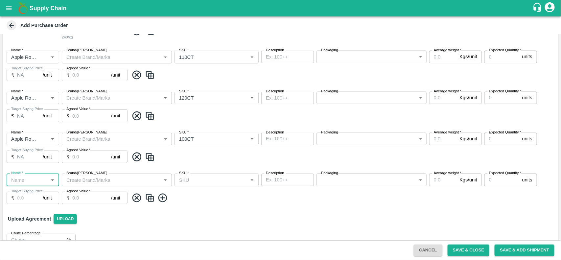
scroll to position [0, 0]
click at [37, 180] on input "Name   *" at bounding box center [28, 180] width 38 height 9
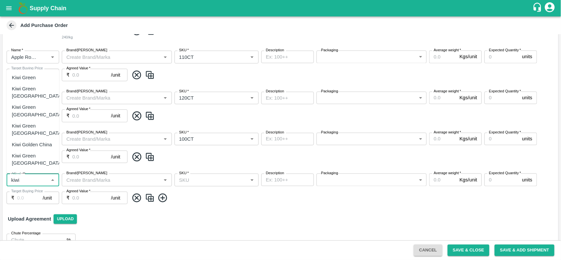
click at [24, 81] on div "Kiwi Green" at bounding box center [24, 77] width 24 height 7
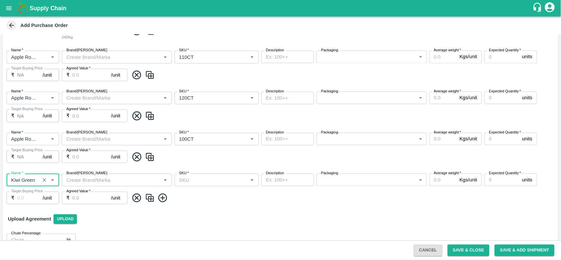
type input "Kiwi Green"
click at [123, 180] on input "Brand/[PERSON_NAME]" at bounding box center [111, 180] width 95 height 9
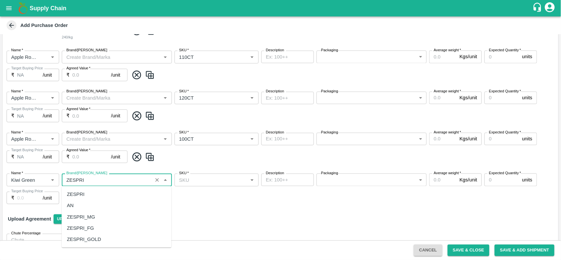
click at [91, 194] on div "ZESPRI" at bounding box center [117, 194] width 110 height 11
type input "ZESPRI"
click at [203, 181] on input "SKU   *" at bounding box center [211, 180] width 69 height 9
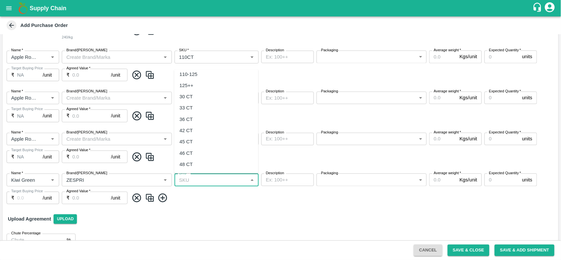
scroll to position [91, 0]
click at [185, 122] on div "42 CT" at bounding box center [186, 121] width 13 height 7
type input "42 CT"
type input "NA"
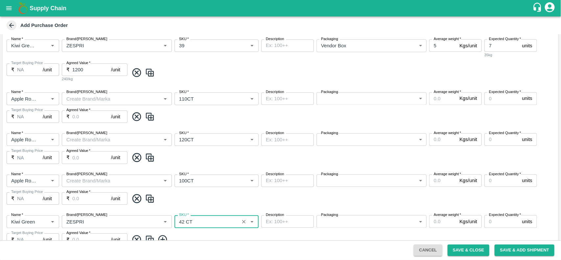
click at [354, 96] on body "Supply Chain Add Purchase Order PO Cloned Please update Supplier and Purchase D…" at bounding box center [280, 130] width 561 height 260
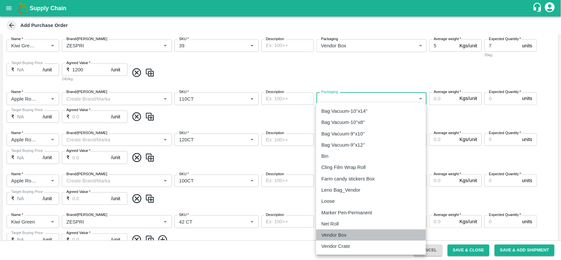
click at [335, 233] on p "Vendor Box" at bounding box center [334, 235] width 25 height 7
type input "276"
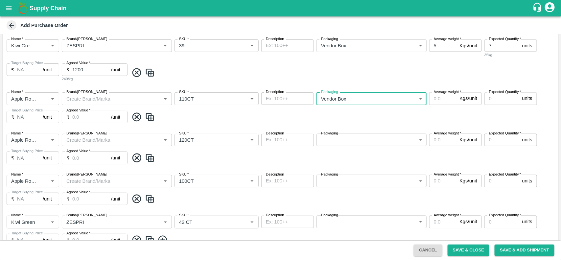
click at [337, 134] on label "Packaging" at bounding box center [329, 133] width 17 height 5
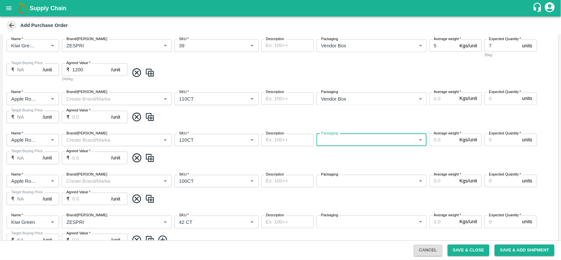
click at [337, 141] on body "Supply Chain Add Purchase Order PO Cloned Please update Supplier and Purchase D…" at bounding box center [280, 130] width 561 height 260
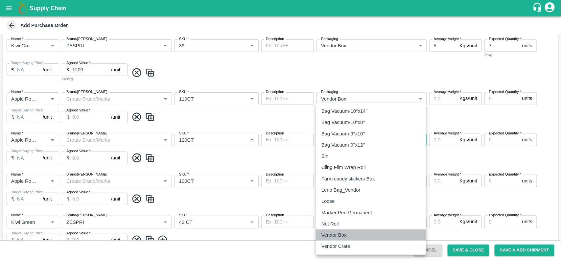
click at [332, 234] on p "Vendor Box" at bounding box center [334, 235] width 25 height 7
type input "276"
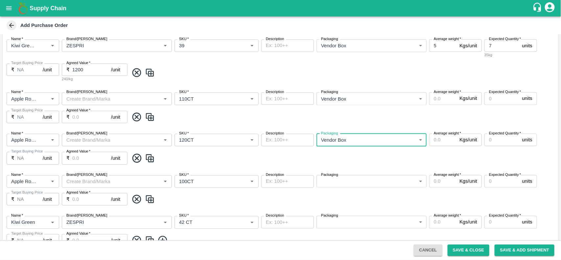
click at [345, 182] on body "Supply Chain Add Purchase Order PO Cloned Please update Supplier and Purchase D…" at bounding box center [280, 130] width 561 height 260
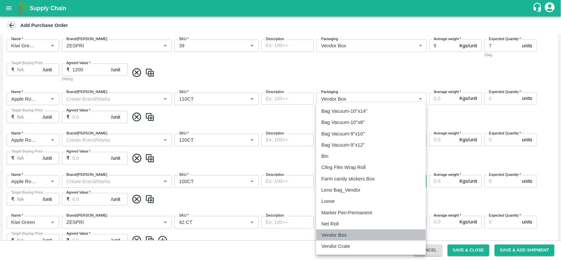
click at [345, 231] on li "Vendor Box" at bounding box center [371, 235] width 110 height 11
type input "276"
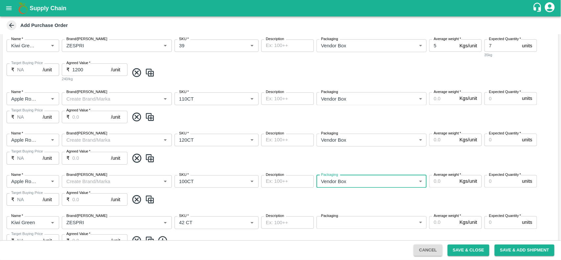
click at [352, 166] on body "Supply Chain Add Purchase Order PO Cloned Please update Supplier and Purchase D…" at bounding box center [280, 130] width 561 height 260
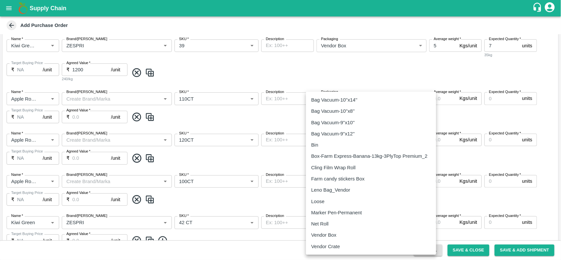
scroll to position [579, 0]
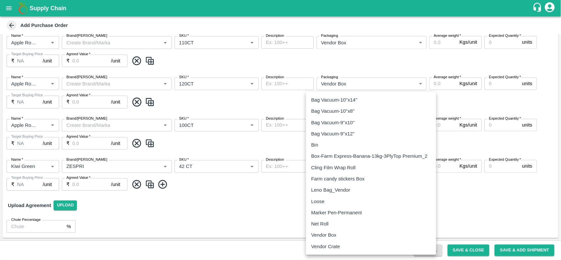
click at [325, 234] on p "Vendor Box" at bounding box center [323, 235] width 25 height 7
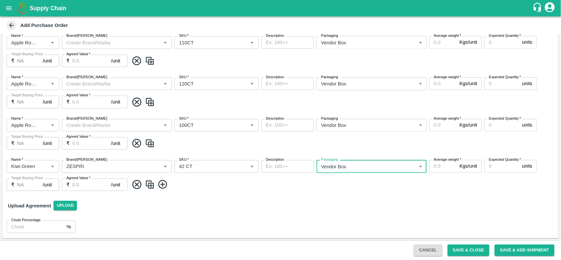
type input "276"
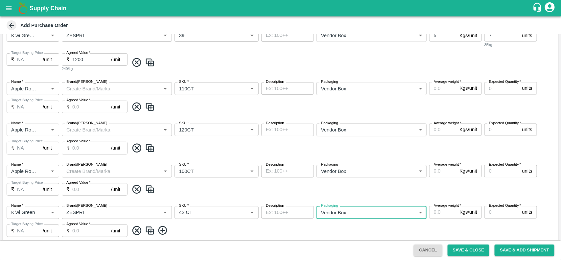
click at [439, 87] on input "Average weight   *" at bounding box center [444, 88] width 28 height 12
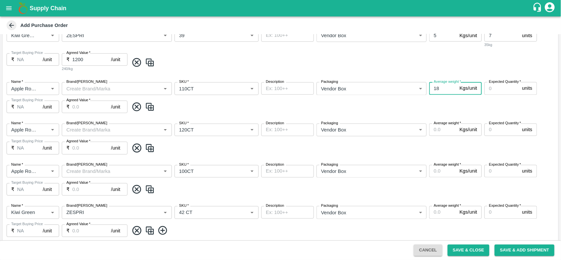
click at [434, 89] on input "18" at bounding box center [444, 88] width 28 height 12
type input "18"
click at [435, 129] on input "Average weight   *" at bounding box center [444, 130] width 28 height 12
paste input "18"
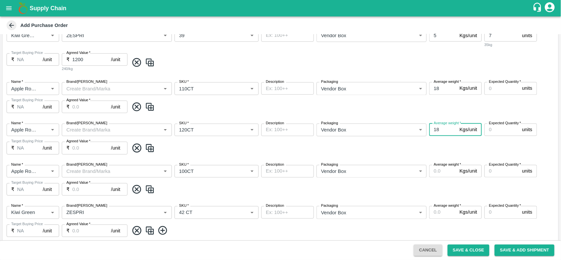
type input "18"
click at [439, 174] on input "Average weight   *" at bounding box center [444, 171] width 28 height 12
paste input "18"
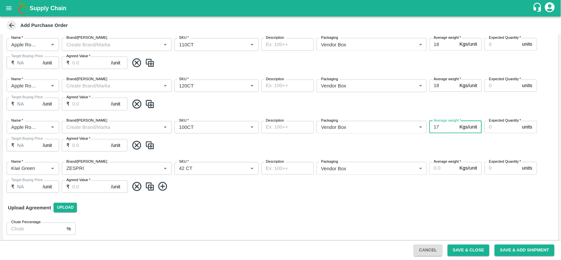
type input "18"
click at [455, 127] on input "18" at bounding box center [444, 127] width 28 height 12
click at [441, 167] on input "Average weight   *" at bounding box center [444, 168] width 28 height 12
paste input "18"
type input "1"
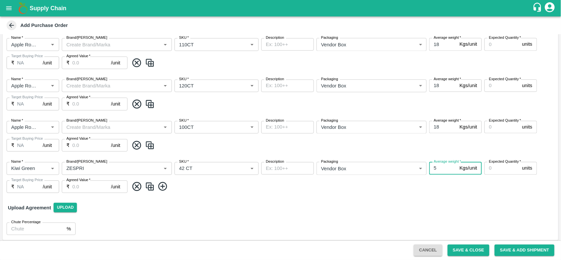
scroll to position [538, 0]
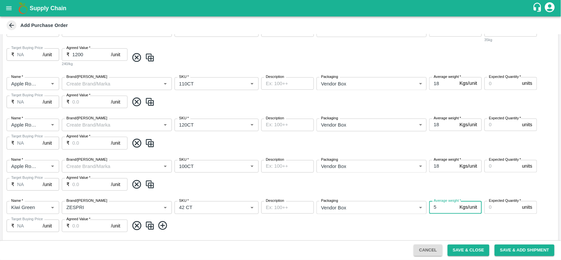
type input "5"
click at [495, 84] on input "Expected Quantity   *" at bounding box center [502, 83] width 35 height 12
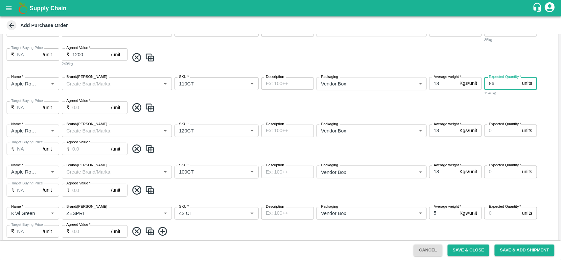
type input "86"
click at [490, 127] on input "Expected Quantity   *" at bounding box center [502, 131] width 35 height 12
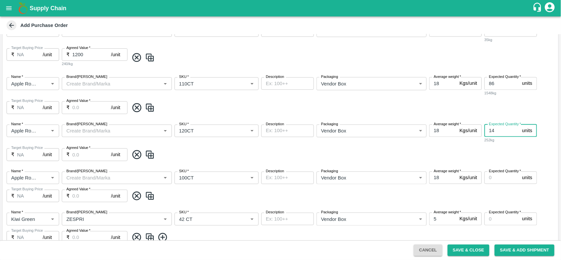
type input "14"
click at [492, 175] on input "Expected Quantity   *" at bounding box center [502, 178] width 35 height 12
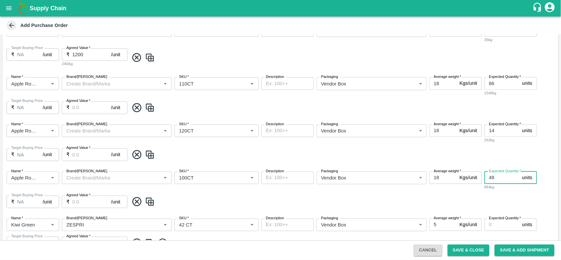
type input "48"
click at [498, 223] on input "Expected Quantity   *" at bounding box center [502, 225] width 35 height 12
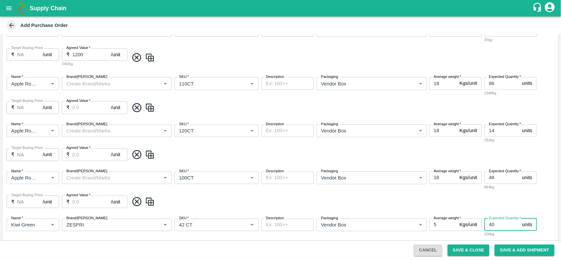
type input "40"
click at [451, 193] on div "Name   * Name   * Brand/Marka Brand/Marka SKU   * SKU   * Description x Descrip…" at bounding box center [281, 189] width 556 height 47
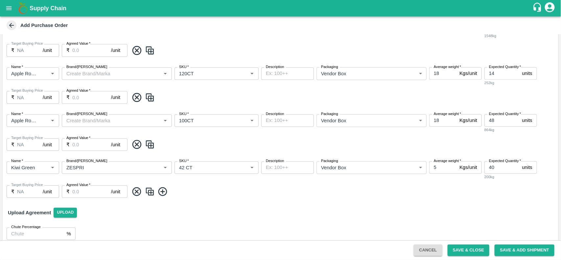
click at [84, 188] on input "Agreed Value   *" at bounding box center [91, 192] width 39 height 12
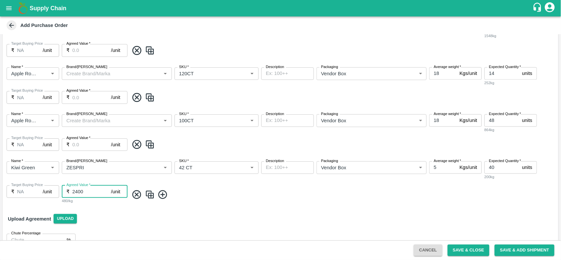
type input "2400"
click at [162, 197] on icon at bounding box center [163, 194] width 11 height 11
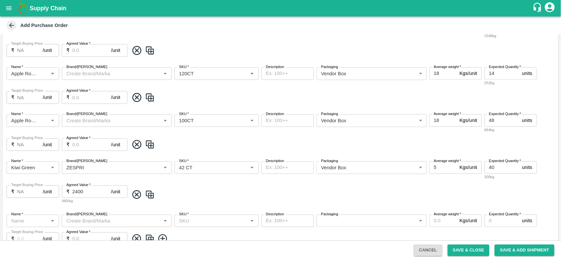
click at [37, 220] on input "Name   *" at bounding box center [28, 221] width 38 height 9
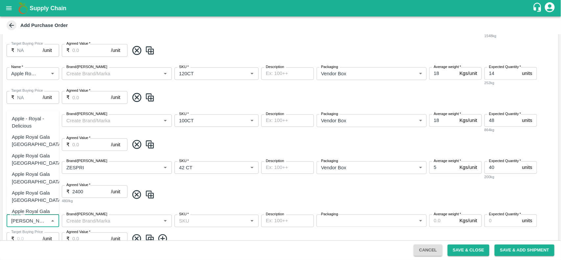
scroll to position [21, 0]
click at [35, 169] on div "Apple Royal Gala [GEOGRAPHIC_DATA]" at bounding box center [37, 175] width 51 height 15
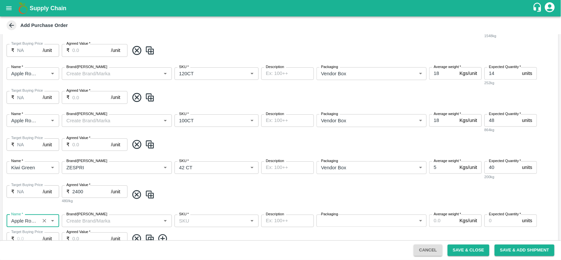
click at [199, 226] on div "SKU   *" at bounding box center [217, 221] width 84 height 12
type input "Apple Royal Gala [GEOGRAPHIC_DATA]"
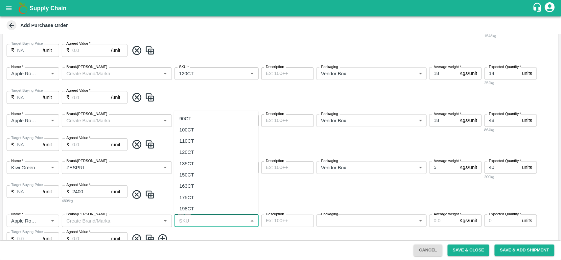
click at [191, 119] on div "90CT" at bounding box center [216, 118] width 84 height 11
type input "90CT"
type input "NA"
click at [341, 218] on body "Supply Chain Add Purchase Order PO Cloned Please update Supplier and Purchase D…" at bounding box center [280, 130] width 561 height 260
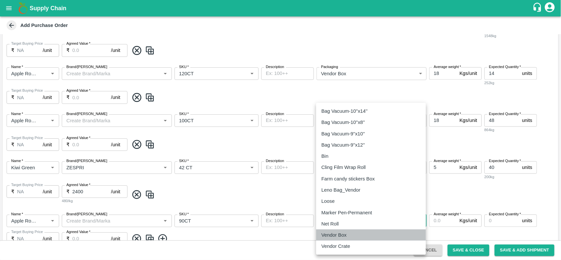
click at [340, 237] on p "Vendor Box" at bounding box center [334, 235] width 25 height 7
type input "276"
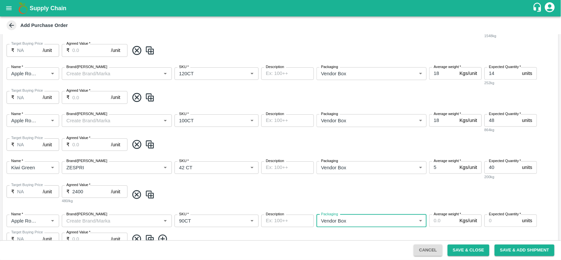
scroll to position [650, 0]
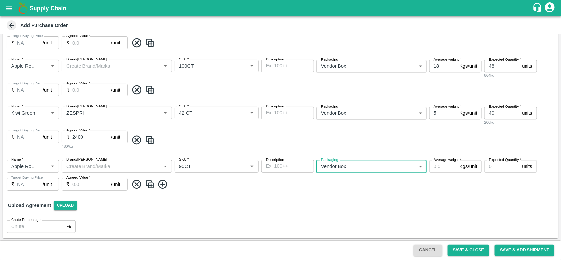
click at [444, 165] on input "Average weight   *" at bounding box center [444, 166] width 28 height 12
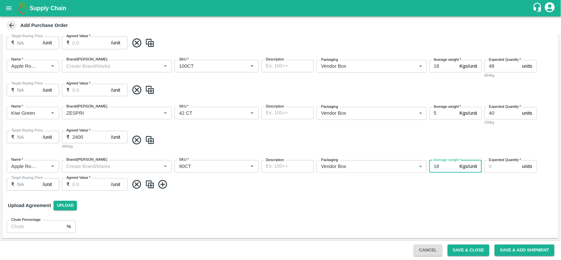
type input "18"
click at [492, 170] on input "Expected Quantity   *" at bounding box center [502, 166] width 35 height 12
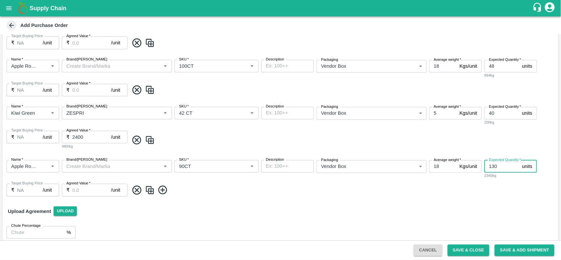
type input "130"
click at [94, 192] on input "Agreed Value   *" at bounding box center [91, 190] width 39 height 12
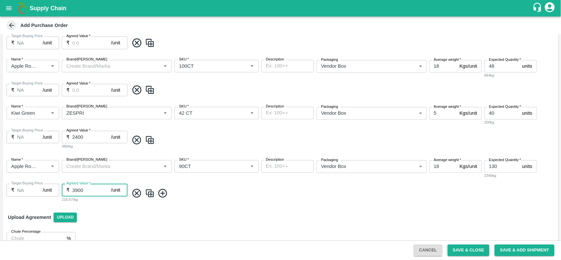
scroll to position [632, 0]
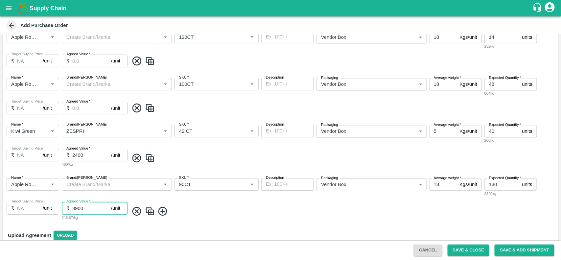
type input "3900"
click at [85, 111] on input "Agreed Value   *" at bounding box center [91, 108] width 39 height 12
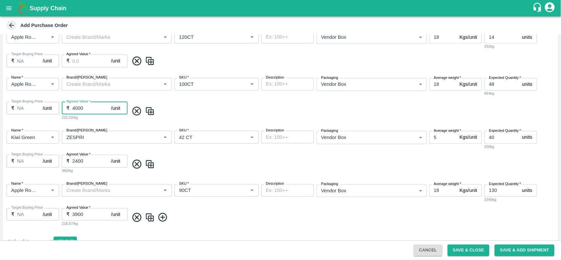
type input "4000"
click at [173, 115] on span at bounding box center [342, 111] width 427 height 11
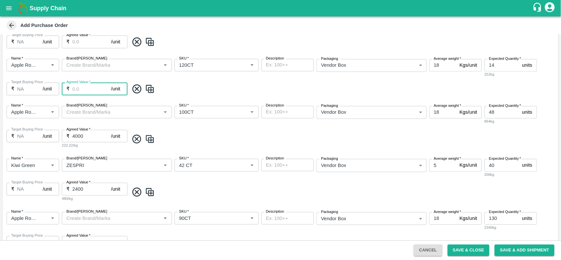
scroll to position [604, 0]
click at [95, 92] on input "Agreed Value   *" at bounding box center [91, 89] width 39 height 12
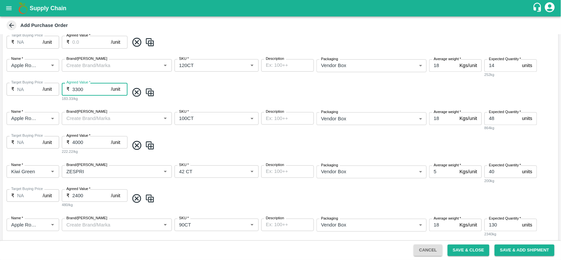
type input "3300"
click at [202, 97] on span at bounding box center [342, 92] width 427 height 11
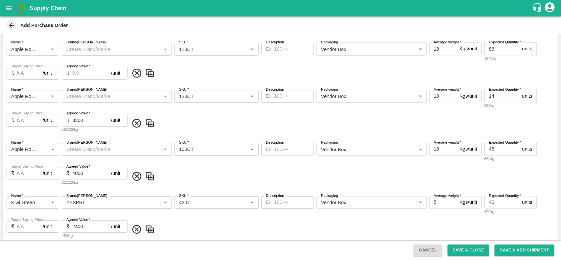
scroll to position [572, 0]
click at [75, 69] on input "Agreed Value   *" at bounding box center [91, 73] width 39 height 12
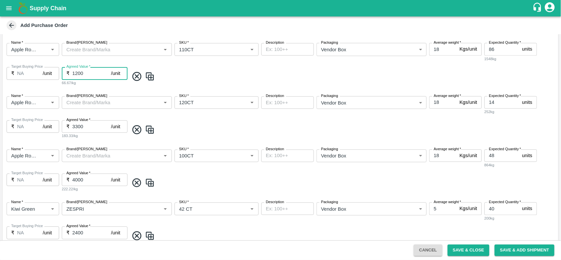
click at [192, 82] on div "Name   * Name   * Brand/Marka Brand/Marka SKU   * SKU   * Description x Descrip…" at bounding box center [281, 64] width 556 height 53
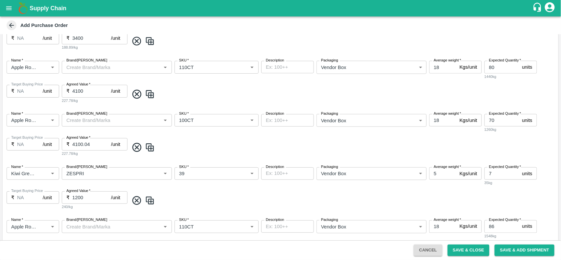
scroll to position [417, 0]
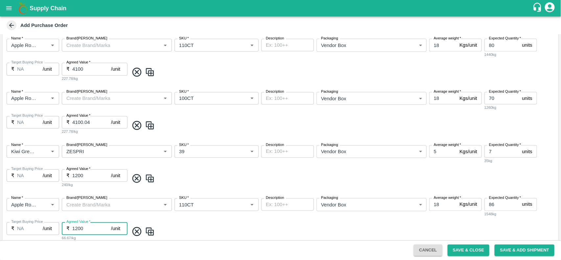
click at [90, 224] on input "1200" at bounding box center [91, 228] width 39 height 12
type input "1"
type input "3300"
click at [158, 229] on span at bounding box center [342, 231] width 427 height 11
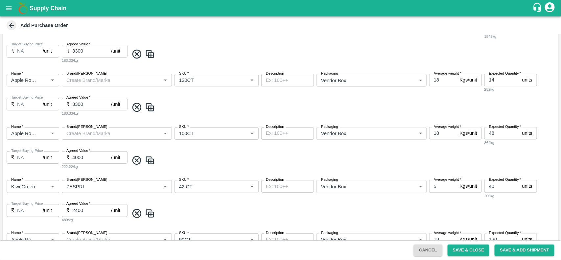
scroll to position [680, 0]
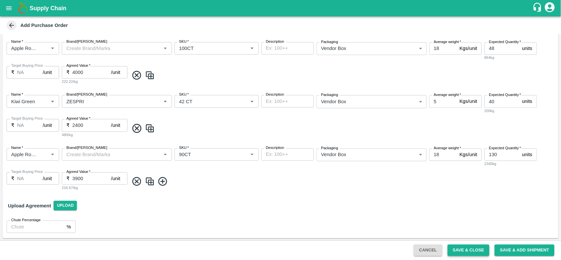
click at [462, 253] on button "Save & Close" at bounding box center [469, 251] width 42 height 12
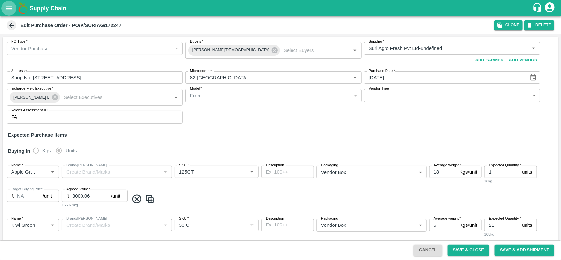
click at [6, 7] on icon "open drawer" at bounding box center [8, 8] width 7 height 7
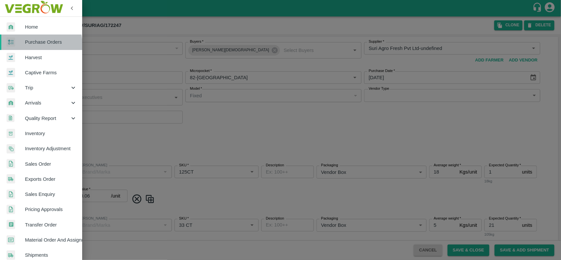
click at [30, 45] on span "Purchase Orders" at bounding box center [51, 41] width 52 height 7
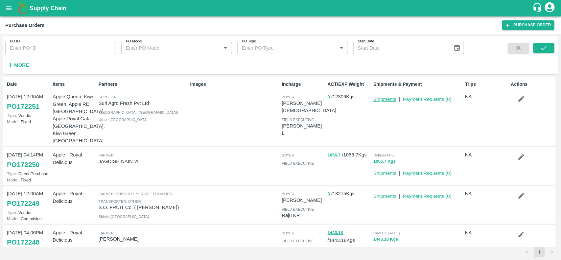
click at [376, 100] on link "Shipments" at bounding box center [385, 99] width 23 height 5
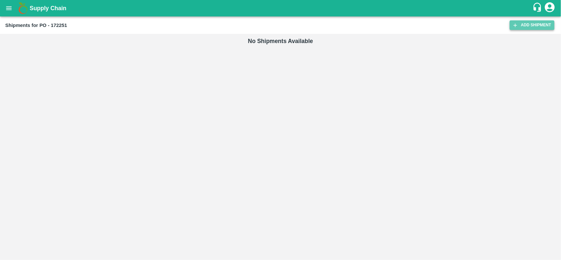
click at [548, 24] on link "Add Shipment" at bounding box center [532, 25] width 45 height 10
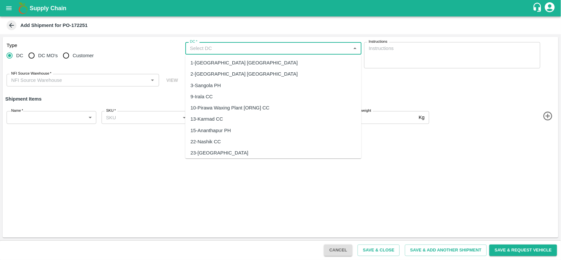
click at [206, 49] on input "DC   *" at bounding box center [267, 48] width 161 height 9
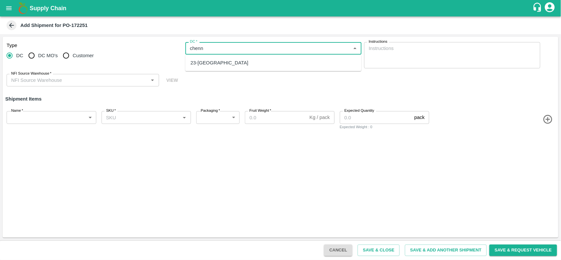
click at [206, 65] on div "23-Chennai DC" at bounding box center [220, 62] width 58 height 7
type input "23-Chennai DC"
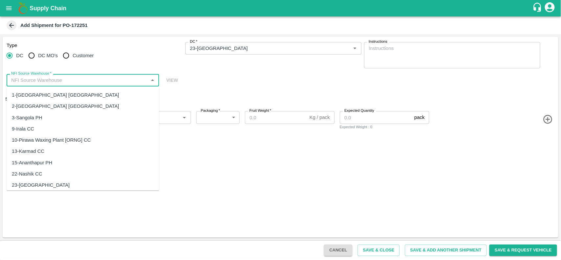
click at [96, 78] on input "NFI Source Warehouse   *" at bounding box center [78, 80] width 138 height 9
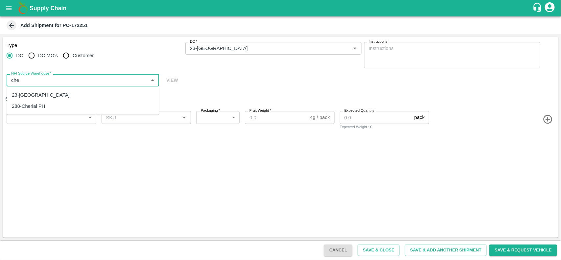
click at [56, 99] on div "23-Chennai DC" at bounding box center [83, 94] width 153 height 11
type input "23-Chennai DC"
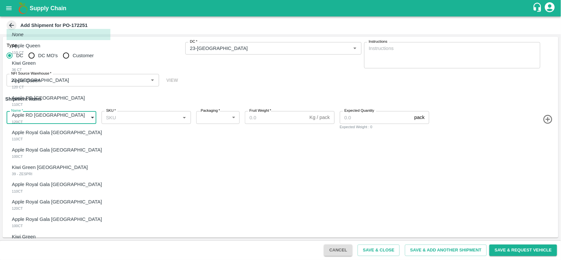
click at [48, 121] on body "Supply Chain Add Shipment for PO-172251 Type DC DC MO's Customer DC   * DC   * …" at bounding box center [280, 130] width 561 height 260
click at [44, 55] on div "Apple Queen 110 CT" at bounding box center [28, 48] width 32 height 13
type input "1957097"
type input "276"
type input "18"
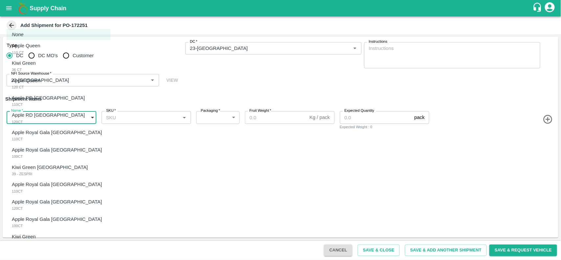
type input "13"
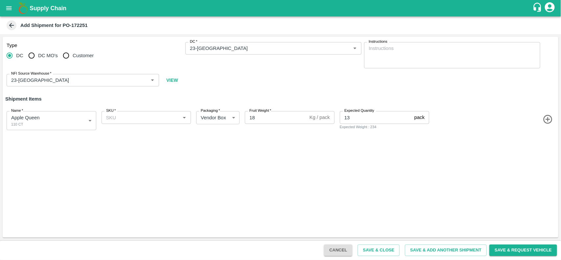
click at [546, 119] on icon "button" at bounding box center [548, 119] width 11 height 11
click at [546, 153] on icon "button" at bounding box center [548, 148] width 11 height 11
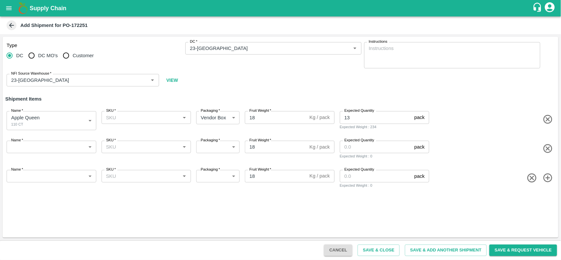
click at [552, 175] on icon "button" at bounding box center [548, 178] width 11 height 11
click at [548, 211] on icon "button" at bounding box center [548, 207] width 9 height 9
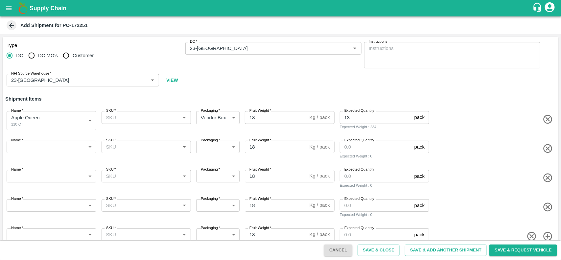
scroll to position [14, 0]
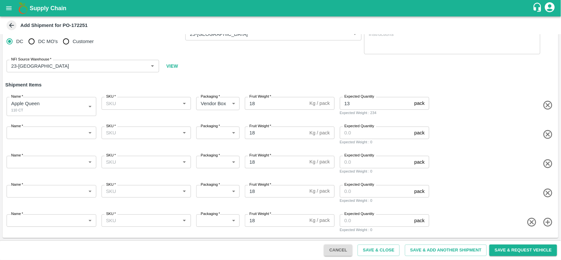
click at [548, 218] on icon "button" at bounding box center [548, 222] width 9 height 9
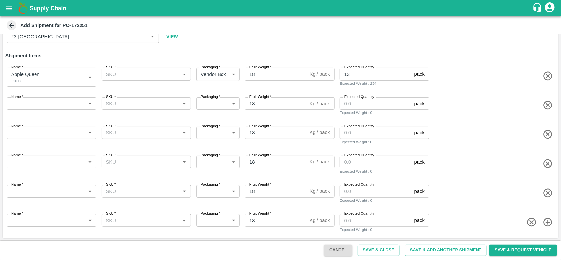
click at [548, 224] on icon "button" at bounding box center [548, 222] width 11 height 11
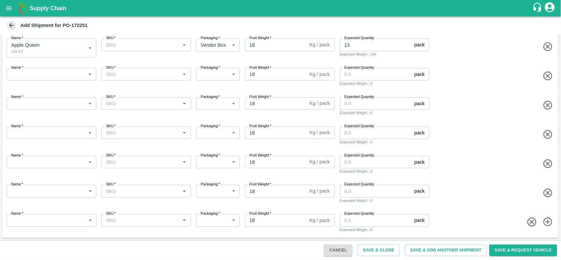
click at [548, 224] on icon "button" at bounding box center [548, 222] width 11 height 11
click at [549, 225] on icon "button" at bounding box center [548, 222] width 9 height 9
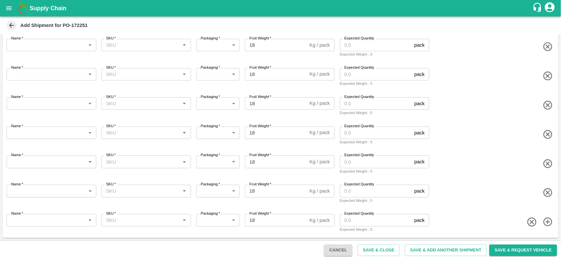
click at [547, 222] on icon "button" at bounding box center [548, 222] width 9 height 9
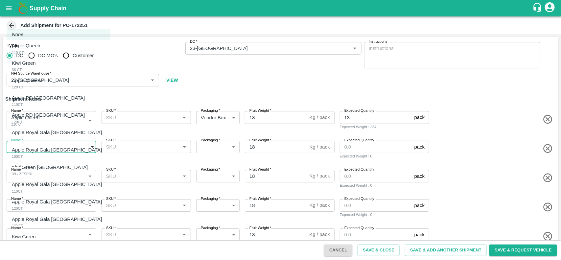
click at [58, 141] on body "Supply Chain Add Shipment for PO-172251 Type DC DC MO's Customer DC   * DC   * …" at bounding box center [280, 130] width 561 height 260
click at [35, 67] on div "Kiwi Green 36 CT" at bounding box center [25, 66] width 27 height 13
type input "1957098"
type input "276"
type input "5"
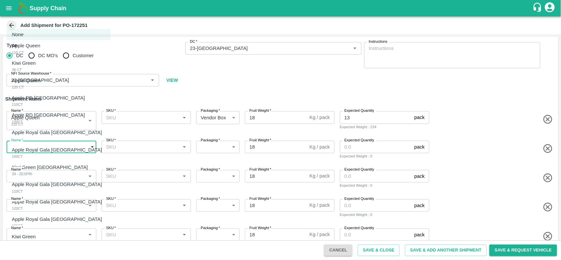
type input "10"
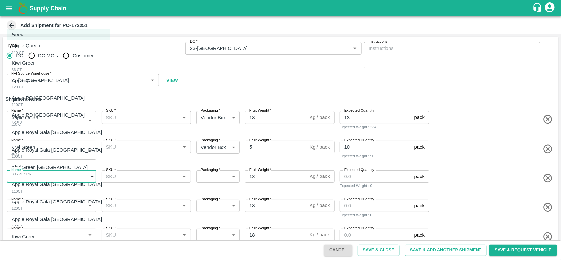
click at [36, 178] on body "Supply Chain Add Shipment for PO-172251 Type DC DC MO's Customer DC   * DC   * …" at bounding box center [280, 130] width 561 height 260
click at [31, 80] on p "Apple Queen" at bounding box center [26, 80] width 29 height 7
type input "1957099"
type input "276"
type input "99"
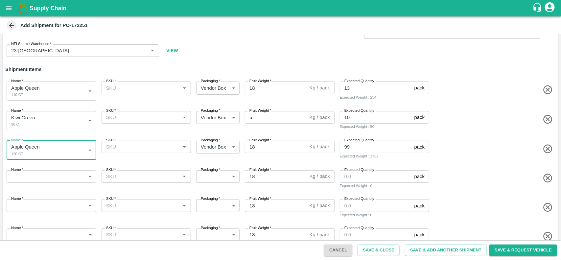
scroll to position [30, 0]
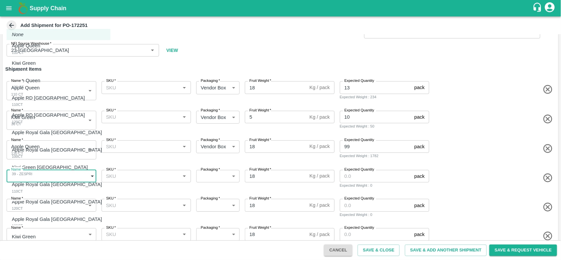
click at [56, 173] on body "Supply Chain Add Shipment for PO-172251 Type DC DC MO's Customer DC   * DC   * …" at bounding box center [280, 130] width 561 height 260
click at [44, 96] on p "Apple RD [GEOGRAPHIC_DATA]" at bounding box center [48, 97] width 73 height 7
type input "1957100"
type input "276"
type input "56"
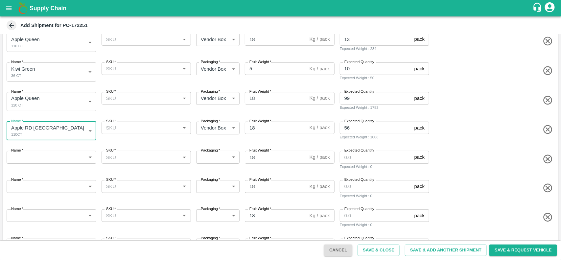
scroll to position [79, 0]
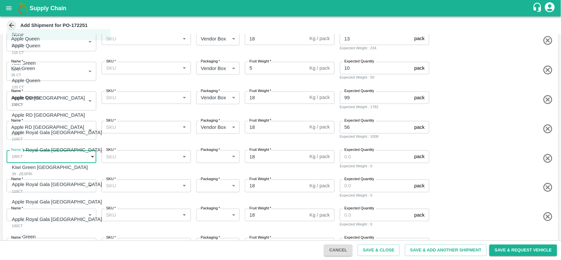
click at [45, 161] on body "Supply Chain Add Shipment for PO-172251 Type DC DC MO's Customer DC   * DC   * …" at bounding box center [280, 130] width 561 height 260
click at [40, 121] on div "Apple RD Turkey 120CT" at bounding box center [50, 118] width 76 height 13
type input "1957101"
type input "276"
type input "72"
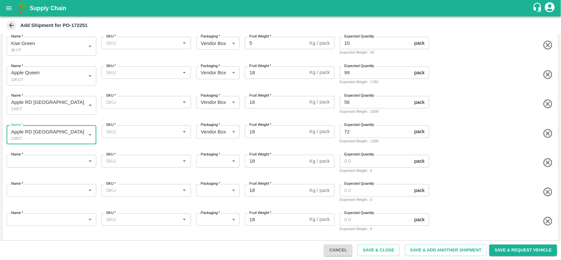
scroll to position [104, 0]
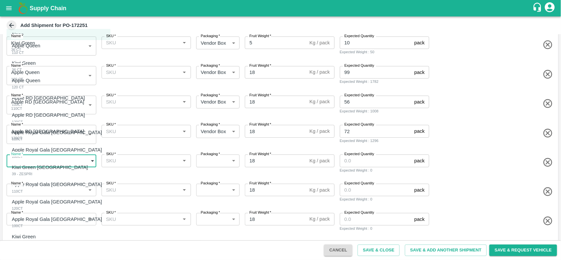
click at [42, 166] on body "Supply Chain Add Shipment for PO-172251 Type DC DC MO's Customer DC   * DC   * …" at bounding box center [280, 130] width 561 height 260
click at [177, 119] on div at bounding box center [280, 130] width 561 height 260
click at [30, 160] on body "Supply Chain Add Shipment for PO-172251 Type DC DC MO's Customer DC   * DC   * …" at bounding box center [280, 130] width 561 height 260
click at [39, 135] on p "Apple Royal Gala [GEOGRAPHIC_DATA]" at bounding box center [57, 132] width 90 height 7
type input "1957102"
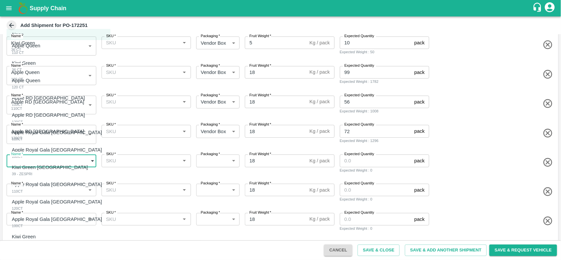
type input "276"
type input "80"
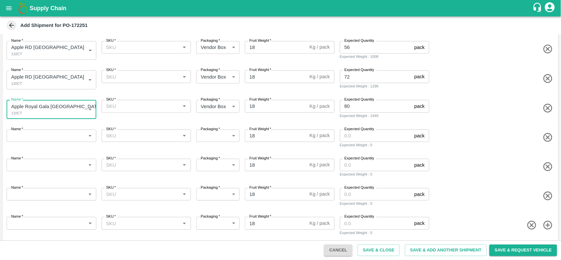
scroll to position [162, 0]
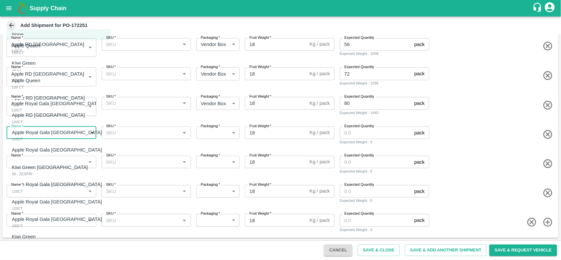
click at [56, 128] on body "Supply Chain Add Shipment for PO-172251 Type DC DC MO's Customer DC   * DC   * …" at bounding box center [280, 130] width 561 height 260
click at [50, 156] on div "Apple Royal Gala NZ 100CT" at bounding box center [58, 152] width 93 height 13
type input "1957103"
type input "276"
type input "70"
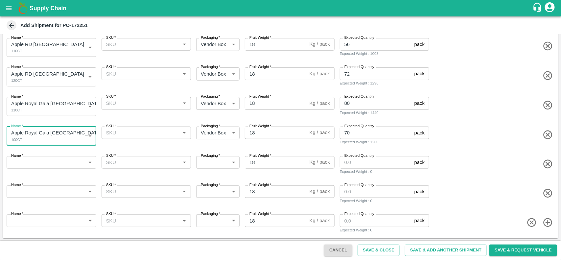
scroll to position [162, 0]
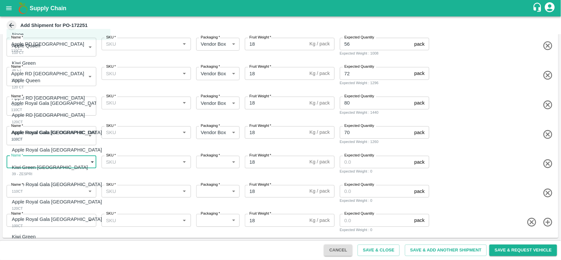
click at [60, 157] on body "Supply Chain Add Shipment for PO-172251 Type DC DC MO's Customer DC   * DC   * …" at bounding box center [280, 130] width 561 height 260
click at [44, 166] on p "Kiwi Green [GEOGRAPHIC_DATA]" at bounding box center [50, 167] width 76 height 7
type input "1957104"
type input "276"
type input "5"
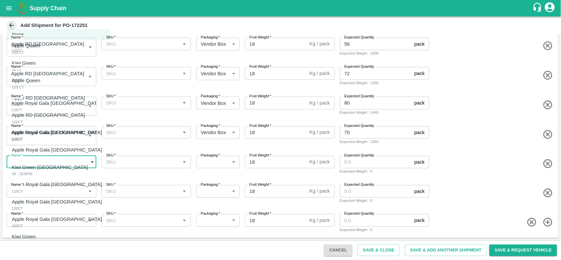
type input "7"
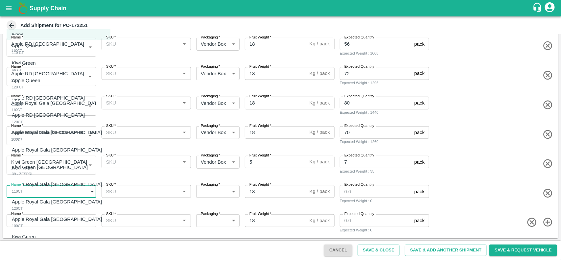
click at [55, 188] on body "Supply Chain Add Shipment for PO-172251 Type DC DC MO's Customer DC   * DC   * …" at bounding box center [280, 130] width 561 height 260
click at [50, 186] on p "Apple Royal Gala [GEOGRAPHIC_DATA]" at bounding box center [57, 184] width 90 height 7
type input "1957105"
type input "276"
type input "86"
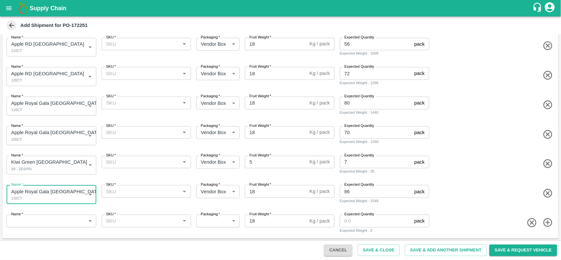
scroll to position [163, 0]
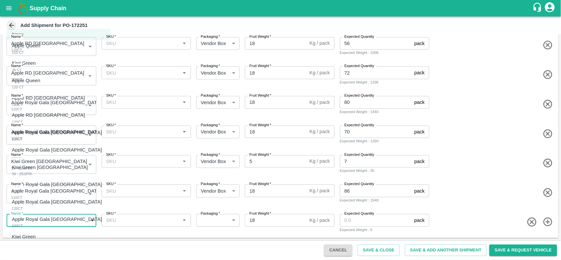
click at [55, 218] on body "Supply Chain Add Shipment for PO-172251 Type DC DC MO's Customer DC   * DC   * …" at bounding box center [280, 130] width 561 height 260
click at [60, 202] on div "Apple Royal Gala [GEOGRAPHIC_DATA]" at bounding box center [58, 201] width 93 height 7
type input "1957106"
type input "276"
type input "14"
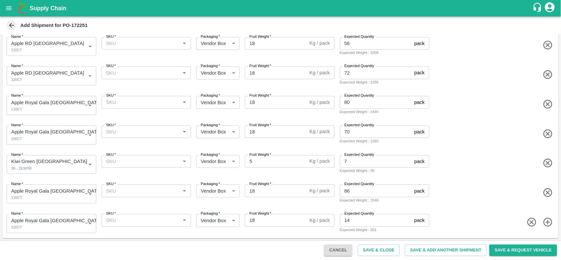
click at [548, 220] on icon "button" at bounding box center [548, 222] width 11 height 11
click at [550, 221] on icon "button" at bounding box center [548, 222] width 11 height 11
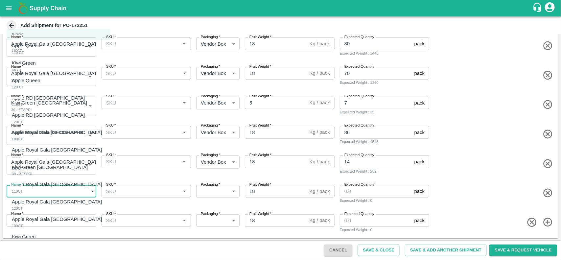
click at [53, 186] on body "Supply Chain Add Shipment for PO-172251 Type DC DC MO's Customer DC   * DC   * …" at bounding box center [280, 130] width 561 height 260
click at [34, 173] on div "Kiwi Green Chile 39 - ZESPRI" at bounding box center [51, 170] width 79 height 13
type input "1957104"
type input "276"
type input "5"
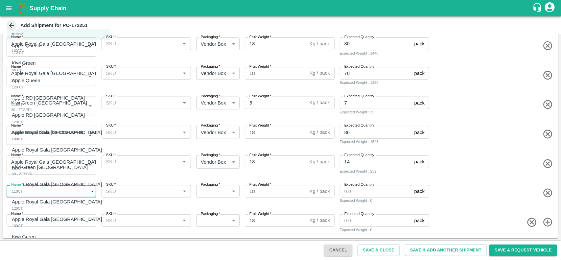
type input "7"
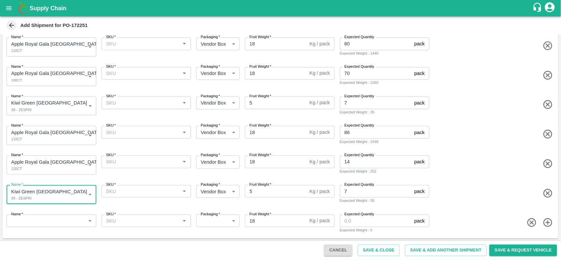
scroll to position [222, 0]
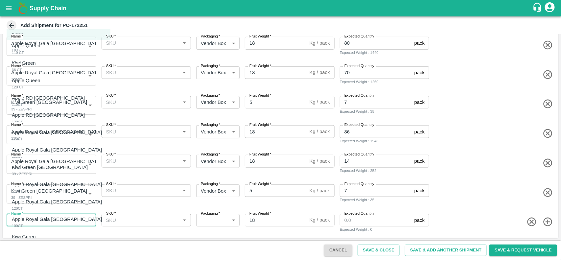
click at [39, 218] on body "Supply Chain Add Shipment for PO-172251 Type DC DC MO's Customer DC   * DC   * …" at bounding box center [280, 130] width 561 height 260
click at [501, 192] on div at bounding box center [280, 130] width 561 height 260
click at [82, 216] on body "Supply Chain Add Shipment for PO-172251 Type DC DC MO's Customer DC   * DC   * …" at bounding box center [280, 130] width 561 height 260
click at [42, 183] on p "Apple Royal Gala [GEOGRAPHIC_DATA]" at bounding box center [57, 184] width 90 height 7
type input "1957105"
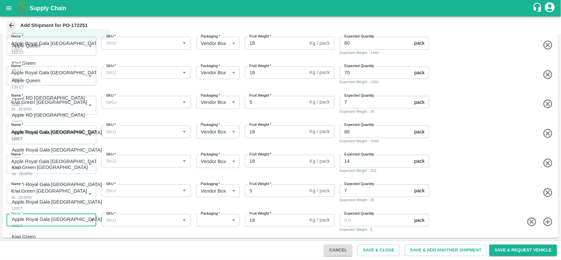
type input "276"
type input "86"
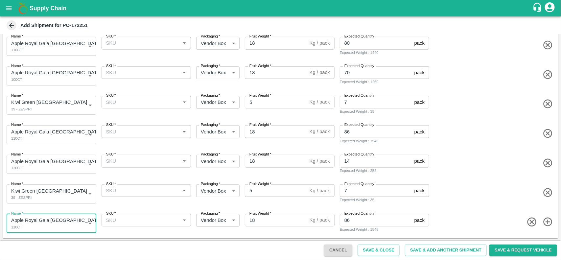
scroll to position [222, 0]
click at [543, 224] on icon "button" at bounding box center [548, 221] width 11 height 11
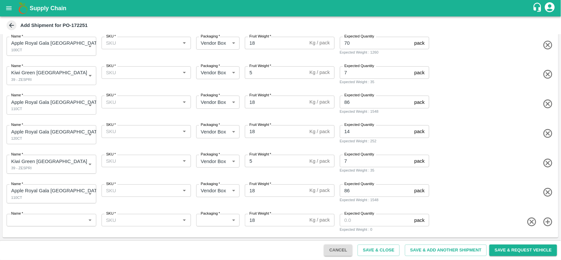
click at [543, 224] on icon "button" at bounding box center [548, 222] width 11 height 11
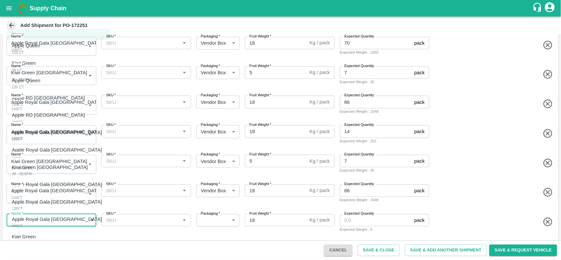
click at [62, 221] on body "Supply Chain Add Shipment for PO-172251 Type DC DC MO's Customer DC   * DC   * …" at bounding box center [280, 130] width 561 height 260
click at [43, 199] on p "Apple Royal Gala [GEOGRAPHIC_DATA]" at bounding box center [57, 201] width 90 height 7
type input "1957106"
type input "276"
type input "14"
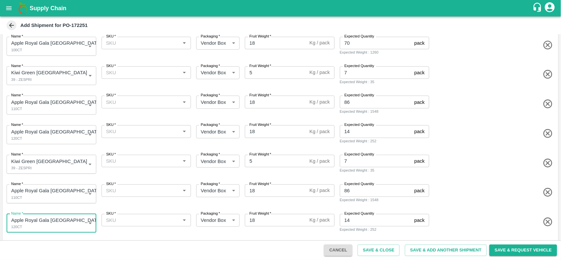
scroll to position [281, 0]
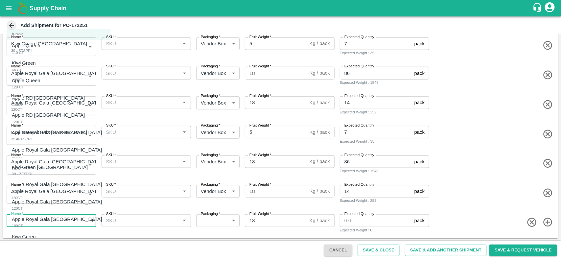
click at [62, 219] on body "Supply Chain Add Shipment for PO-172251 Type DC DC MO's Customer DC   * DC   * …" at bounding box center [280, 130] width 561 height 260
click at [45, 224] on div "Apple Royal Gala NZ 100CT" at bounding box center [58, 222] width 93 height 13
type input "1957107"
type input "276"
type input "48"
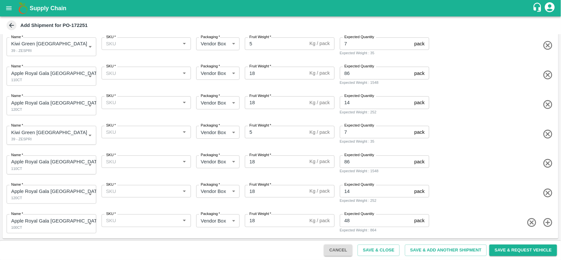
click at [455, 191] on span at bounding box center [493, 193] width 125 height 11
click at [549, 224] on icon "button" at bounding box center [548, 222] width 11 height 11
click at [59, 215] on body "Supply Chain Add Shipment for PO-172251 Type DC DC MO's Customer DC   * DC   * …" at bounding box center [280, 130] width 561 height 260
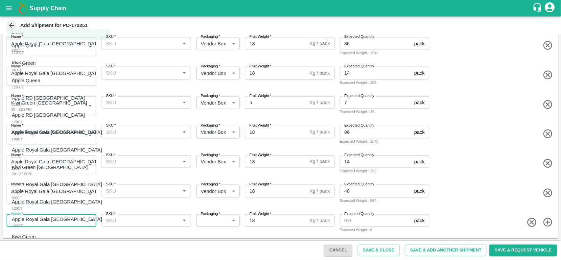
click at [38, 238] on div "Kiwi Green" at bounding box center [25, 236] width 27 height 7
type input "1957108"
type input "276"
type input "5"
type input "40"
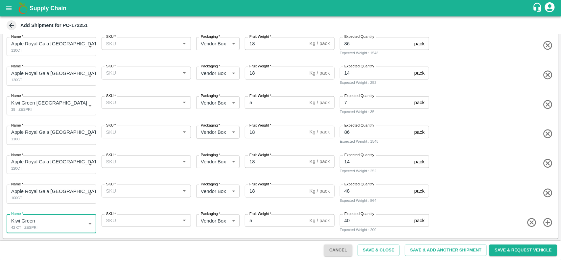
scroll to position [311, 0]
click at [550, 219] on icon "button" at bounding box center [548, 222] width 11 height 11
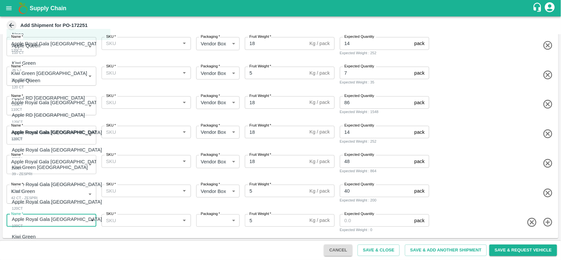
click at [57, 226] on body "Supply Chain Add Shipment for PO-172251 Type DC DC MO's Customer DC   * DC   * …" at bounding box center [280, 130] width 561 height 260
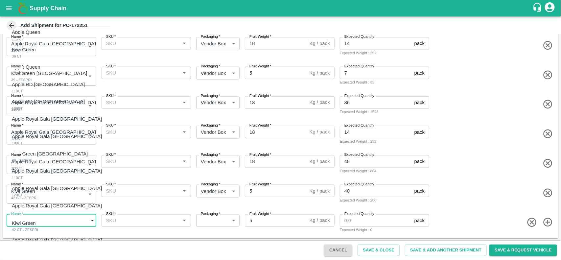
click at [42, 243] on p "Apple Royal Gala [GEOGRAPHIC_DATA]" at bounding box center [57, 240] width 90 height 7
type input "1957109"
type input "276"
type input "18"
type input "130"
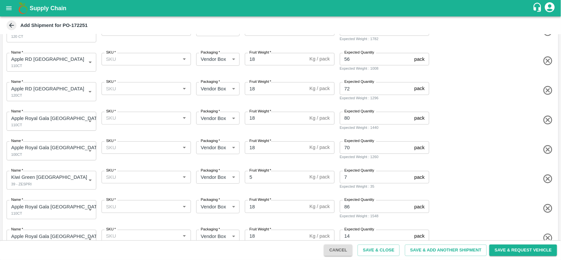
scroll to position [0, 0]
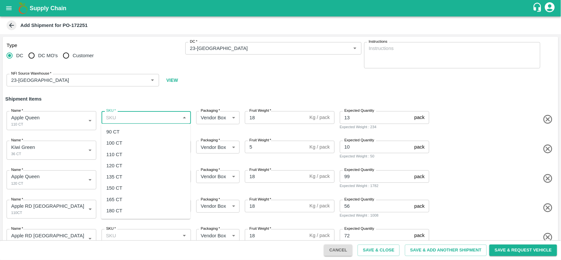
click at [126, 119] on input "SKU   *" at bounding box center [141, 117] width 75 height 9
click at [115, 158] on div "110 CT" at bounding box center [145, 154] width 89 height 11
type input "110 CT"
click at [138, 153] on div "SKU   *" at bounding box center [147, 147] width 90 height 12
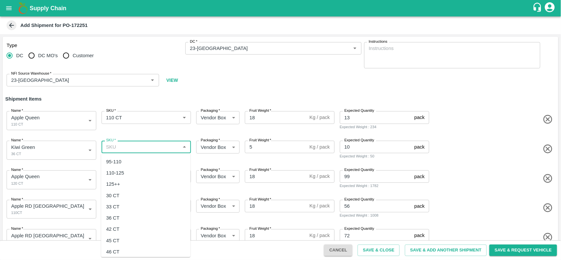
scroll to position [68, 0]
click at [117, 216] on div "36 CT" at bounding box center [113, 217] width 13 height 7
type input "36 CT"
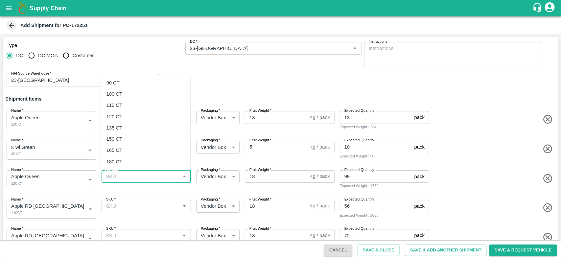
click at [139, 173] on input "SKU   *" at bounding box center [141, 176] width 75 height 9
click at [120, 118] on div "120 CT" at bounding box center [115, 116] width 16 height 7
type input "120 CT"
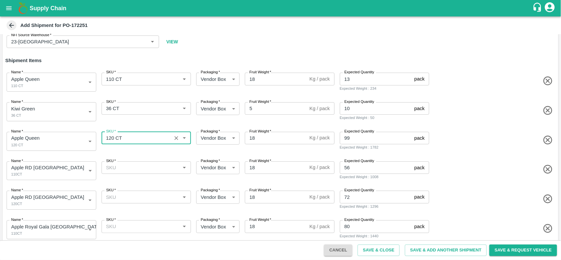
scroll to position [46, 0]
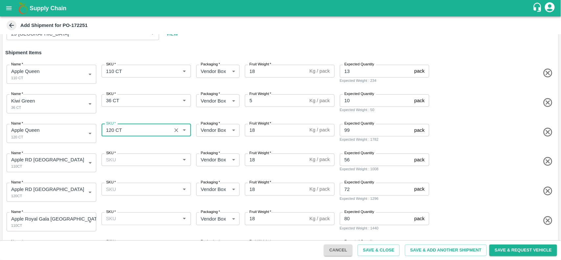
click at [123, 165] on div "SKU   *" at bounding box center [147, 160] width 90 height 12
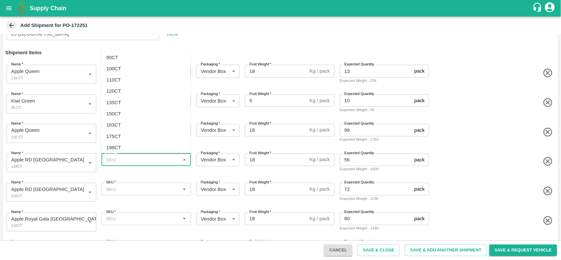
click at [122, 83] on div "110CT" at bounding box center [145, 79] width 89 height 11
type input "110CT"
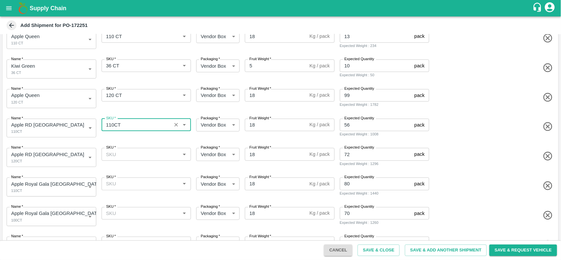
scroll to position [86, 0]
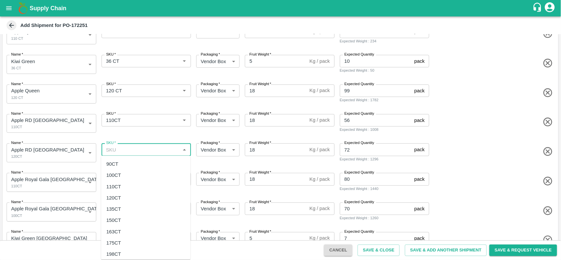
click at [123, 149] on input "SKU   *" at bounding box center [141, 149] width 75 height 9
click at [117, 193] on div "120CT" at bounding box center [145, 197] width 89 height 11
type input "120CT"
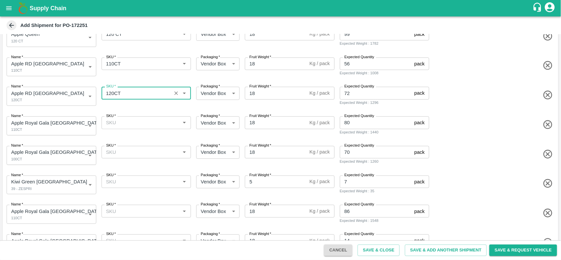
scroll to position [143, 0]
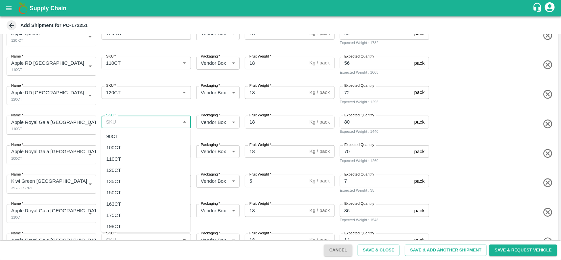
click at [123, 122] on input "SKU   *" at bounding box center [141, 122] width 75 height 9
click at [120, 157] on div "110CT" at bounding box center [114, 159] width 15 height 7
type input "110CT"
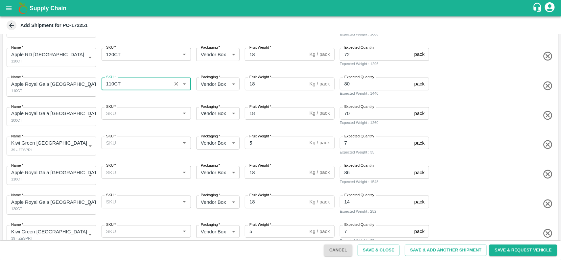
scroll to position [183, 0]
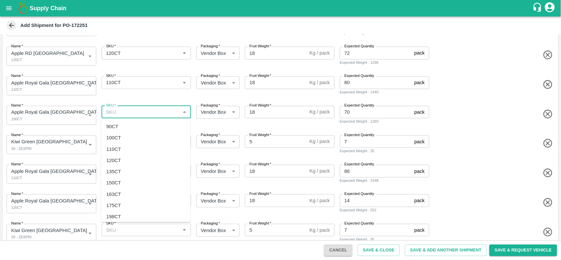
click at [122, 115] on input "SKU   *" at bounding box center [141, 112] width 75 height 9
click at [120, 140] on div "100CT" at bounding box center [114, 137] width 15 height 7
type input "100CT"
click at [123, 145] on input "SKU   *" at bounding box center [141, 141] width 75 height 9
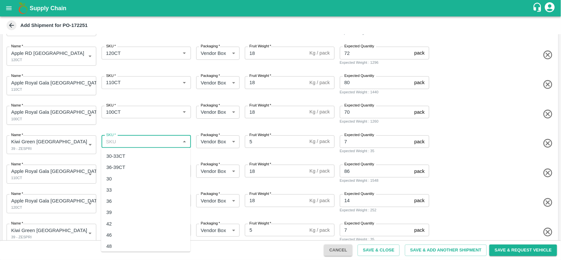
click at [112, 216] on div "39" at bounding box center [145, 212] width 89 height 11
type input "39"
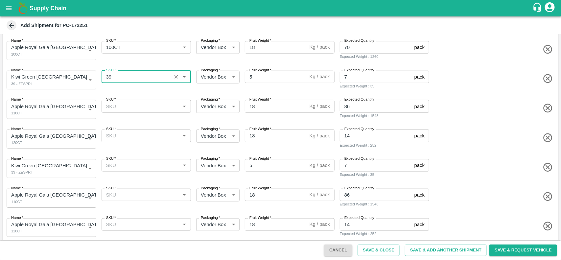
scroll to position [248, 0]
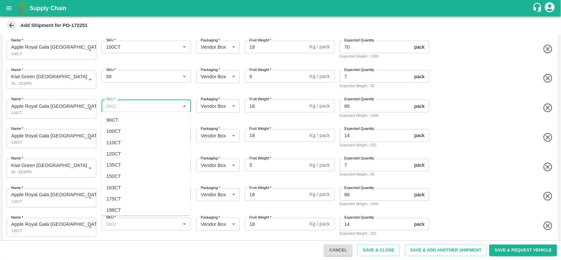
click at [117, 109] on input "SKU   *" at bounding box center [141, 106] width 75 height 9
click at [116, 142] on div "110CT" at bounding box center [114, 142] width 15 height 7
type input "110CT"
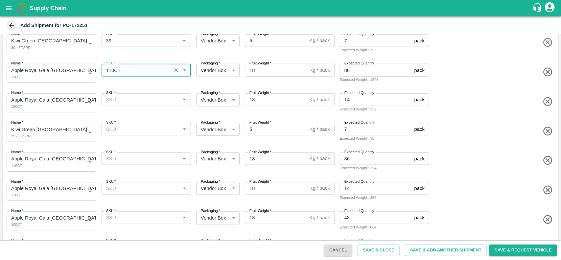
scroll to position [285, 0]
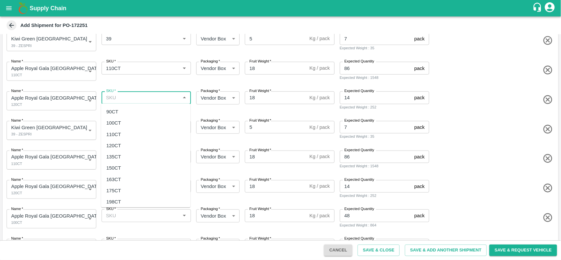
click at [126, 97] on input "SKU   *" at bounding box center [141, 97] width 75 height 9
click at [119, 141] on div "120CT" at bounding box center [145, 145] width 89 height 11
type input "120CT"
click at [122, 128] on input "SKU   *" at bounding box center [141, 127] width 75 height 9
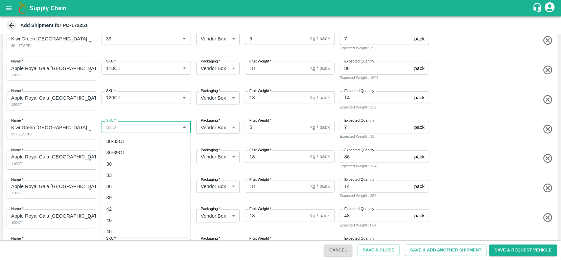
click at [111, 198] on div "39" at bounding box center [110, 197] width 6 height 7
type input "39"
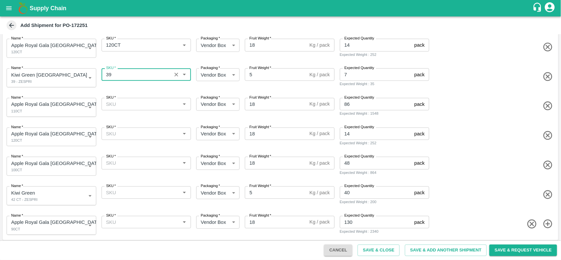
scroll to position [339, 0]
click at [126, 101] on input "SKU   *" at bounding box center [141, 103] width 75 height 9
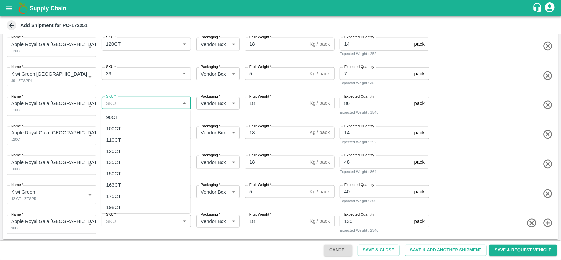
click at [117, 140] on div "110CT" at bounding box center [114, 139] width 15 height 7
type input "110CT"
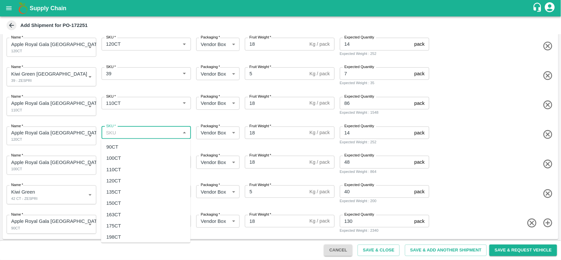
click at [117, 134] on input "SKU   *" at bounding box center [141, 133] width 75 height 9
click at [117, 177] on div "120CT" at bounding box center [114, 180] width 15 height 7
type input "120CT"
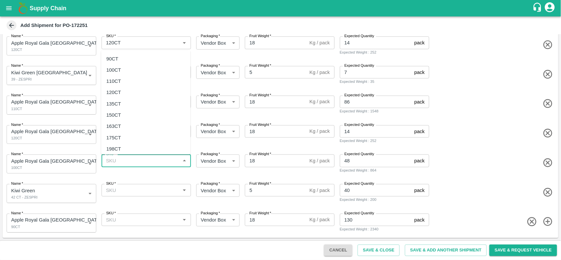
click at [126, 157] on input "SKU   *" at bounding box center [141, 161] width 75 height 9
click at [115, 67] on div "100CT" at bounding box center [114, 69] width 15 height 7
type input "100CT"
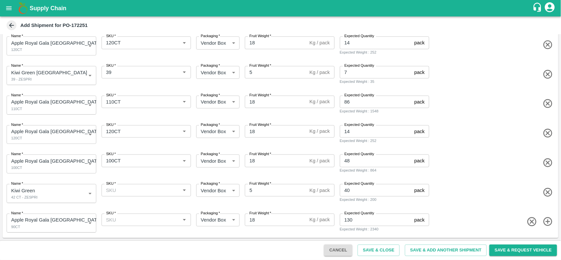
click at [112, 197] on div "SKU   * SKU   *" at bounding box center [145, 193] width 92 height 22
click at [113, 194] on input "SKU   *" at bounding box center [141, 190] width 75 height 9
click at [115, 164] on div "42 CT" at bounding box center [113, 162] width 13 height 7
type input "42 CT"
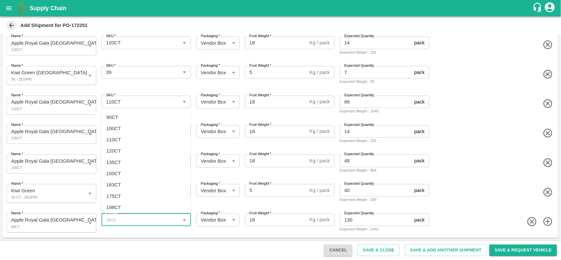
click at [121, 218] on input "SKU   *" at bounding box center [141, 220] width 75 height 9
click at [126, 119] on div "90CT" at bounding box center [145, 117] width 89 height 11
type input "90CT"
click at [468, 168] on div "Name   * Apple Royal Gala NZ 100CT 1957107 Name SKU   * SKU   * Packaging   * V…" at bounding box center [279, 163] width 559 height 32
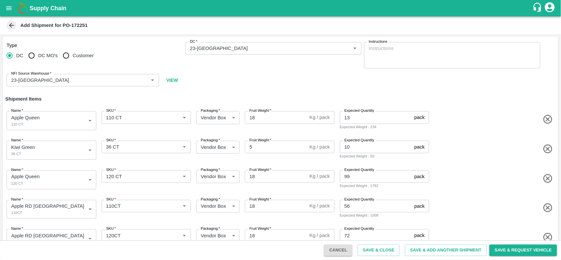
scroll to position [135, 0]
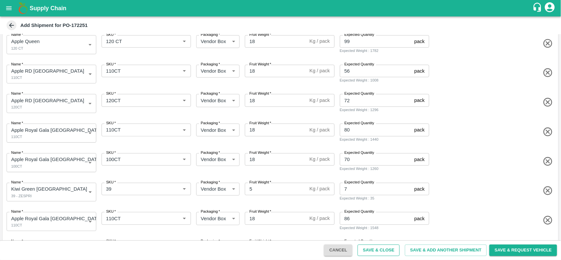
click at [381, 250] on button "Save & Close" at bounding box center [379, 251] width 42 height 12
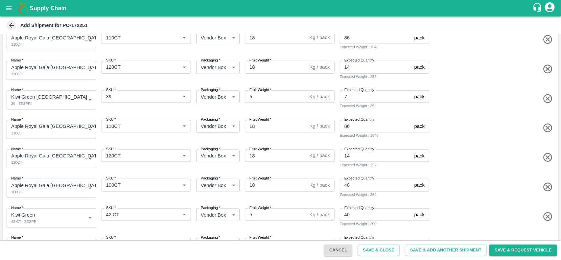
scroll to position [340, 0]
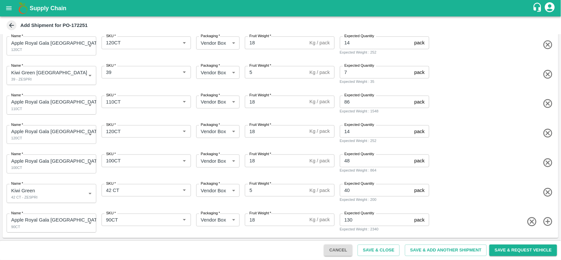
click at [465, 169] on div "Name   * Apple Royal Gala NZ 100CT 1957107 Name SKU   * SKU   * Packaging   * V…" at bounding box center [279, 163] width 559 height 32
click at [374, 247] on button "Save & Close" at bounding box center [379, 251] width 42 height 12
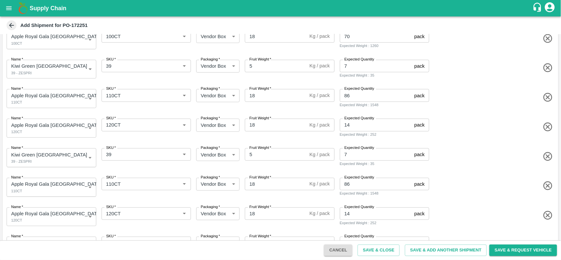
scroll to position [261, 0]
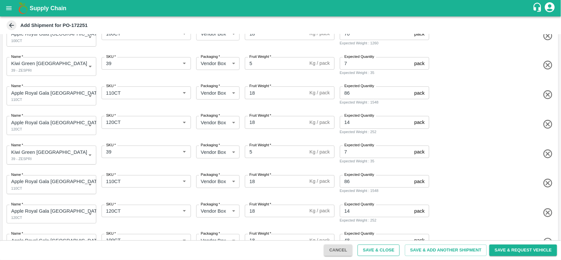
click at [369, 245] on button "Save & Close" at bounding box center [379, 251] width 42 height 12
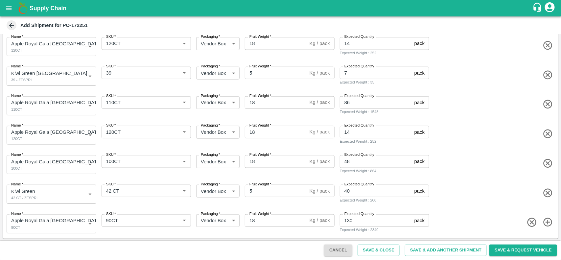
scroll to position [340, 0]
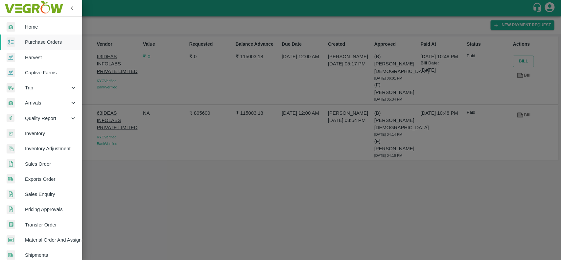
scroll to position [114, 0]
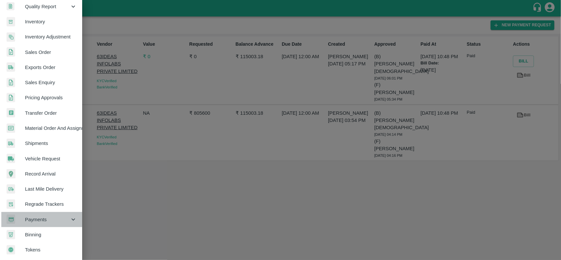
click at [43, 216] on span "Payments" at bounding box center [47, 219] width 45 height 7
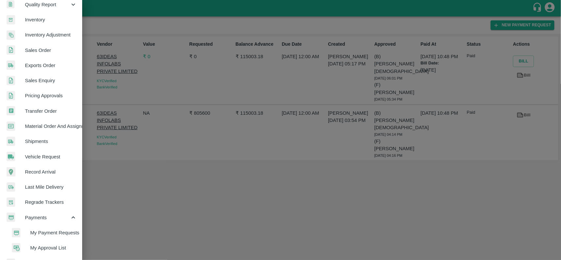
click at [49, 230] on span "My Payment Requests" at bounding box center [53, 232] width 47 height 7
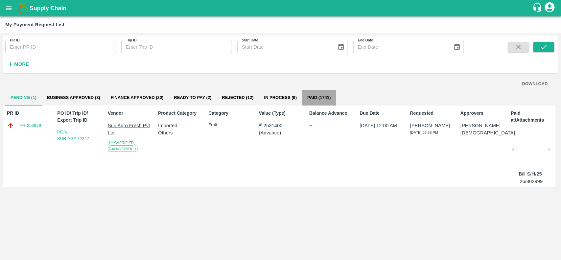
click at [321, 101] on button "Paid (1741)" at bounding box center [319, 98] width 34 height 16
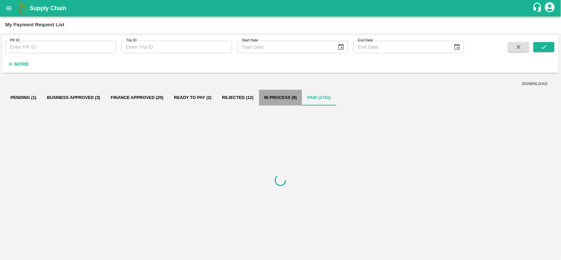
click at [282, 102] on button "In Process (9)" at bounding box center [280, 98] width 43 height 16
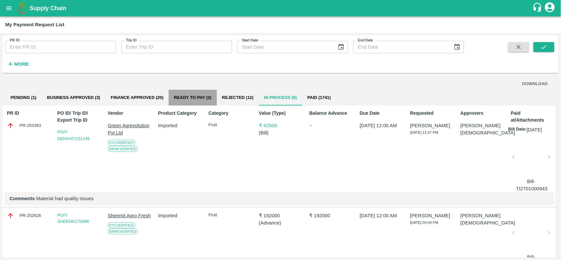
click at [203, 98] on button "Ready To Pay (2)" at bounding box center [193, 98] width 48 height 16
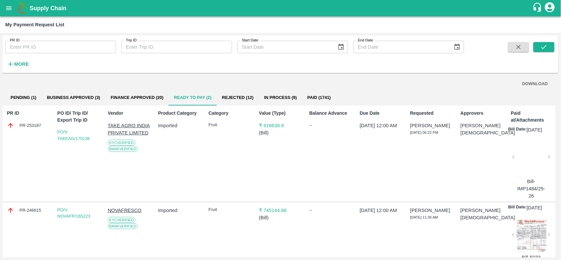
click at [26, 127] on div "PR-253187" at bounding box center [28, 125] width 43 height 7
copy div "PR-253187"
click at [32, 101] on button "Pending (1)" at bounding box center [23, 98] width 37 height 16
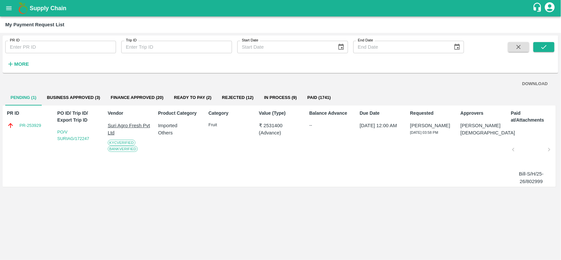
click at [134, 136] on p "Suri Agro Fresh Pvt Ltd" at bounding box center [129, 129] width 43 height 15
click at [76, 97] on button "Business Approved (3)" at bounding box center [74, 98] width 64 height 16
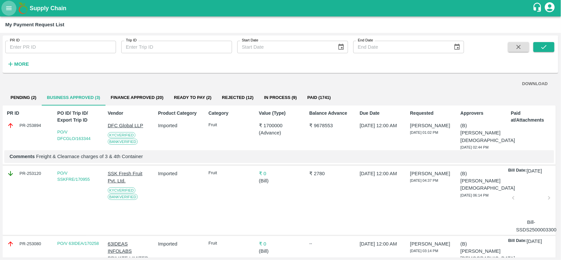
click at [4, 12] on button "open drawer" at bounding box center [8, 8] width 15 height 15
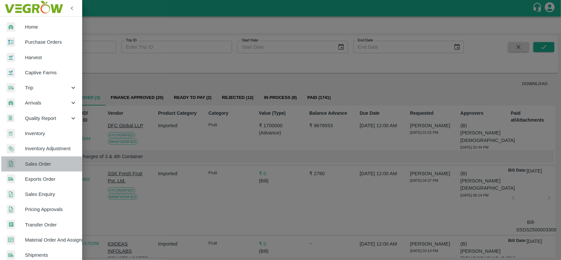
click at [41, 165] on span "Sales Order" at bounding box center [51, 164] width 52 height 7
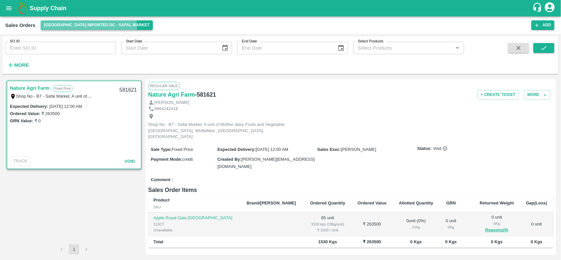
click at [60, 27] on button "[GEOGRAPHIC_DATA] Imported DC - Safal Market" at bounding box center [97, 25] width 112 height 10
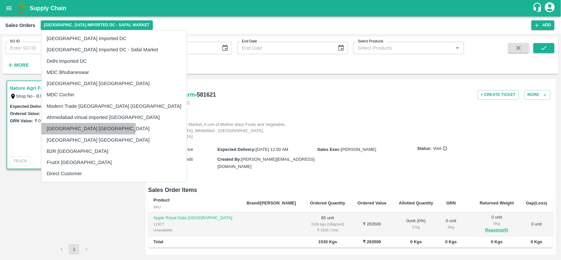
click at [75, 128] on li "[GEOGRAPHIC_DATA] [GEOGRAPHIC_DATA]" at bounding box center [113, 128] width 145 height 11
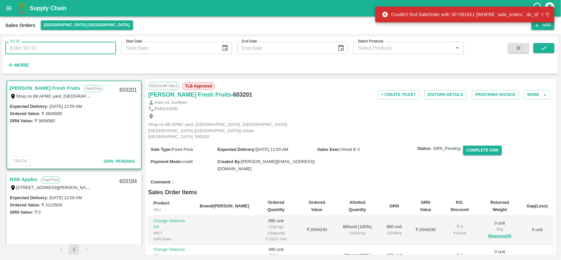
click at [41, 50] on input "SO ID" at bounding box center [60, 48] width 111 height 12
paste input "602627"
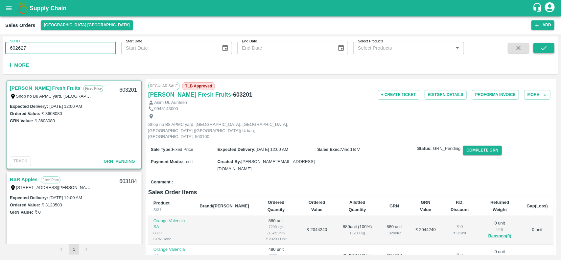
type input "602627"
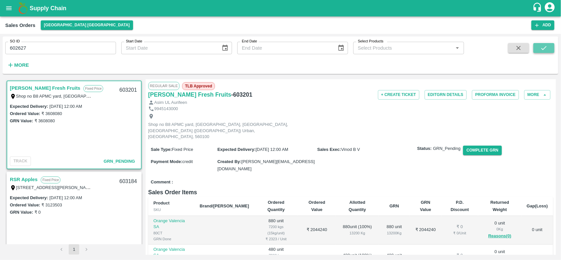
click at [548, 47] on icon "submit" at bounding box center [544, 47] width 7 height 7
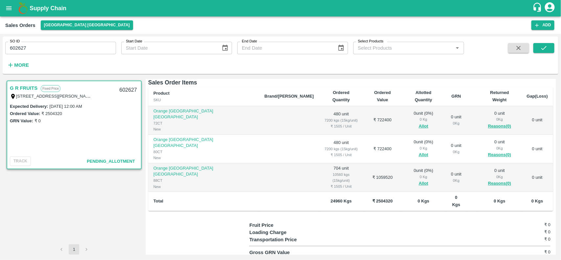
scroll to position [96, 0]
click at [419, 122] on button "Allot" at bounding box center [424, 126] width 10 height 8
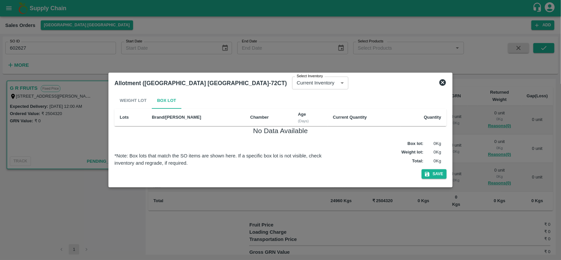
click at [445, 82] on icon at bounding box center [443, 82] width 7 height 7
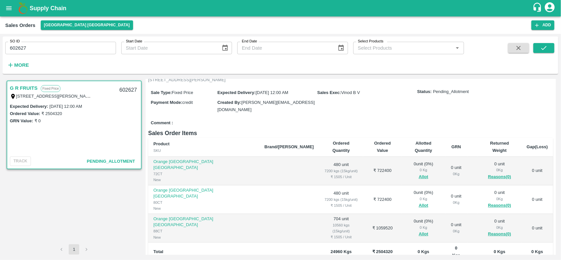
scroll to position [43, 0]
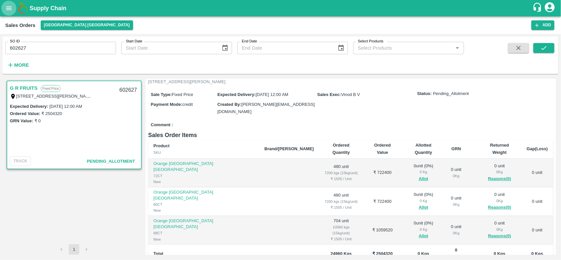
click at [10, 9] on icon "open drawer" at bounding box center [8, 8] width 7 height 7
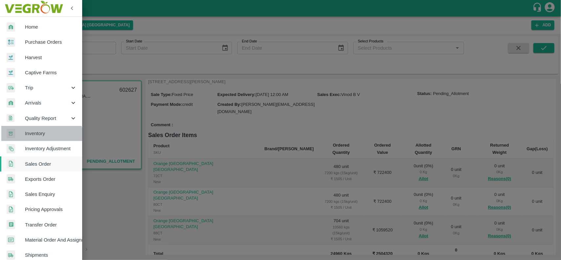
click at [39, 139] on link "Inventory" at bounding box center [41, 133] width 82 height 15
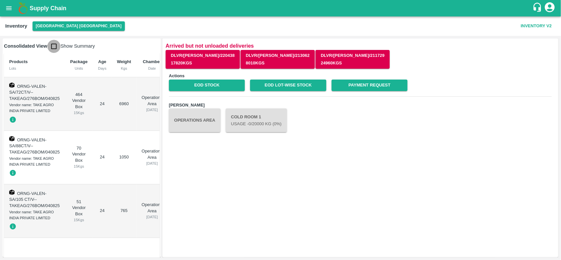
click at [56, 43] on input "checkbox" at bounding box center [53, 46] width 13 height 13
checkbox input "true"
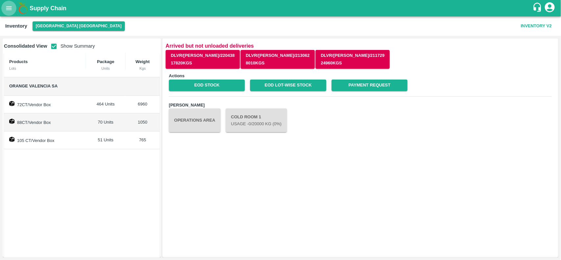
click at [6, 3] on button "open drawer" at bounding box center [8, 8] width 15 height 15
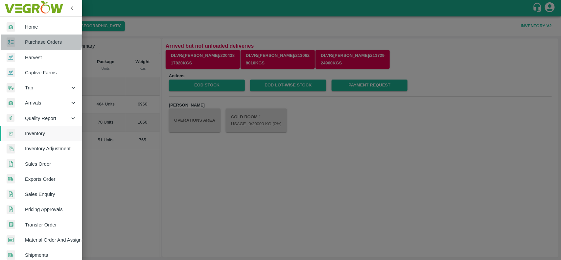
click at [25, 40] on span "Purchase Orders" at bounding box center [51, 41] width 52 height 7
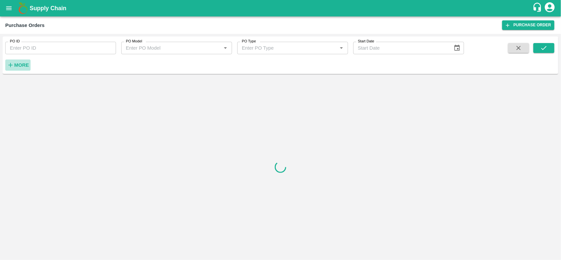
click at [18, 62] on strong "More" at bounding box center [21, 64] width 15 height 5
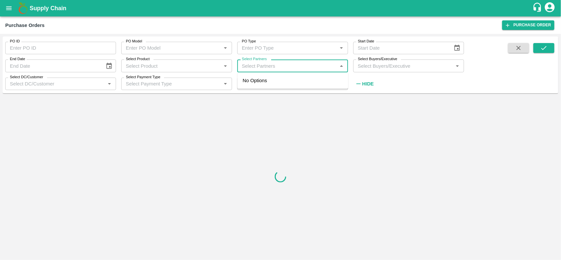
click at [261, 69] on input "Select Partners" at bounding box center [287, 66] width 96 height 9
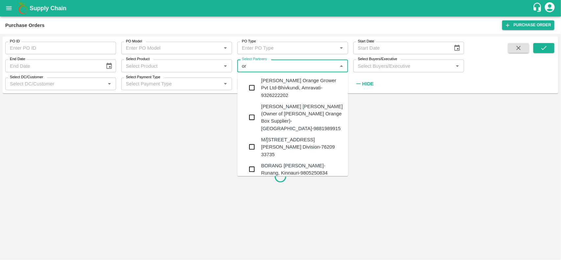
type input "o"
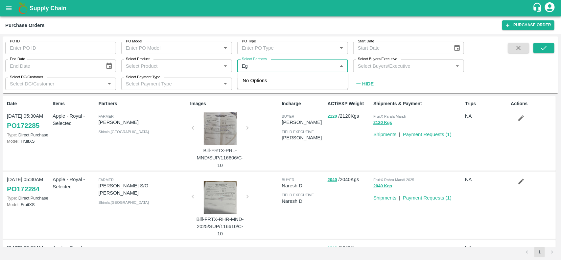
type input "E"
click at [150, 71] on div "Select Product   *" at bounding box center [176, 66] width 111 height 12
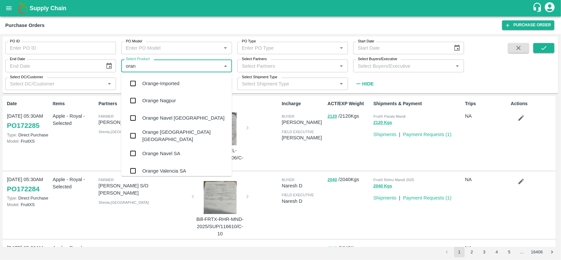
type input "orang"
click at [132, 133] on input "checkbox" at bounding box center [133, 135] width 13 height 13
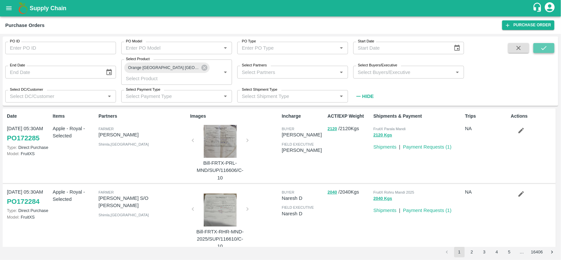
click at [536, 52] on button "submit" at bounding box center [544, 48] width 21 height 10
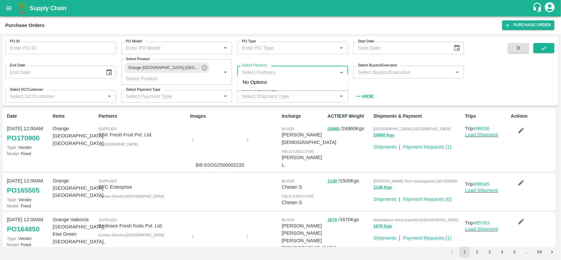
click at [283, 68] on input "Select Partners" at bounding box center [287, 72] width 96 height 9
type input "ssk g"
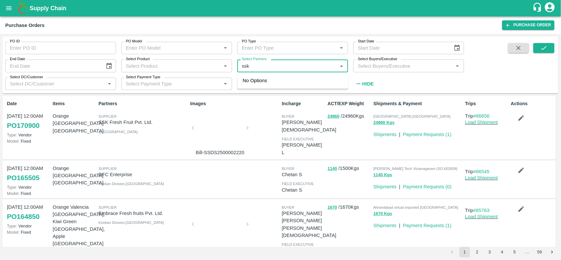
type input "ssk"
click at [273, 79] on div "SSK Fresh Fruit Pvt. Ltd.-, [GEOGRAPHIC_DATA]-9791188588" at bounding box center [302, 84] width 82 height 15
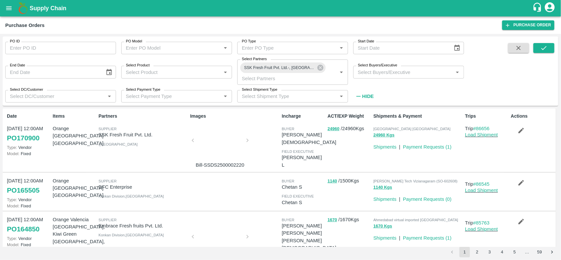
click at [544, 54] on span at bounding box center [544, 72] width 21 height 59
click at [544, 52] on button "submit" at bounding box center [544, 48] width 21 height 10
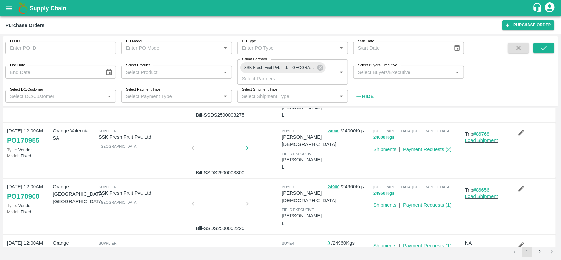
scroll to position [78, 0]
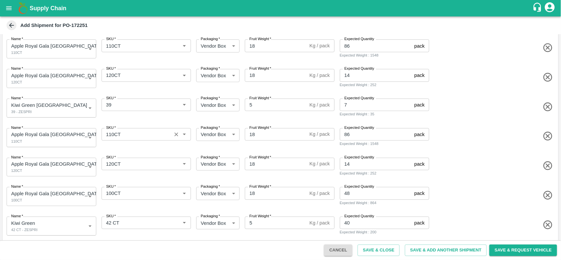
scroll to position [308, 0]
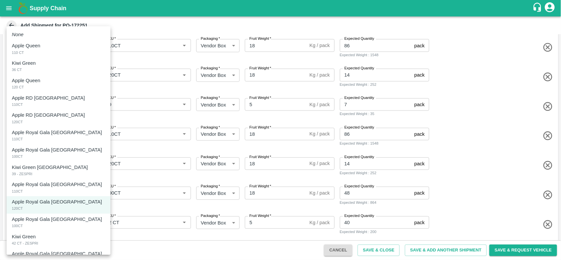
click at [68, 79] on body "Supply Chain Add Shipment for PO-172251 Type DC DC MO's Customer DC   * DC   * …" at bounding box center [280, 130] width 561 height 260
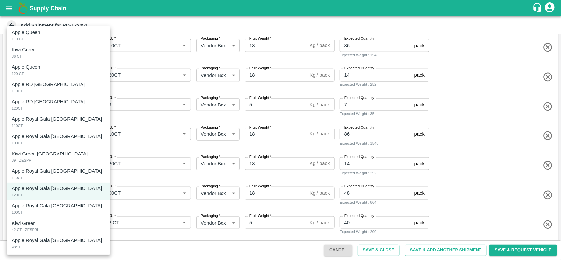
scroll to position [0, 0]
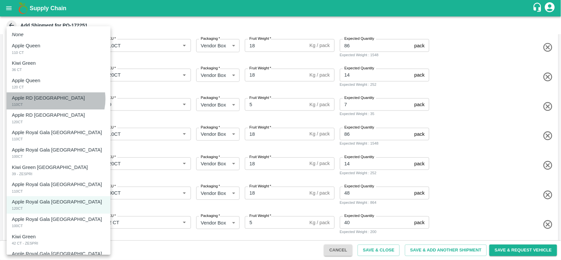
click at [55, 99] on div "Apple RD Turkey 110CT" at bounding box center [58, 100] width 93 height 13
type input "1957100"
type input "56"
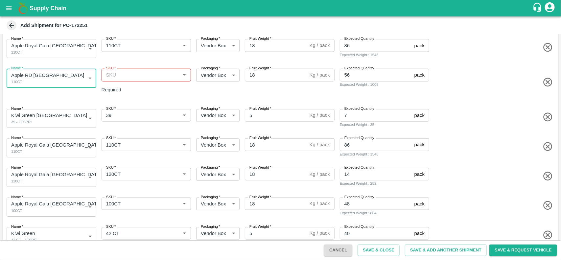
click at [116, 72] on input "SKU   *" at bounding box center [141, 75] width 75 height 9
click at [523, 148] on div "Name   * Apple Royal Gala NZ 110CT 1957105 Name SKU   * SKU   * Packaging   * V…" at bounding box center [279, 147] width 559 height 32
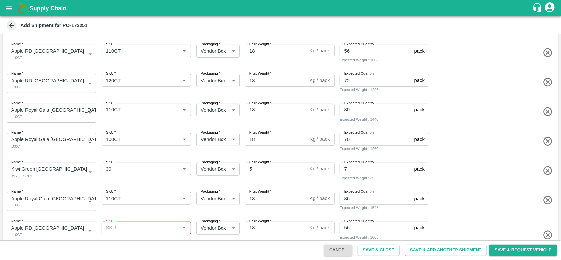
scroll to position [155, 0]
click at [336, 246] on button "Cancel" at bounding box center [338, 251] width 28 height 12
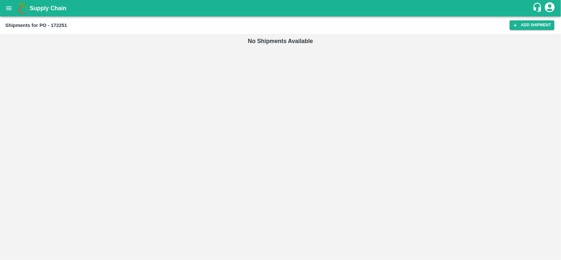
click at [58, 24] on b "Shipments for PO - 172251" at bounding box center [36, 25] width 62 height 5
copy b "172251"
click at [4, 9] on button "open drawer" at bounding box center [8, 8] width 15 height 15
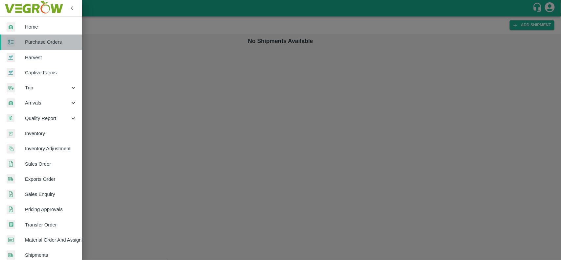
click at [38, 36] on link "Purchase Orders" at bounding box center [41, 42] width 82 height 15
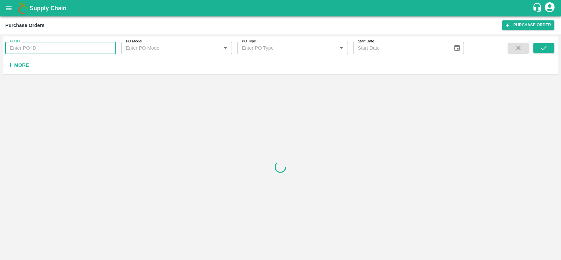
click at [36, 42] on input "PO ID" at bounding box center [60, 48] width 111 height 12
paste input "172251"
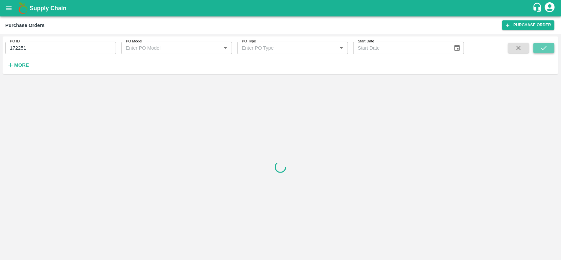
click at [554, 50] on button "submit" at bounding box center [544, 48] width 21 height 10
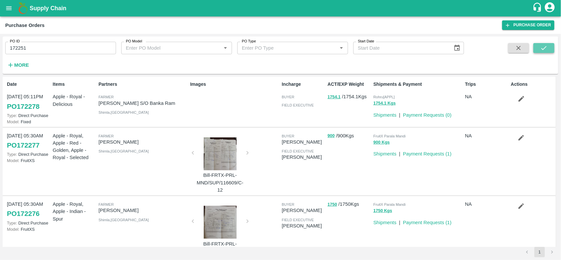
click at [543, 48] on icon "submit" at bounding box center [544, 47] width 7 height 7
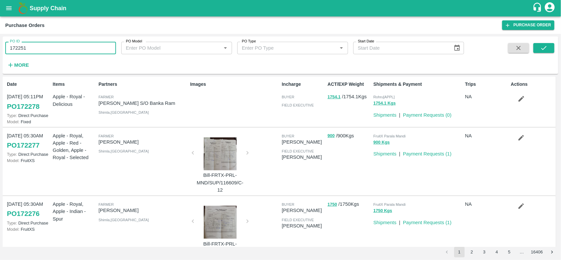
click at [59, 47] on input "172251" at bounding box center [60, 48] width 111 height 12
type input "172251"
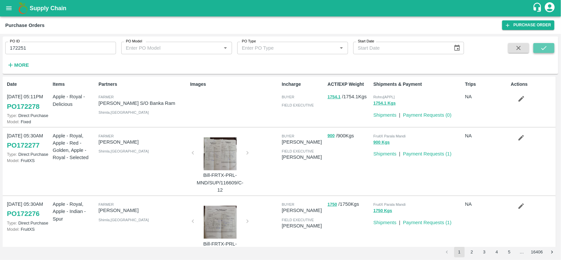
click at [548, 47] on button "submit" at bounding box center [544, 48] width 21 height 10
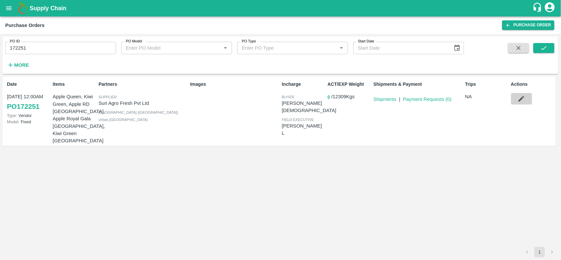
click at [515, 100] on button "button" at bounding box center [521, 98] width 21 height 11
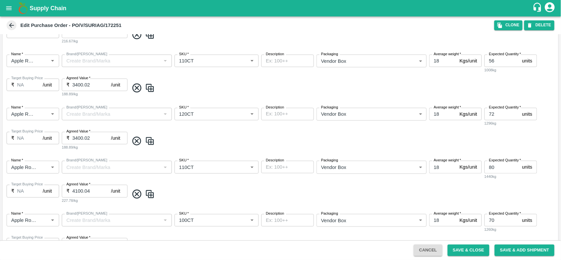
scroll to position [271, 0]
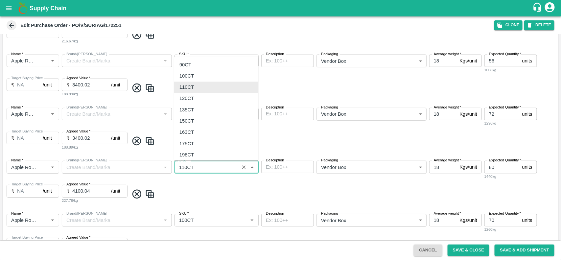
click at [218, 163] on input "SKU   *" at bounding box center [207, 167] width 61 height 9
click at [196, 133] on div "163CT" at bounding box center [216, 132] width 84 height 11
type input "163CT"
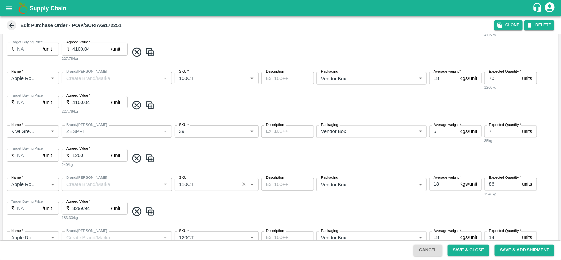
scroll to position [418, 0]
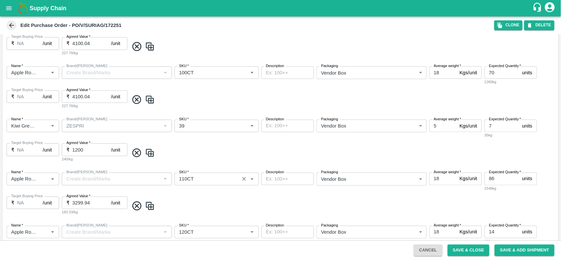
click at [205, 180] on input "SKU   *" at bounding box center [207, 179] width 61 height 9
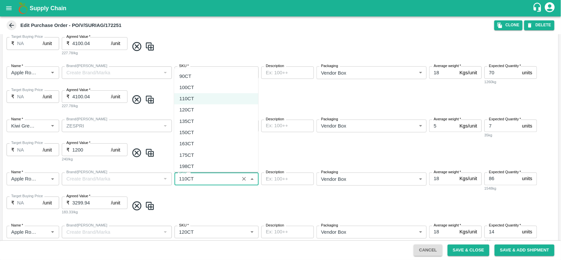
click at [199, 152] on div "175CT" at bounding box center [216, 155] width 84 height 11
type input "175CT"
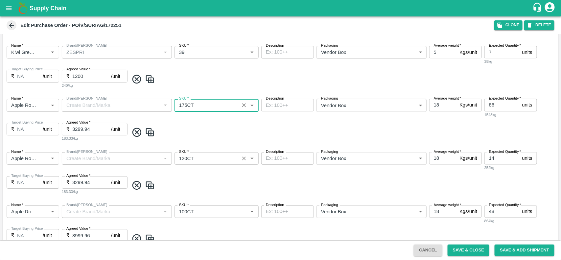
click at [198, 163] on div "SKU   *" at bounding box center [217, 158] width 84 height 12
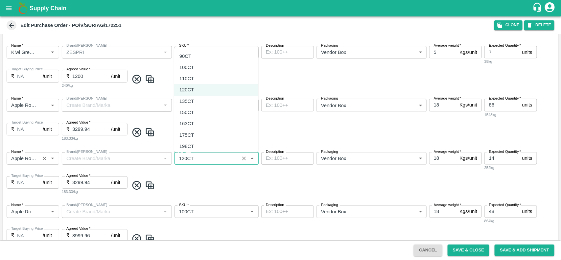
click at [39, 157] on div "Name   *" at bounding box center [33, 158] width 53 height 12
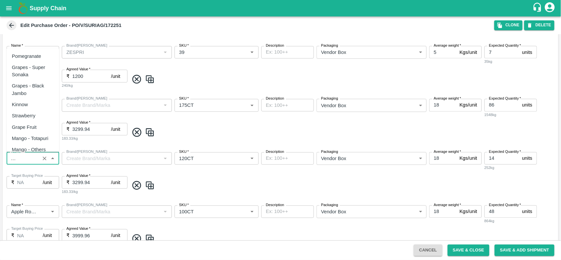
scroll to position [707, 0]
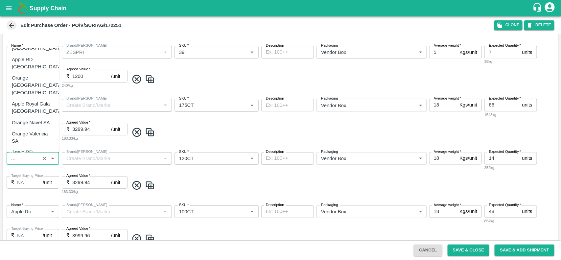
click at [201, 176] on div "Name   * Name   * Brand/Marka Brand/Marka SKU   * SKU   * Description x Descrip…" at bounding box center [281, 173] width 556 height 53
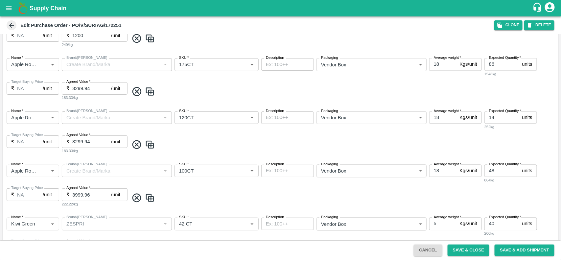
scroll to position [532, 0]
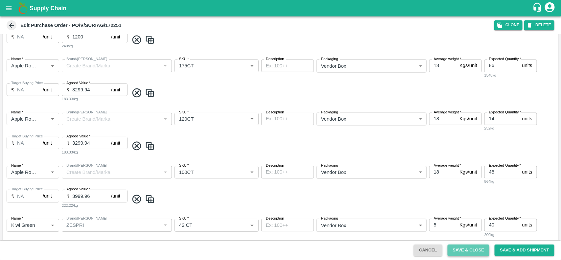
click at [465, 249] on button "Save & Close" at bounding box center [469, 251] width 42 height 12
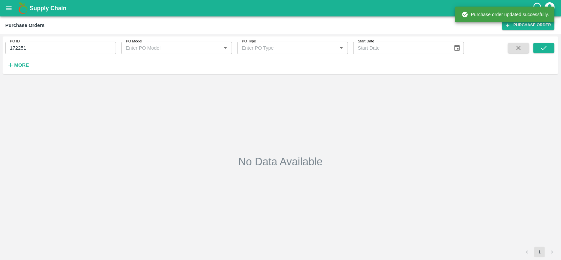
type input "172251"
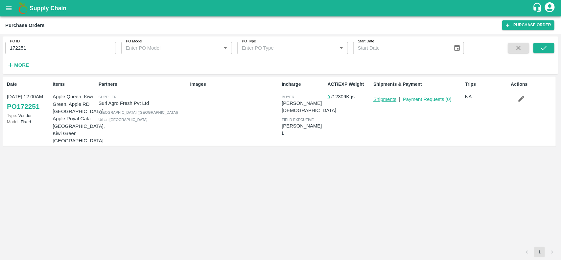
click at [380, 99] on link "Shipments" at bounding box center [385, 99] width 23 height 5
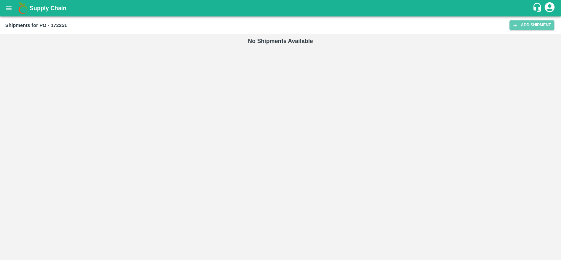
click at [526, 28] on link "Add Shipment" at bounding box center [532, 25] width 45 height 10
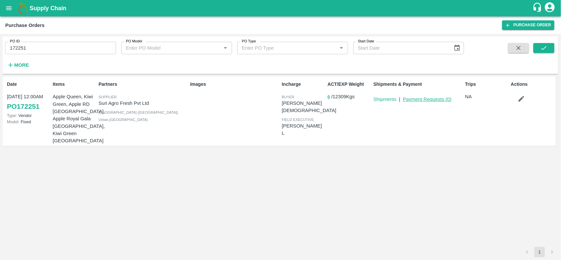
click at [418, 100] on link "Payment Requests ( 0 )" at bounding box center [427, 99] width 49 height 5
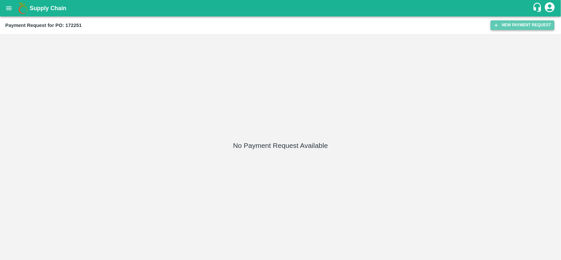
click at [507, 25] on button "New Payment Request" at bounding box center [523, 25] width 64 height 10
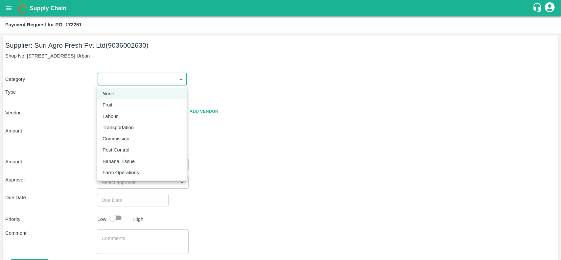
click at [124, 80] on body "Supply Chain Payment Request for PO: 172251 Supplier: Suri Agro Fresh Pvt Ltd (…" at bounding box center [280, 130] width 561 height 260
click at [107, 106] on p "Fruit" at bounding box center [108, 104] width 10 height 7
type input "1"
type input "Suri Agro Fresh Pvt Ltd - 9036002630(Supplier)"
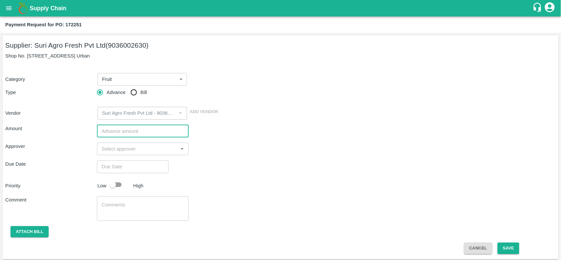
click at [117, 132] on input "number" at bounding box center [143, 131] width 92 height 12
type input "2633400"
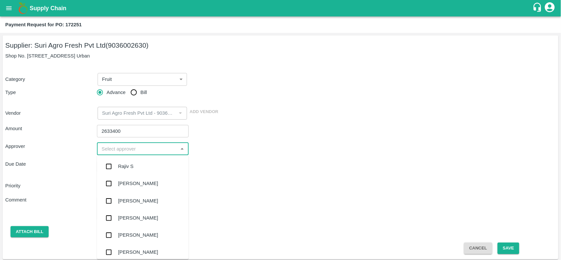
click at [116, 150] on input "input" at bounding box center [137, 149] width 77 height 9
type input "ne"
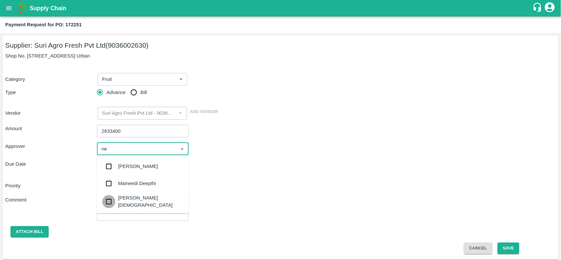
click at [110, 205] on input "checkbox" at bounding box center [108, 201] width 13 height 13
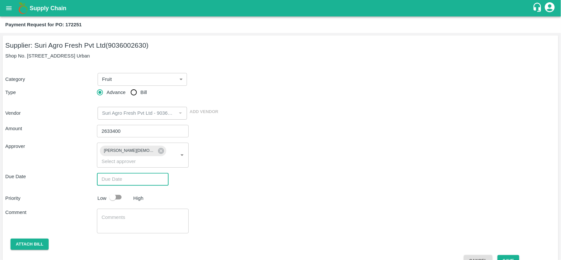
type input "DD/MM/YYYY hh:mm aa"
click at [115, 173] on input "DD/MM/YYYY hh:mm aa" at bounding box center [130, 179] width 67 height 12
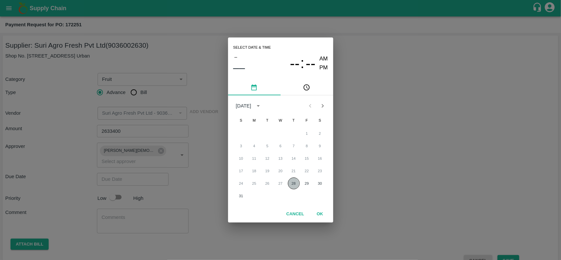
click at [288, 182] on button "28" at bounding box center [294, 184] width 12 height 12
type input "[DATE] 12:00 AM"
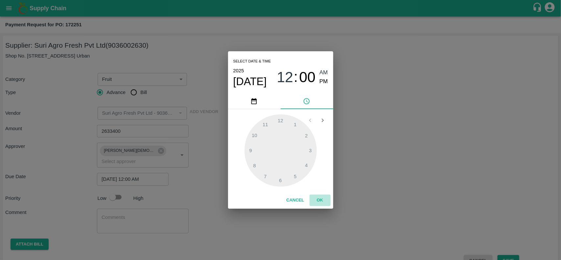
click at [324, 198] on button "OK" at bounding box center [320, 201] width 21 height 12
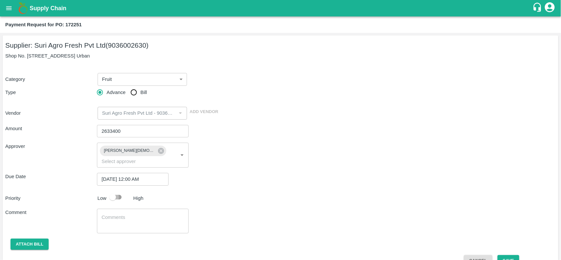
click at [110, 191] on input "checkbox" at bounding box center [112, 197] width 37 height 12
checkbox input "true"
click at [30, 239] on button "Attach bill" at bounding box center [30, 245] width 38 height 12
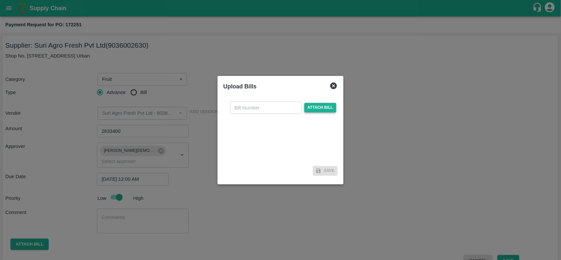
drag, startPoint x: 319, startPoint y: 113, endPoint x: 317, endPoint y: 110, distance: 4.7
click at [317, 110] on div "​ Attach bill" at bounding box center [283, 108] width 109 height 12
click at [317, 110] on span "Attach bill" at bounding box center [321, 108] width 32 height 10
click at [0, 0] on input "Attach bill" at bounding box center [0, 0] width 0 height 0
click at [311, 108] on span "Attach bill" at bounding box center [321, 108] width 32 height 10
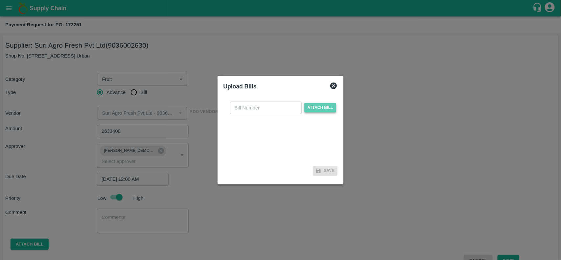
click at [0, 0] on input "Attach bill" at bounding box center [0, 0] width 0 height 0
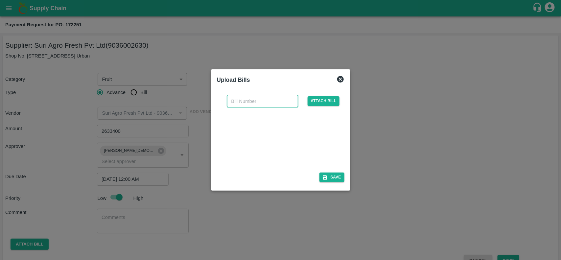
click at [240, 97] on input "text" at bounding box center [263, 101] width 72 height 12
paste input ":S/H/25-26/803001"
type input ":S/H/25-26/803001"
click at [331, 179] on button "Save" at bounding box center [332, 178] width 25 height 10
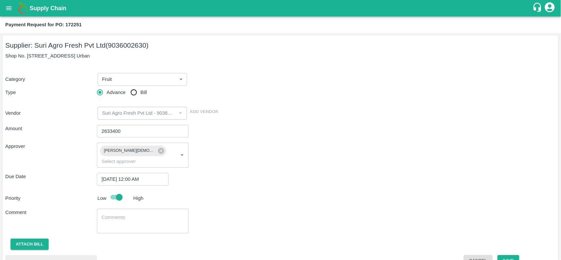
scroll to position [40, 0]
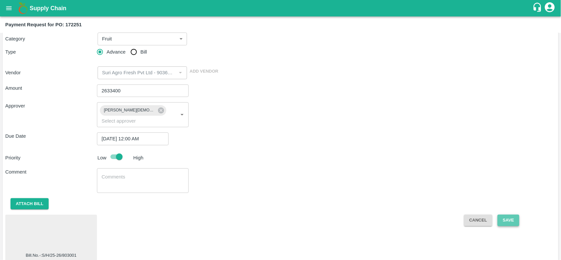
click at [507, 215] on button "Save" at bounding box center [509, 221] width 22 height 12
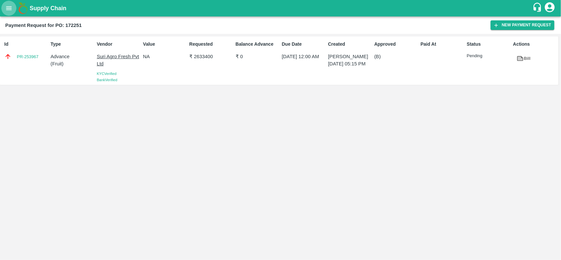
click at [12, 6] on icon "open drawer" at bounding box center [8, 8] width 7 height 7
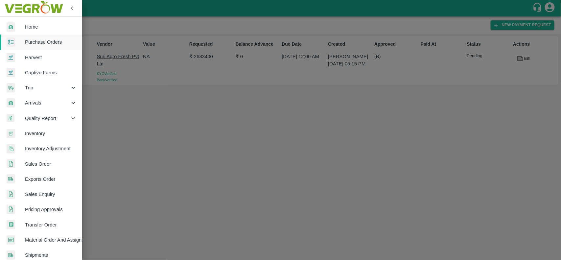
scroll to position [114, 0]
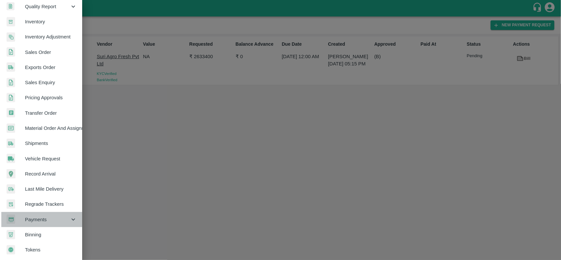
click at [46, 216] on span "Payments" at bounding box center [47, 219] width 45 height 7
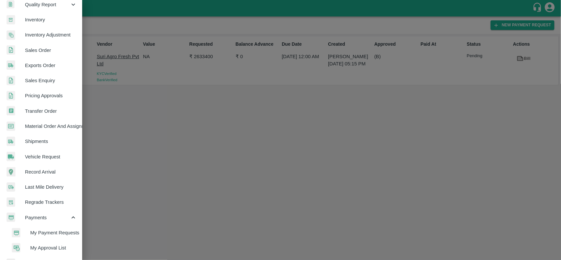
click at [50, 234] on span "My Payment Requests" at bounding box center [53, 232] width 47 height 7
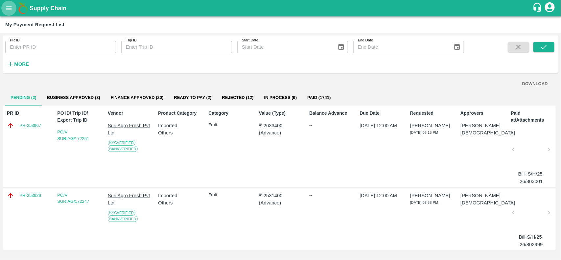
click at [7, 8] on icon "open drawer" at bounding box center [9, 8] width 6 height 4
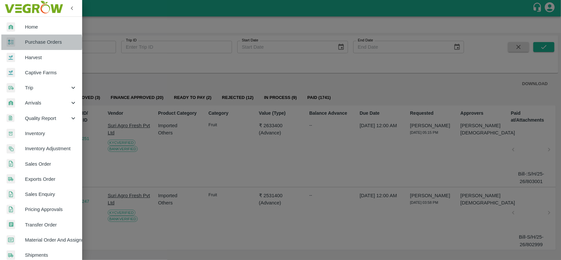
click at [39, 43] on span "Purchase Orders" at bounding box center [51, 41] width 52 height 7
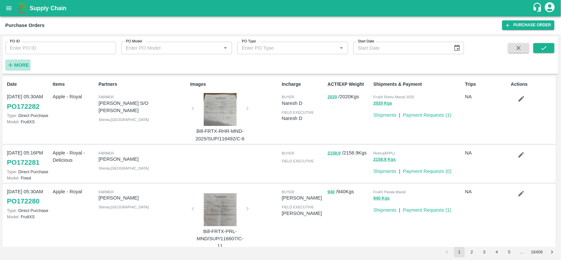
click at [12, 63] on icon "button" at bounding box center [10, 65] width 7 height 7
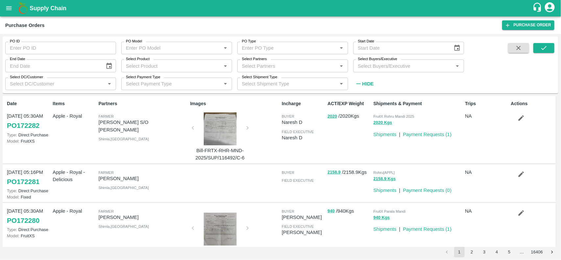
click at [270, 71] on div "Select Partners   *" at bounding box center [292, 66] width 111 height 12
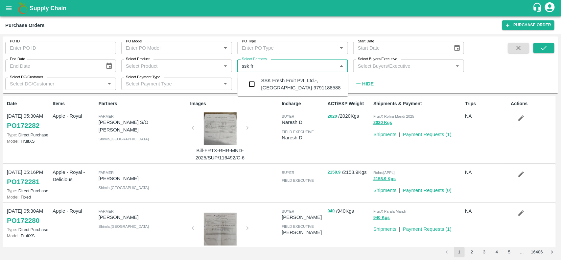
type input "ssk f"
click at [254, 80] on input "checkbox" at bounding box center [252, 84] width 13 height 13
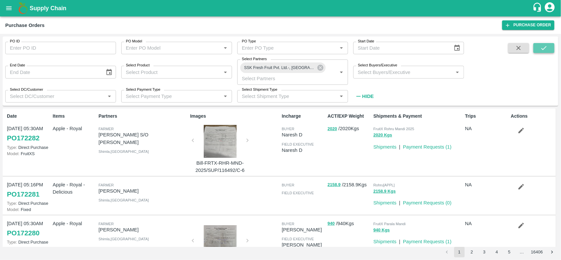
click at [542, 48] on icon "submit" at bounding box center [544, 47] width 7 height 7
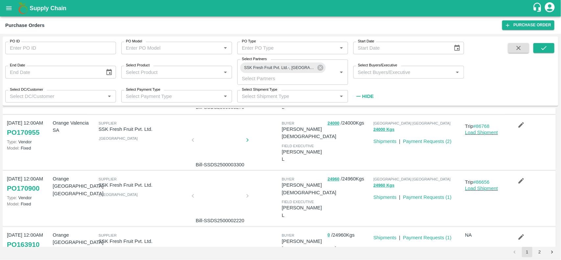
scroll to position [58, 0]
click at [221, 195] on div at bounding box center [220, 197] width 49 height 35
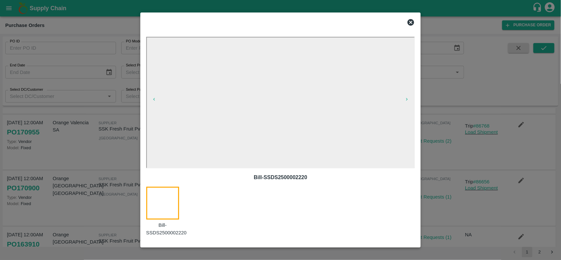
click at [411, 17] on div at bounding box center [281, 22] width 274 height 13
click at [411, 22] on icon at bounding box center [411, 22] width 8 height 8
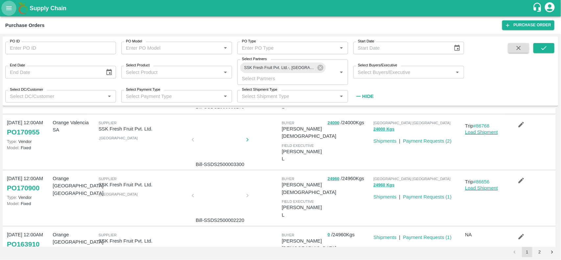
click at [7, 14] on button "open drawer" at bounding box center [8, 8] width 15 height 15
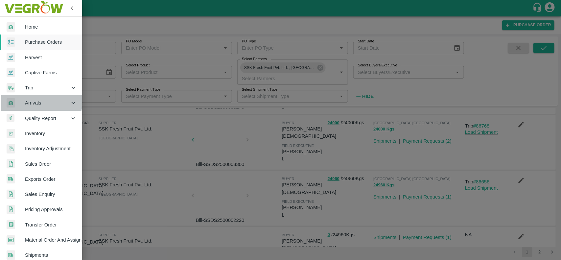
click at [33, 100] on span "Arrivals" at bounding box center [47, 102] width 45 height 7
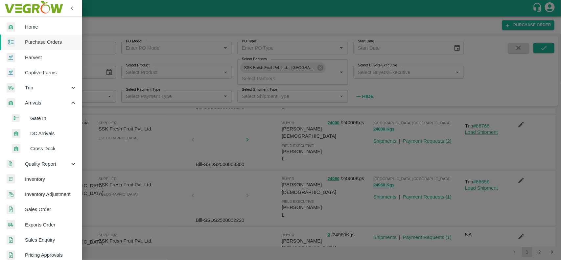
click at [42, 132] on span "DC Arrivals" at bounding box center [53, 133] width 47 height 7
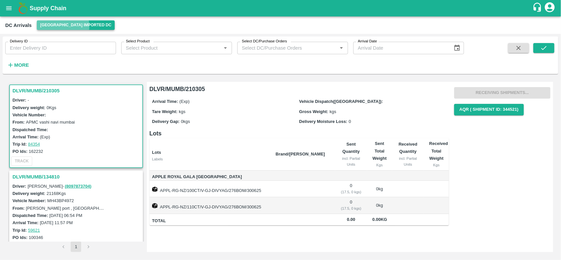
click at [59, 26] on button "[GEOGRAPHIC_DATA] Imported DC" at bounding box center [76, 25] width 78 height 10
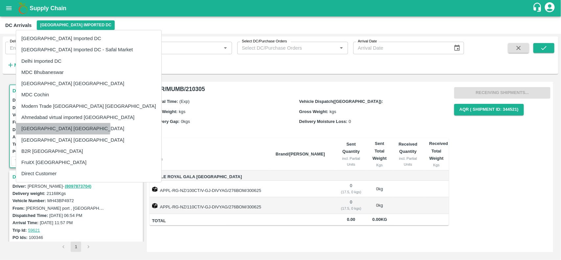
click at [47, 127] on li "[GEOGRAPHIC_DATA] [GEOGRAPHIC_DATA]" at bounding box center [88, 128] width 145 height 11
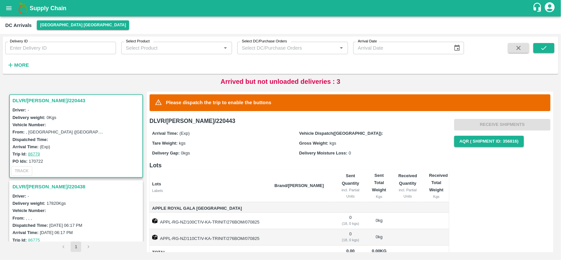
click at [31, 106] on div "Driver: -" at bounding box center [76, 109] width 129 height 7
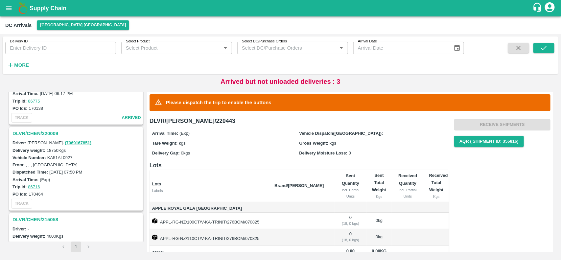
scroll to position [140, 0]
click at [30, 133] on h3 "DLVR/CHEN/220009" at bounding box center [76, 133] width 129 height 9
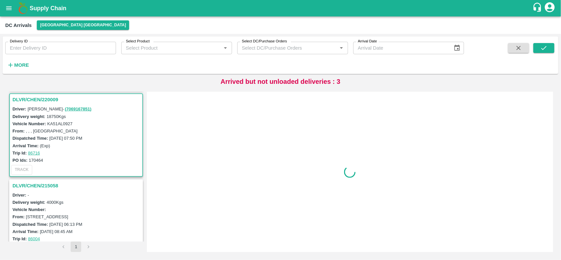
scroll to position [174, 0]
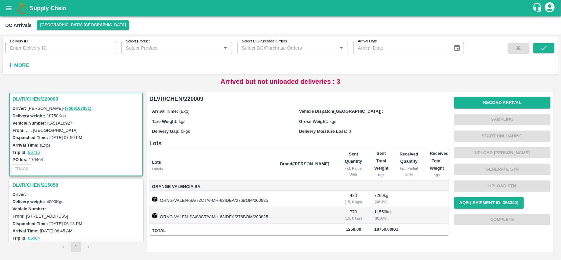
click at [51, 183] on h3 "DLVR/CHEN/215058" at bounding box center [76, 185] width 129 height 9
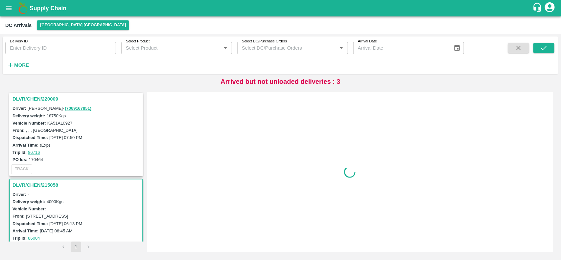
scroll to position [259, 0]
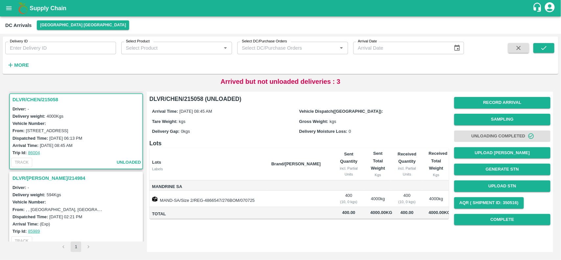
click at [25, 175] on h3 "DLVR/[PERSON_NAME]/214984" at bounding box center [76, 178] width 129 height 9
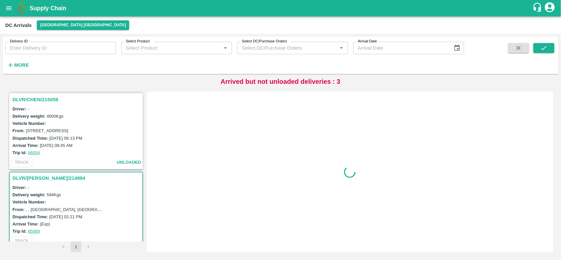
scroll to position [338, 0]
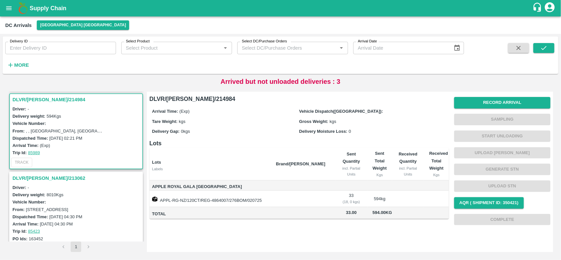
click at [19, 176] on h3 "DLVR/[PERSON_NAME]/213062" at bounding box center [76, 178] width 129 height 9
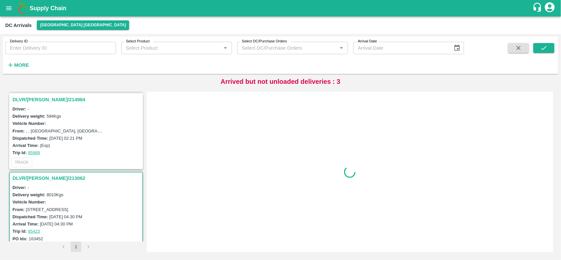
scroll to position [416, 0]
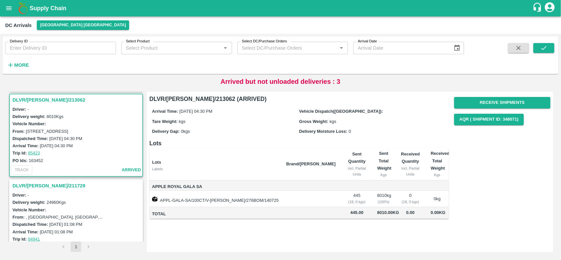
click at [35, 183] on h3 "DLVR/[PERSON_NAME]/211729" at bounding box center [76, 186] width 129 height 9
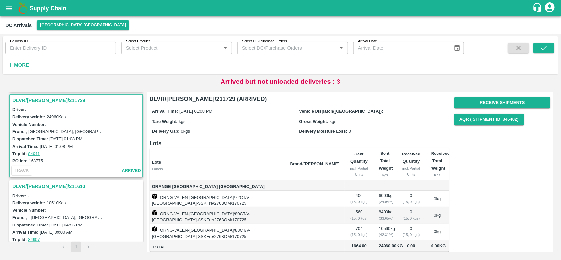
scroll to position [28, 0]
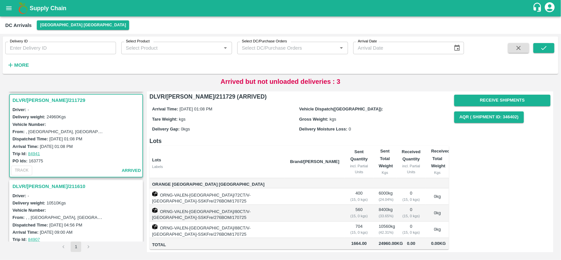
click at [41, 182] on h3 "DLVR/[PERSON_NAME]/211610" at bounding box center [76, 186] width 129 height 9
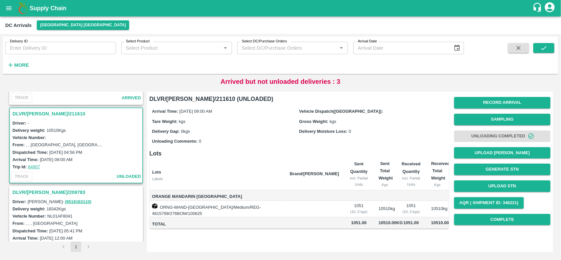
scroll to position [587, 0]
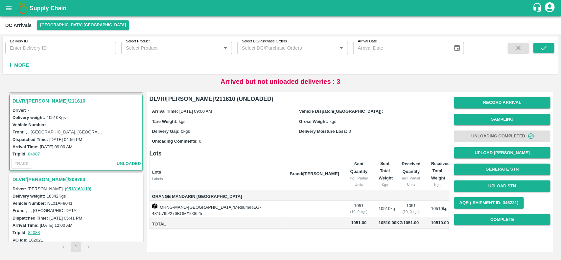
click at [50, 175] on h3 "DLVR/[PERSON_NAME]/209783" at bounding box center [76, 179] width 129 height 9
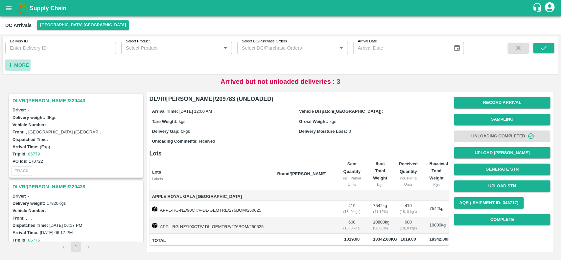
click at [24, 63] on strong "More" at bounding box center [21, 64] width 15 height 5
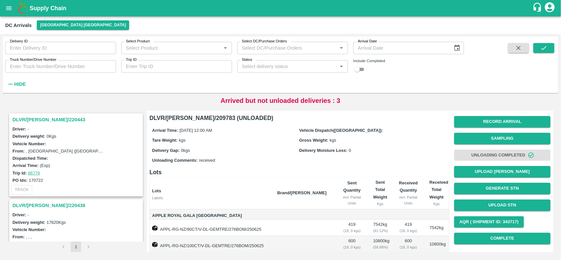
click at [150, 50] on input "Select Product" at bounding box center [171, 48] width 96 height 9
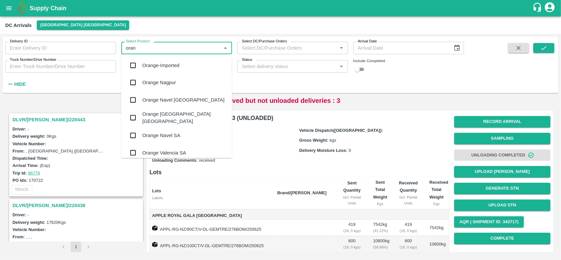
type input "orang"
click at [137, 116] on input "checkbox" at bounding box center [133, 117] width 13 height 13
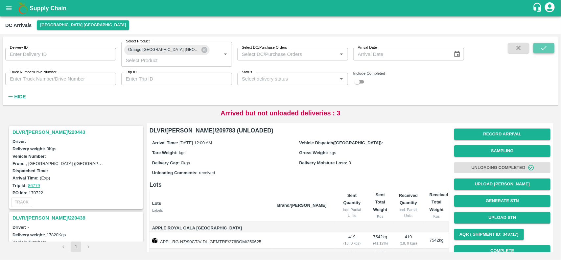
click at [543, 46] on icon "submit" at bounding box center [544, 47] width 7 height 7
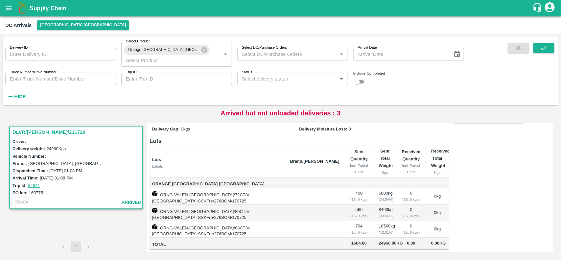
scroll to position [51, 0]
click at [34, 128] on h3 "DLVR/[PERSON_NAME]/211729" at bounding box center [76, 132] width 129 height 9
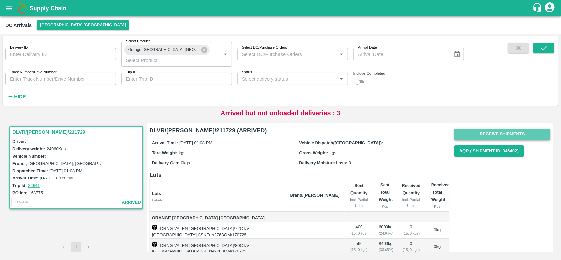
click at [498, 129] on button "Receive Shipments" at bounding box center [503, 135] width 96 height 12
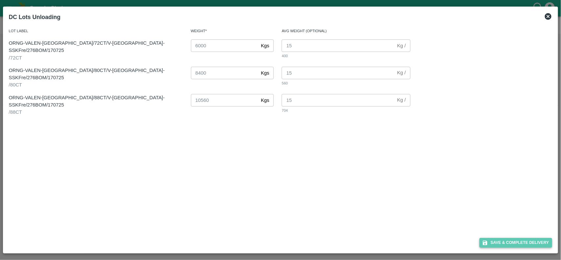
click at [504, 244] on button "Save & Complete Delivery" at bounding box center [516, 243] width 73 height 10
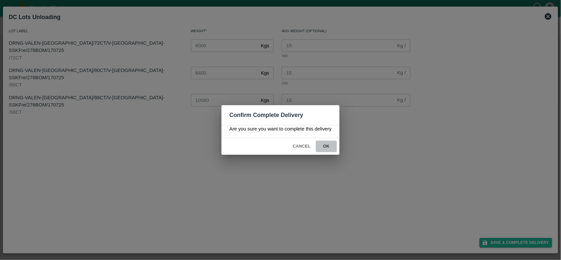
click at [323, 149] on button "ok" at bounding box center [326, 147] width 21 height 12
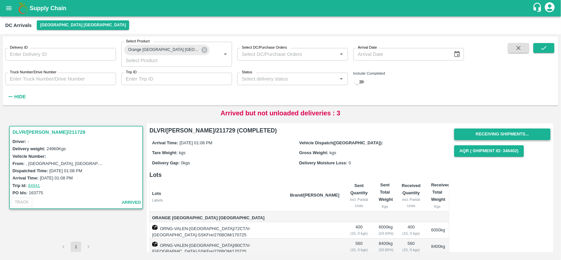
scroll to position [51, 0]
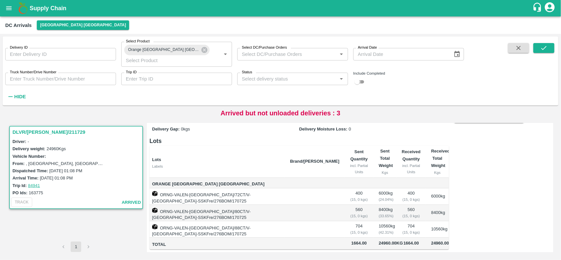
click at [359, 78] on input "checkbox" at bounding box center [358, 82] width 24 height 8
checkbox input "true"
click at [541, 48] on icon "submit" at bounding box center [544, 47] width 7 height 7
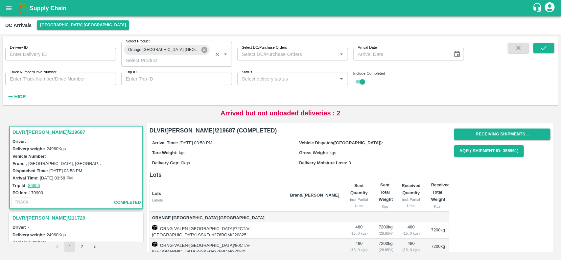
click at [202, 53] on icon at bounding box center [205, 50] width 6 height 6
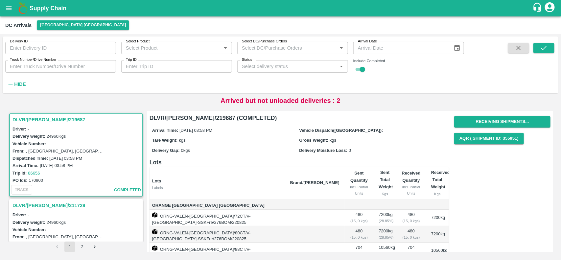
click at [152, 66] on input "Trip ID" at bounding box center [176, 66] width 111 height 12
type input "86656"
click at [544, 48] on icon "submit" at bounding box center [544, 47] width 7 height 7
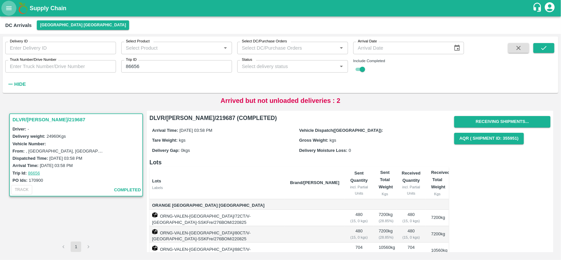
click at [9, 10] on icon "open drawer" at bounding box center [8, 8] width 7 height 7
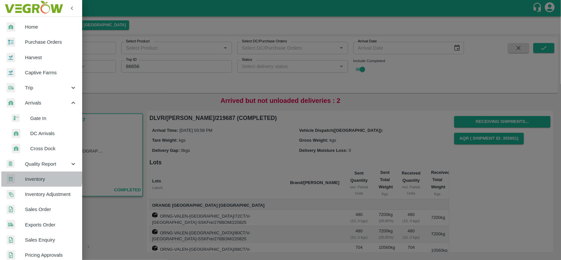
click at [38, 178] on span "Inventory" at bounding box center [51, 179] width 52 height 7
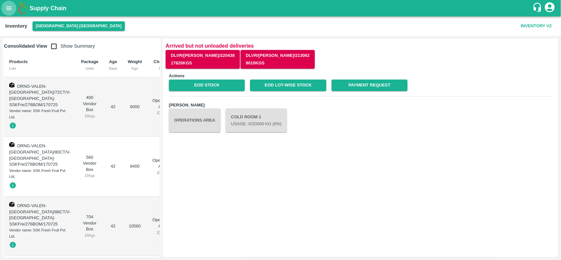
click at [5, 11] on icon "open drawer" at bounding box center [8, 8] width 7 height 7
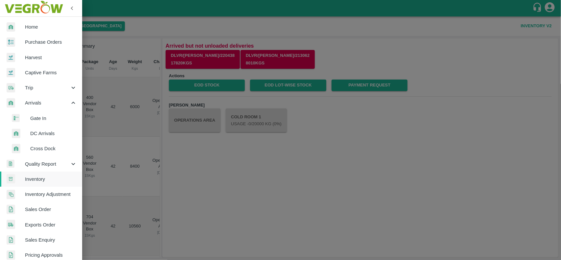
click at [170, 150] on div at bounding box center [280, 130] width 561 height 260
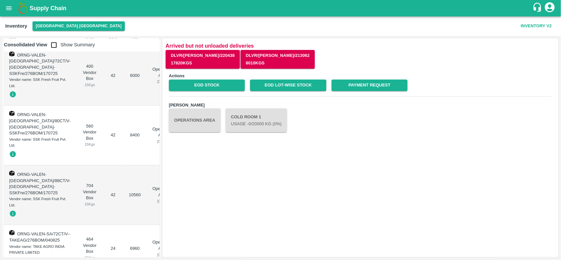
scroll to position [32, 0]
click at [6, 7] on icon "open drawer" at bounding box center [8, 8] width 7 height 7
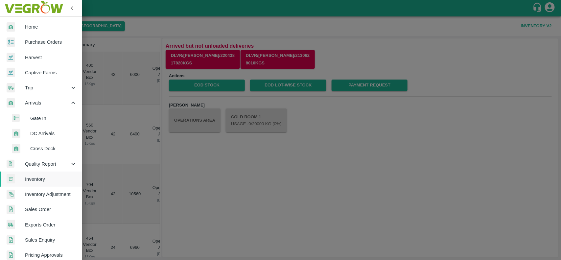
click at [35, 206] on span "Sales Order" at bounding box center [51, 209] width 52 height 7
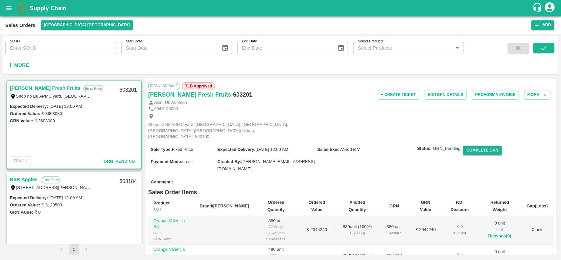
click at [32, 54] on input "SO ID" at bounding box center [60, 48] width 111 height 12
paste input "602627"
type input "602627"
click at [547, 50] on icon "submit" at bounding box center [544, 47] width 7 height 7
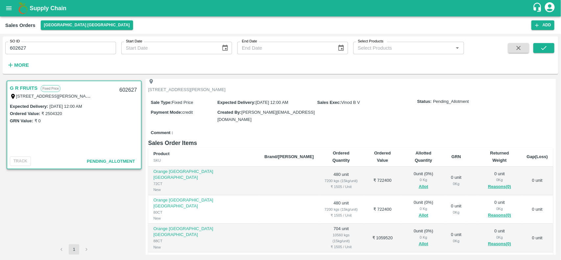
scroll to position [40, 0]
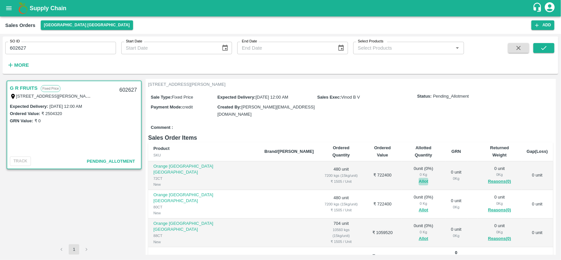
click at [419, 178] on button "Allot" at bounding box center [424, 182] width 10 height 8
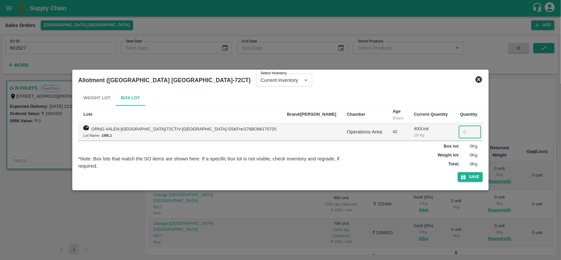
click at [459, 131] on input "number" at bounding box center [470, 132] width 22 height 12
type input "400"
click at [433, 183] on div "Weight Lot Box Lot Lots Brand/Marka Chamber Age (Days) Current Quantity Quantit…" at bounding box center [280, 137] width 405 height 95
click at [458, 179] on button "Save" at bounding box center [470, 177] width 25 height 10
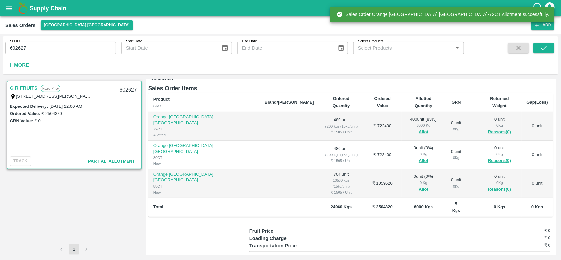
scroll to position [90, 0]
click at [419, 157] on button "Allot" at bounding box center [424, 161] width 10 height 8
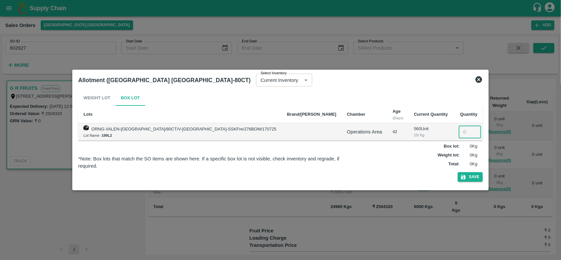
click at [459, 129] on input "number" at bounding box center [470, 132] width 22 height 12
type input "560"
click at [461, 180] on icon "button" at bounding box center [464, 177] width 6 height 6
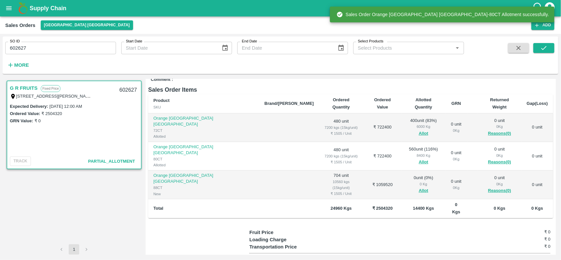
scroll to position [89, 0]
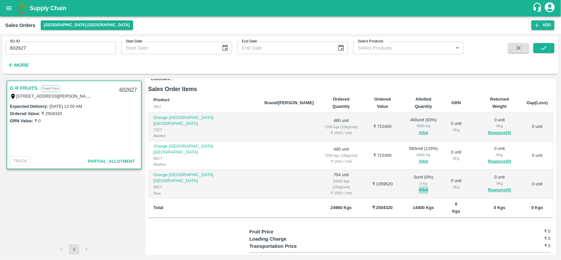
click at [419, 186] on button "Allot" at bounding box center [424, 190] width 10 height 8
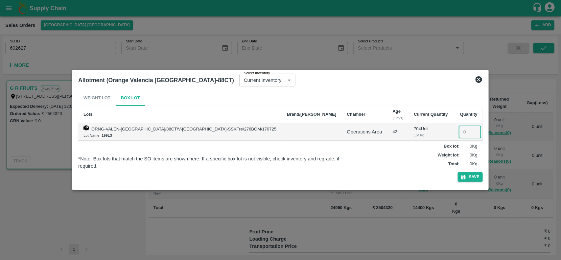
click at [459, 134] on input "number" at bounding box center [470, 132] width 22 height 12
type input "704"
click at [458, 175] on button "Save" at bounding box center [470, 177] width 25 height 10
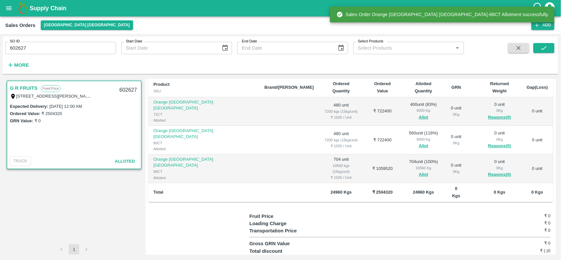
scroll to position [0, 0]
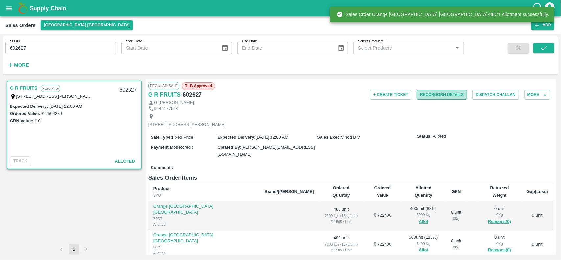
click at [434, 96] on button "Record GRN Details" at bounding box center [442, 95] width 50 height 10
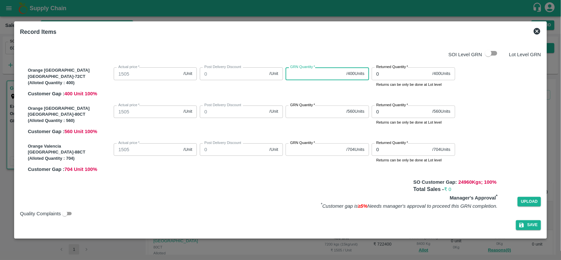
click at [300, 76] on input "GRN Quantity   *" at bounding box center [315, 73] width 58 height 12
type input "5"
type input "4"
type input "400"
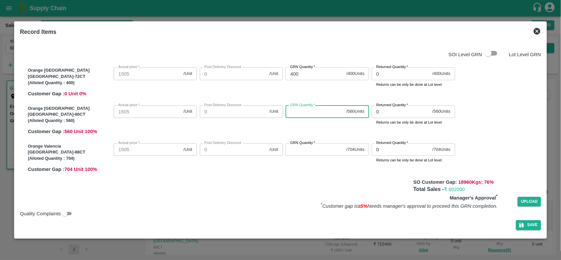
click at [305, 110] on input "GRN Quantity   *" at bounding box center [315, 112] width 58 height 12
type input "560"
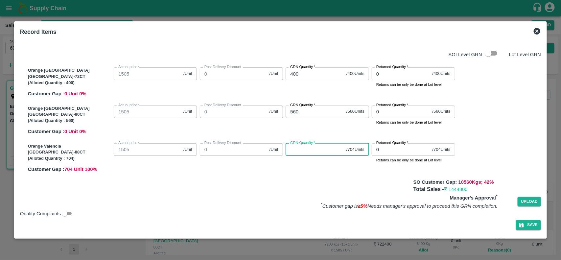
click at [311, 148] on input "GRN Quantity   *" at bounding box center [315, 149] width 58 height 12
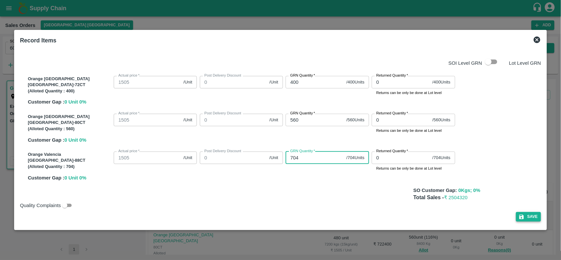
type input "704"
click at [516, 215] on button "Save" at bounding box center [528, 217] width 25 height 10
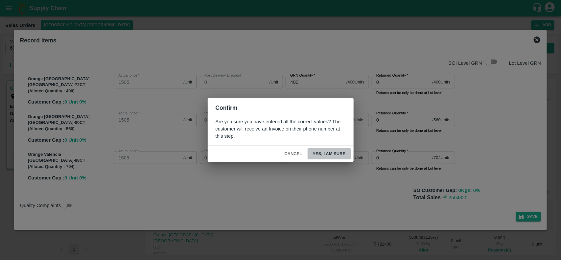
click at [336, 155] on button "Yes, I am sure" at bounding box center [329, 154] width 43 height 12
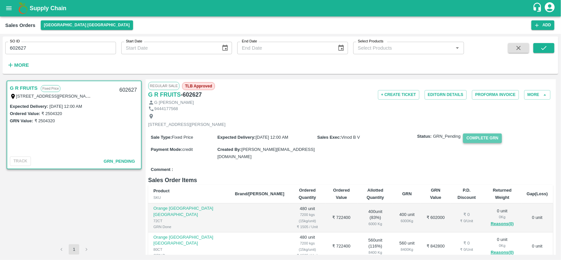
click at [483, 141] on button "Complete GRN" at bounding box center [482, 139] width 38 height 10
